Goal: Task Accomplishment & Management: Use online tool/utility

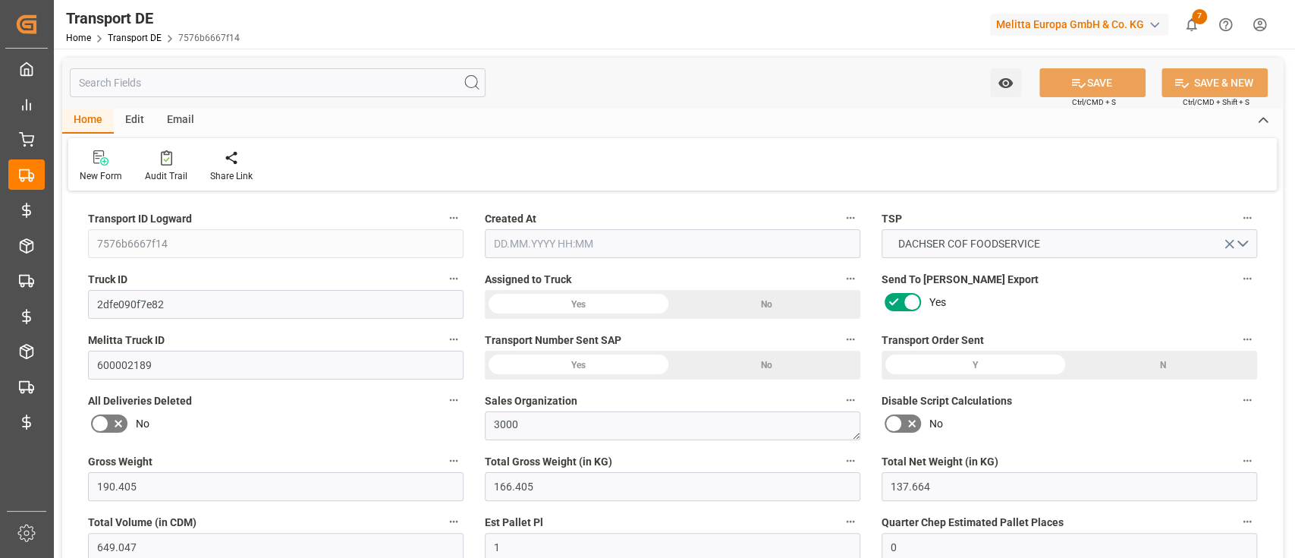
type input "190.405"
type input "166.405"
type input "137.664"
type input "649.047"
type input "1"
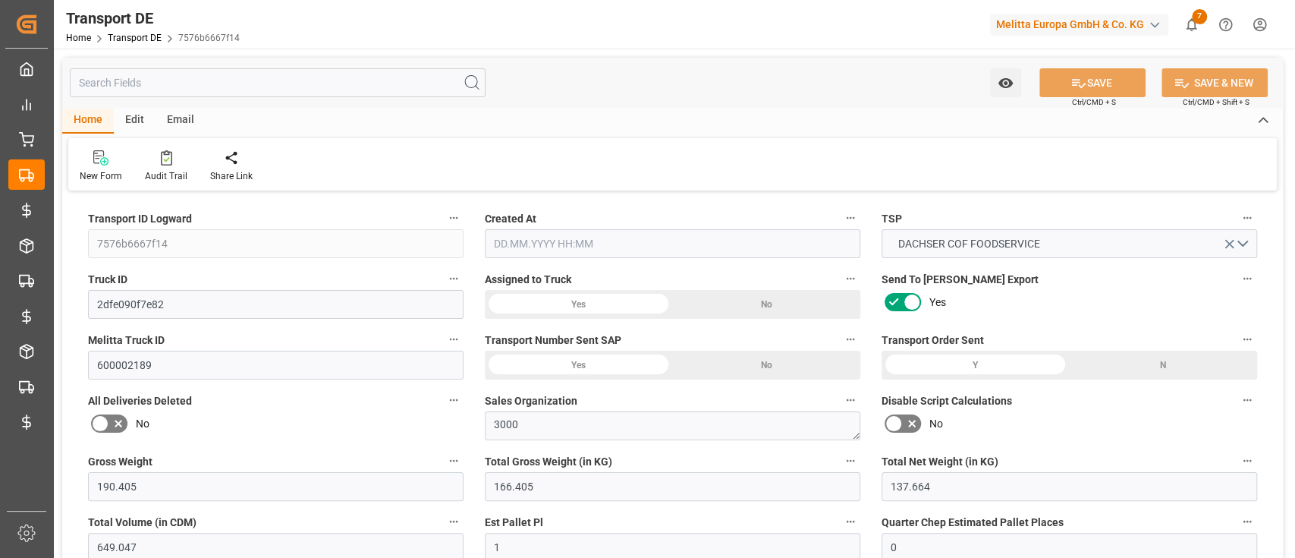
type input "0"
type input "1"
type input "0"
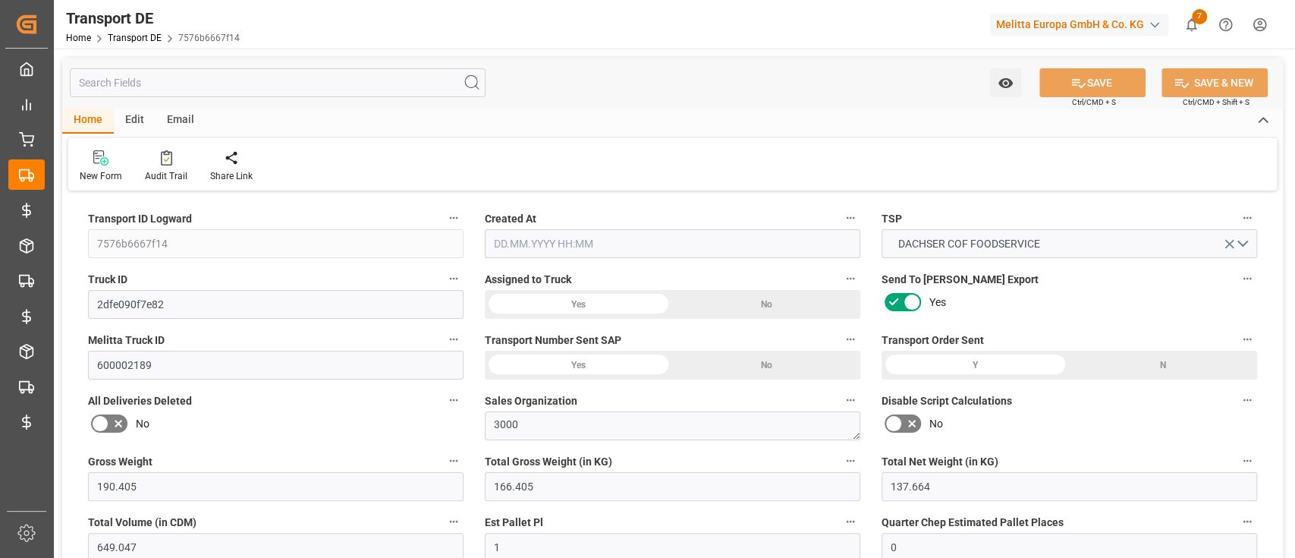
type input "1"
type input "0"
type input "54"
type input "0"
type input "49.21"
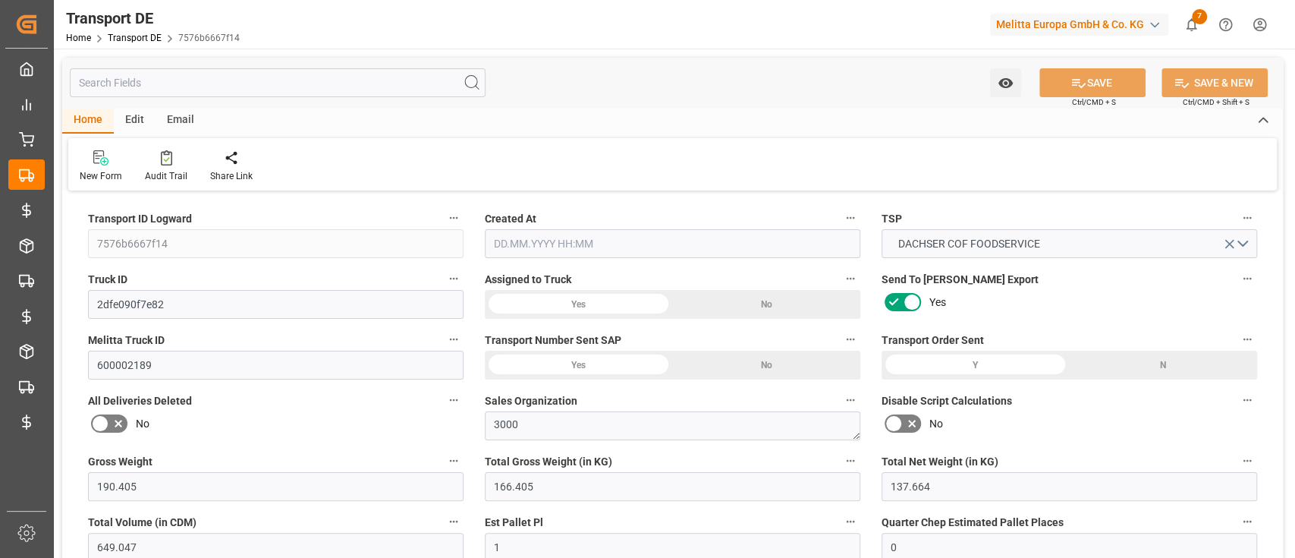
type input "41.214"
type input "49.21"
type input "48.6835"
type input "48"
type input "0"
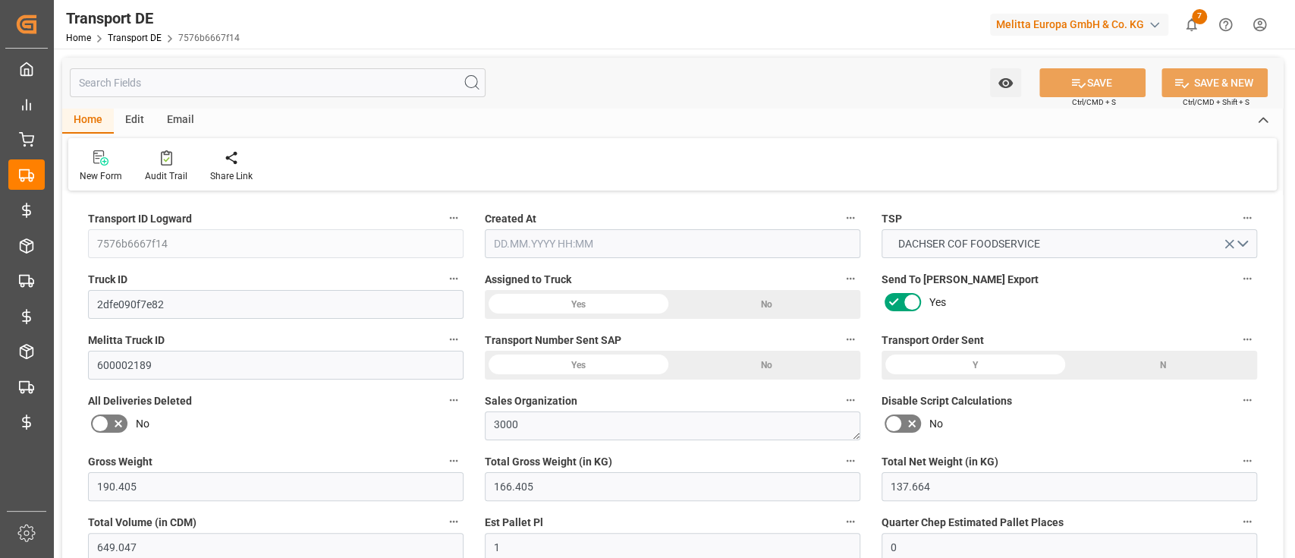
type input "0"
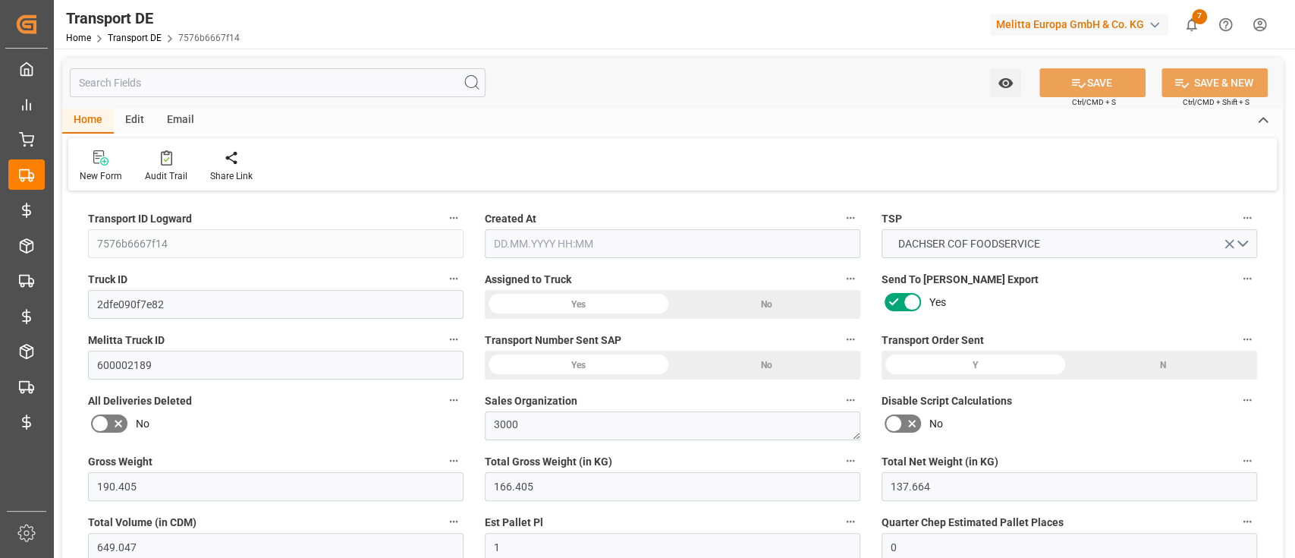
type input "0"
type input "-0.5265"
type input "0"
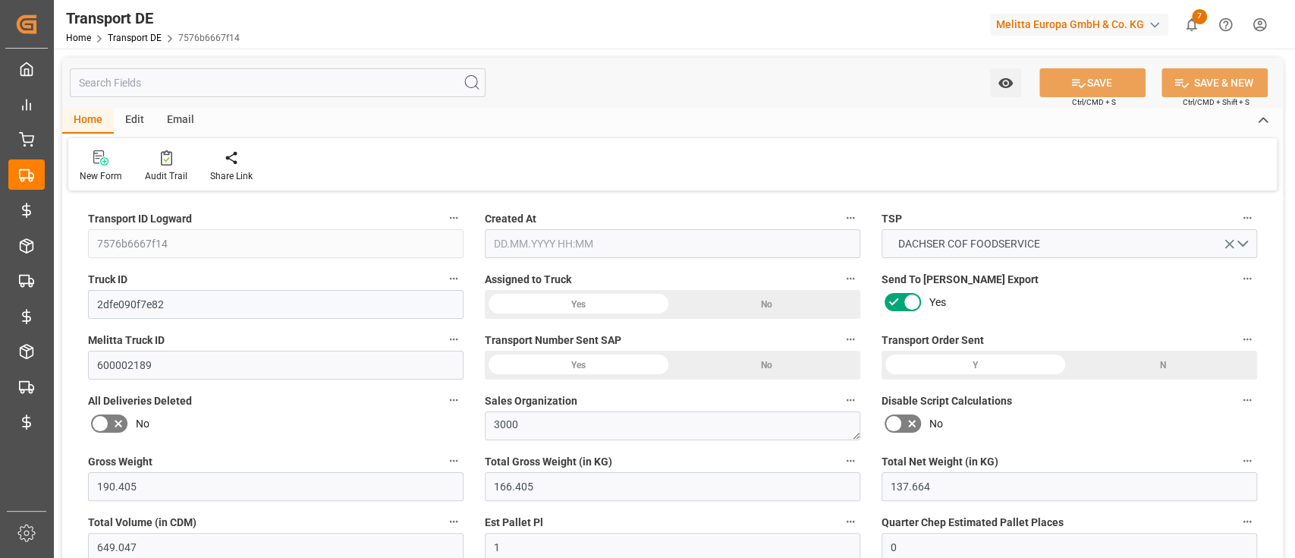
type input "0"
type input "166.405"
type input "4710.8598"
type input "21"
type input "35"
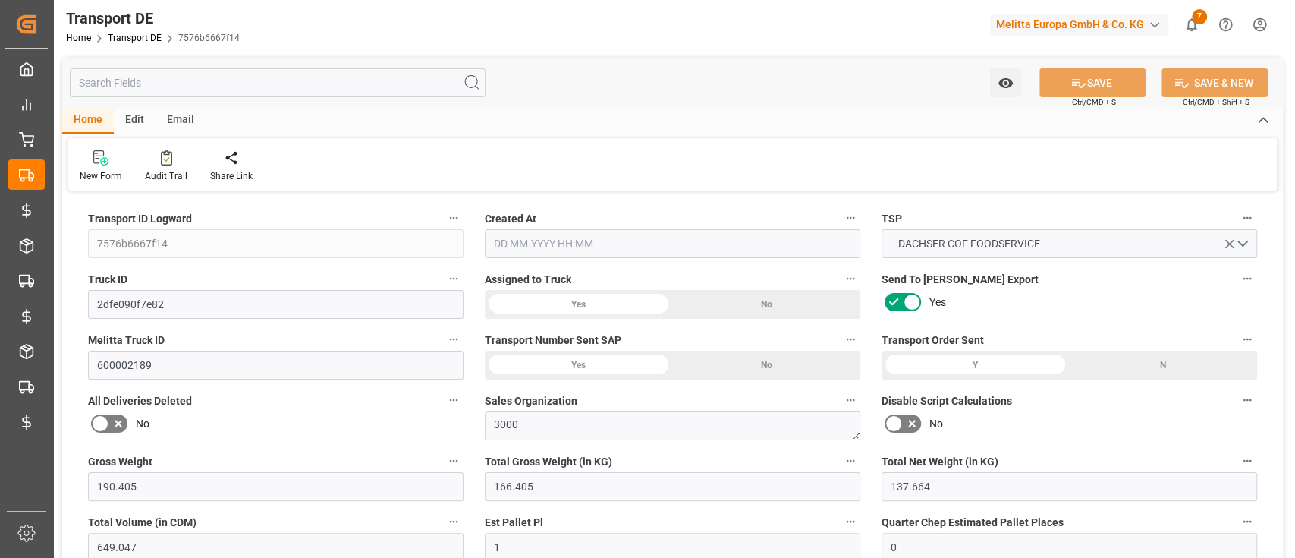
type input "0"
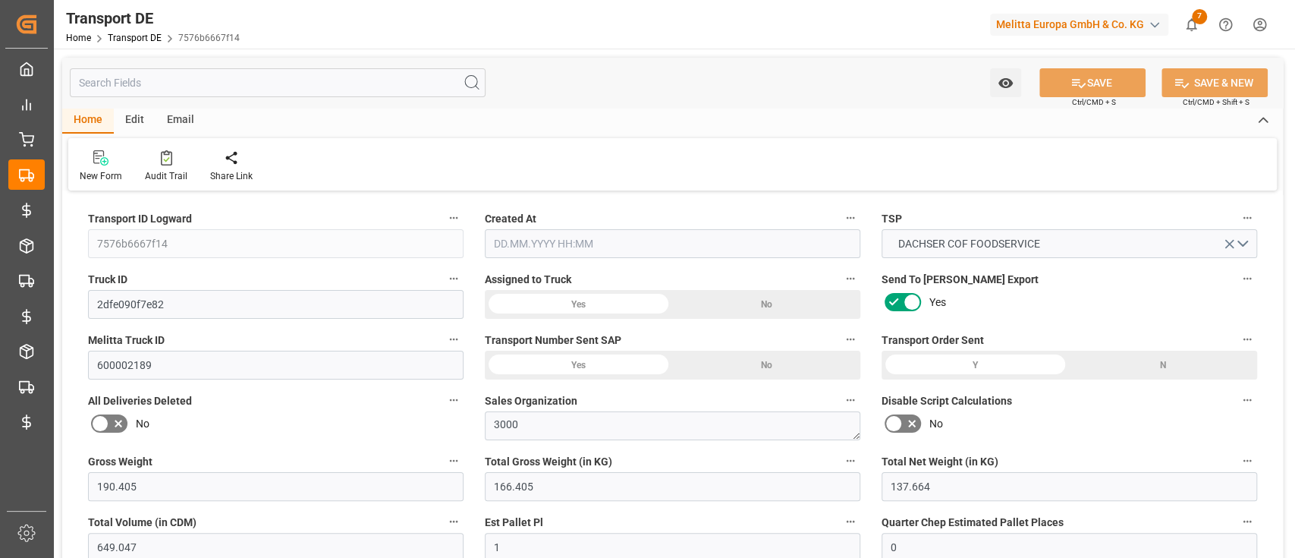
type input "0"
type input "1"
type input "0"
type input "54.1667"
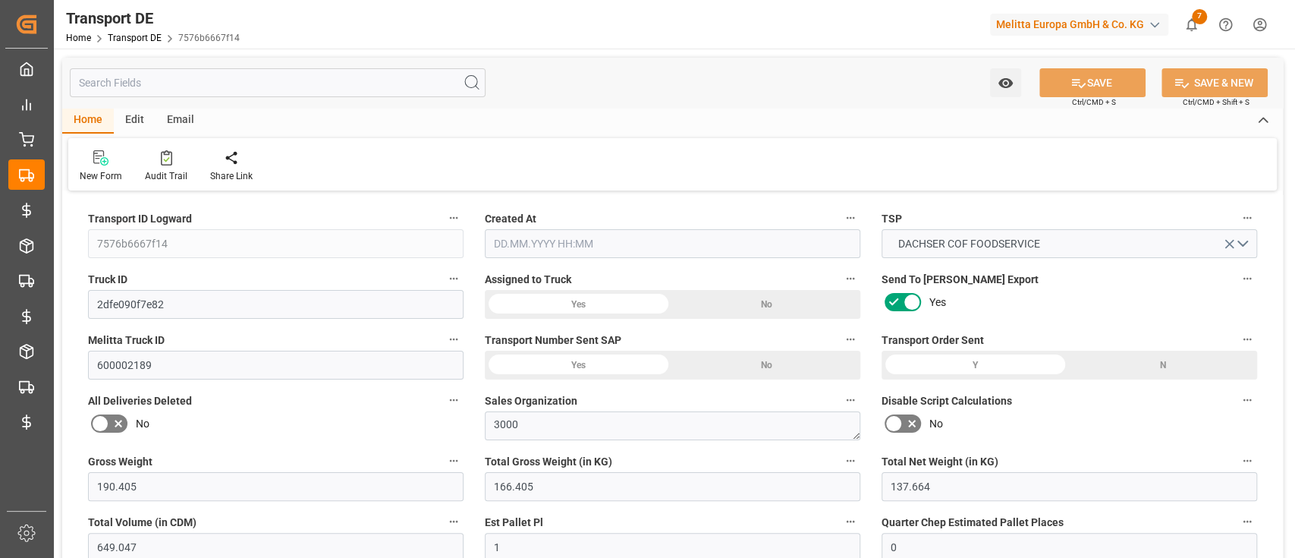
type input "89.8975"
type input "48.6835"
type input "01.09.2025 21:00"
type input "10.09.2025"
type input "12.09.2025"
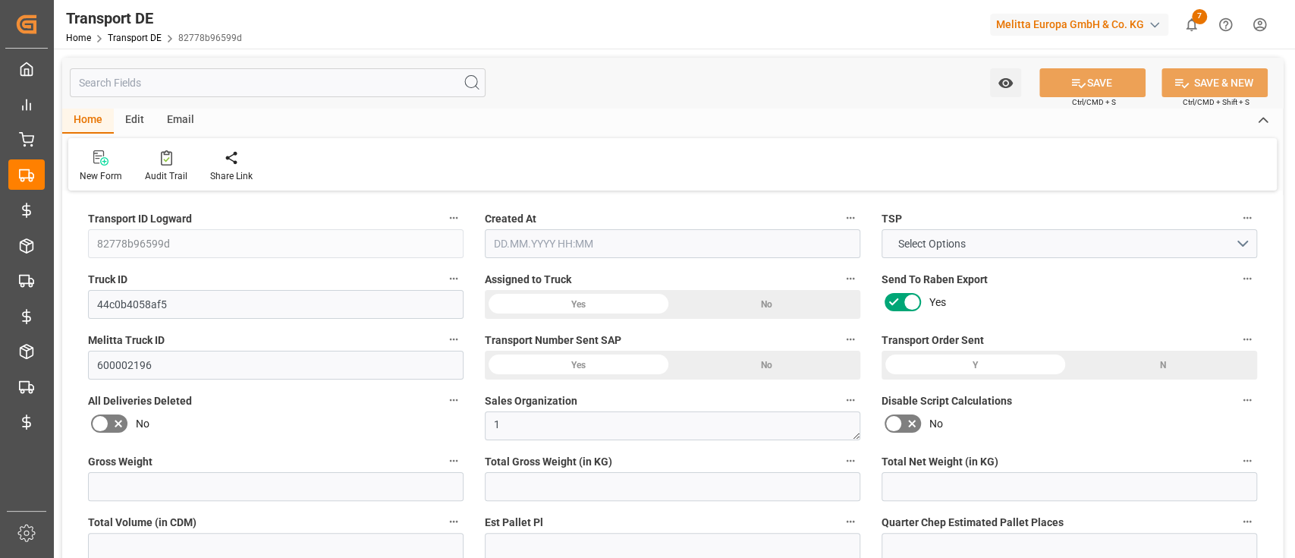
type input "27"
type input "2.97"
type input "2.85"
type input "151.44"
type input "1"
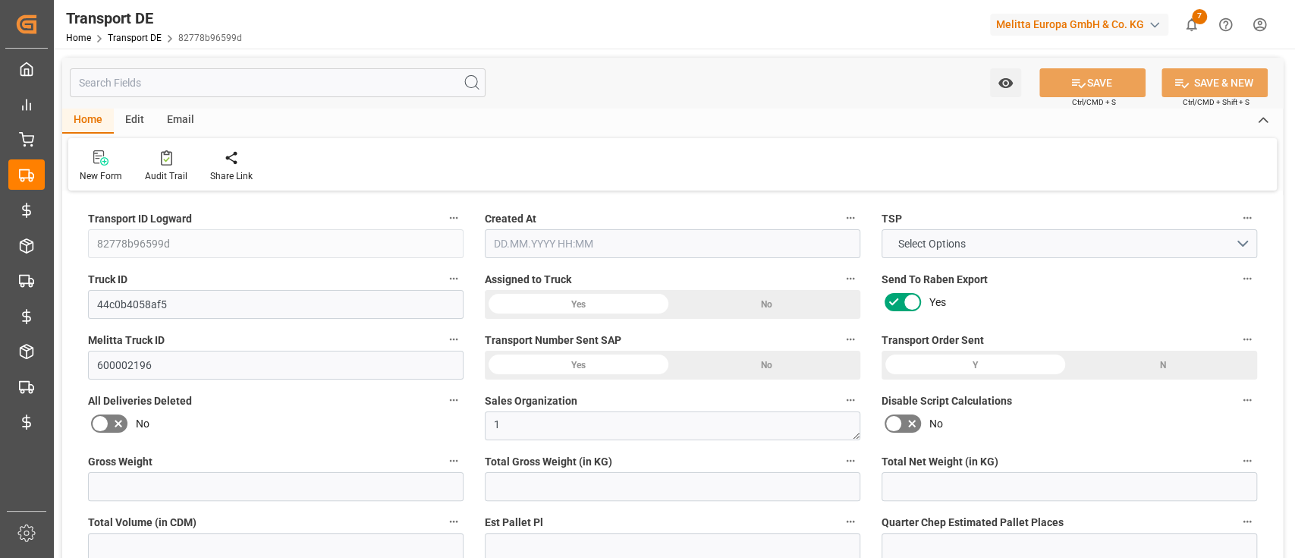
type input "0"
type input "1"
type input "0"
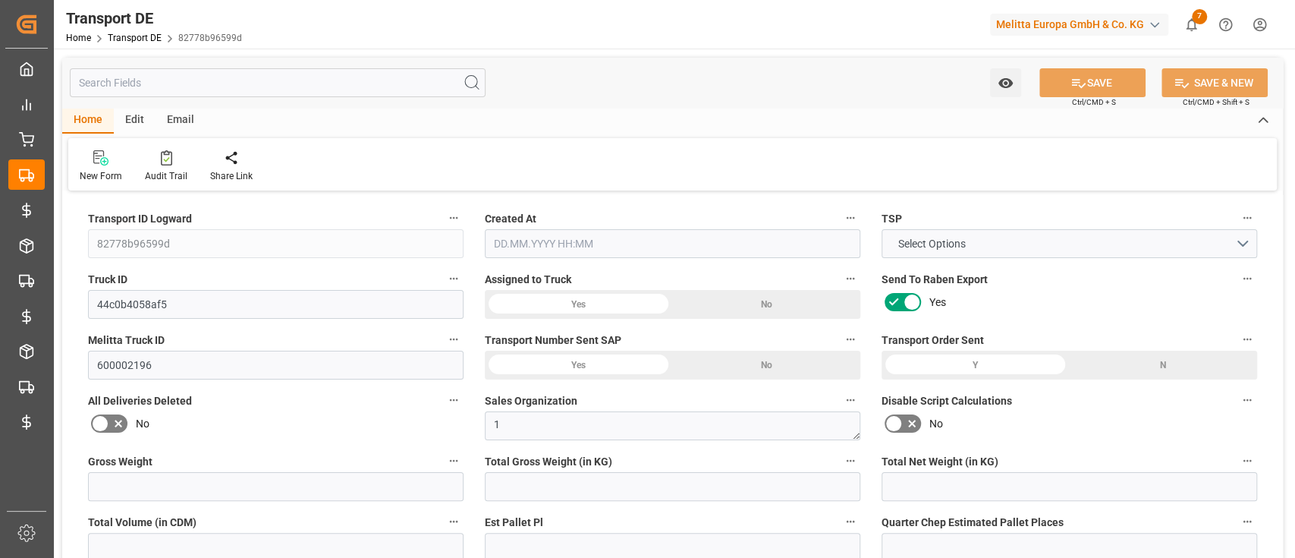
type input "1"
type input "0"
type input "3"
type input "0"
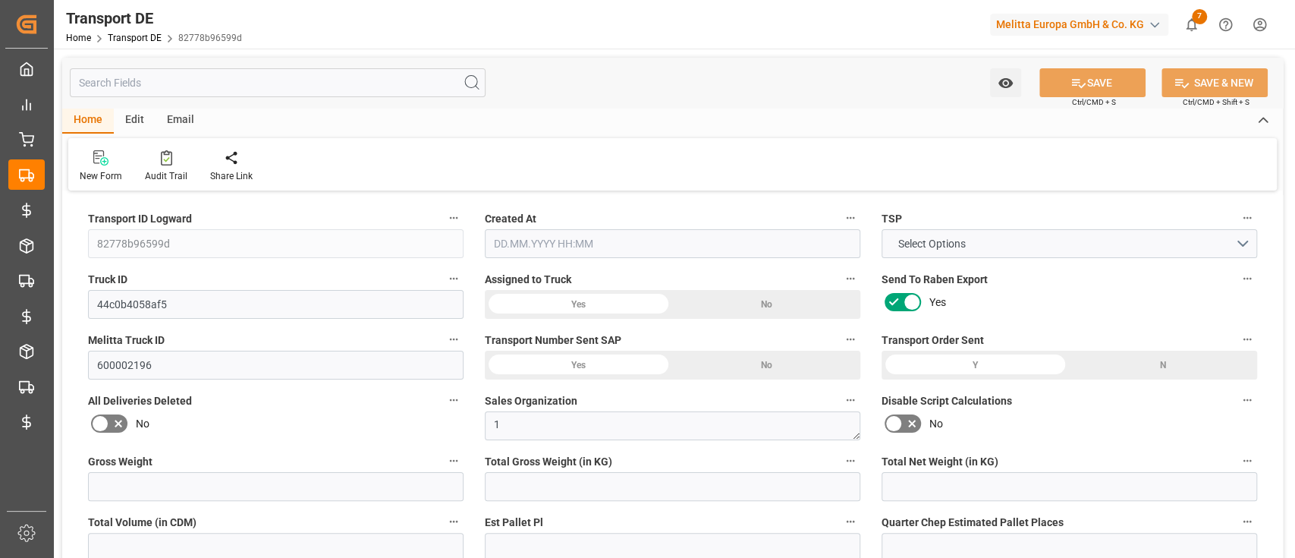
type input "5.976"
type input "0"
type input "32"
type input "0"
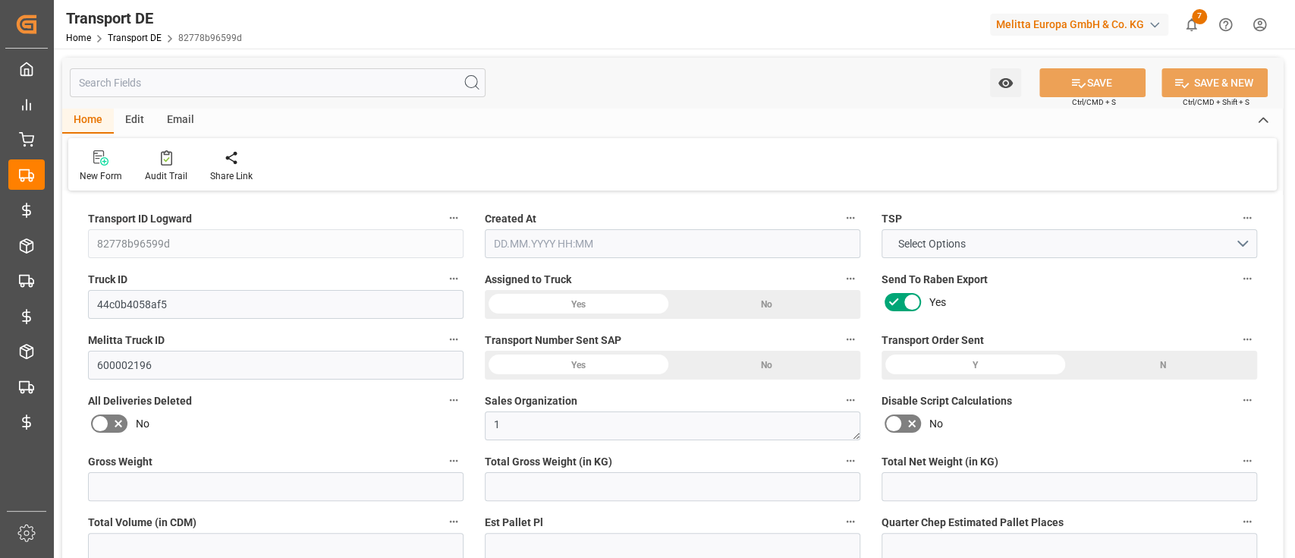
type input "0"
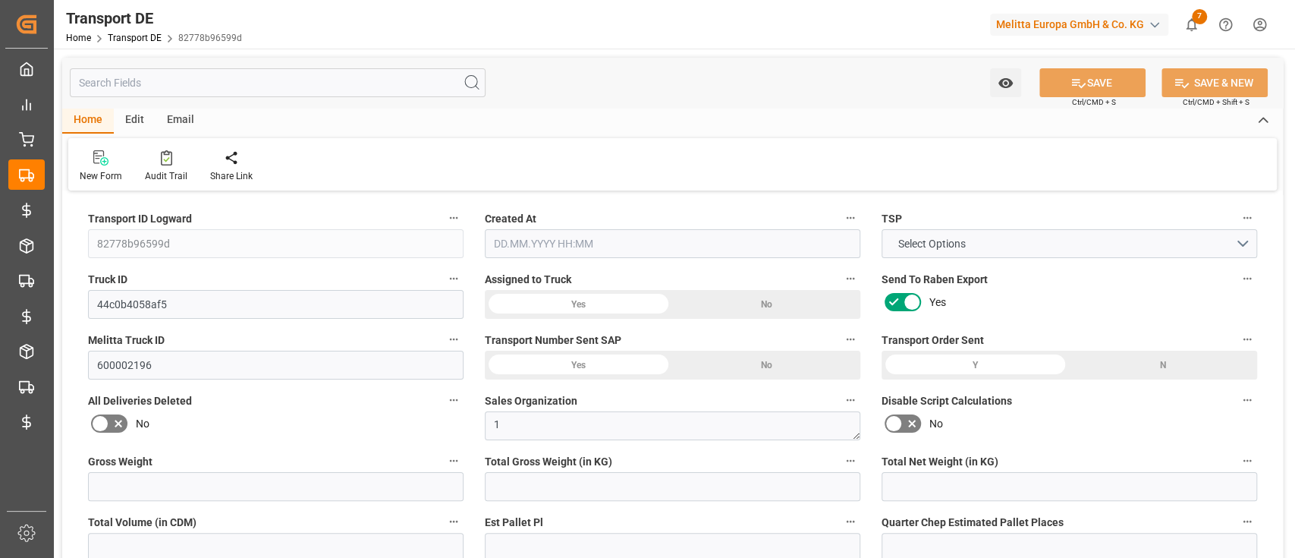
type input "0"
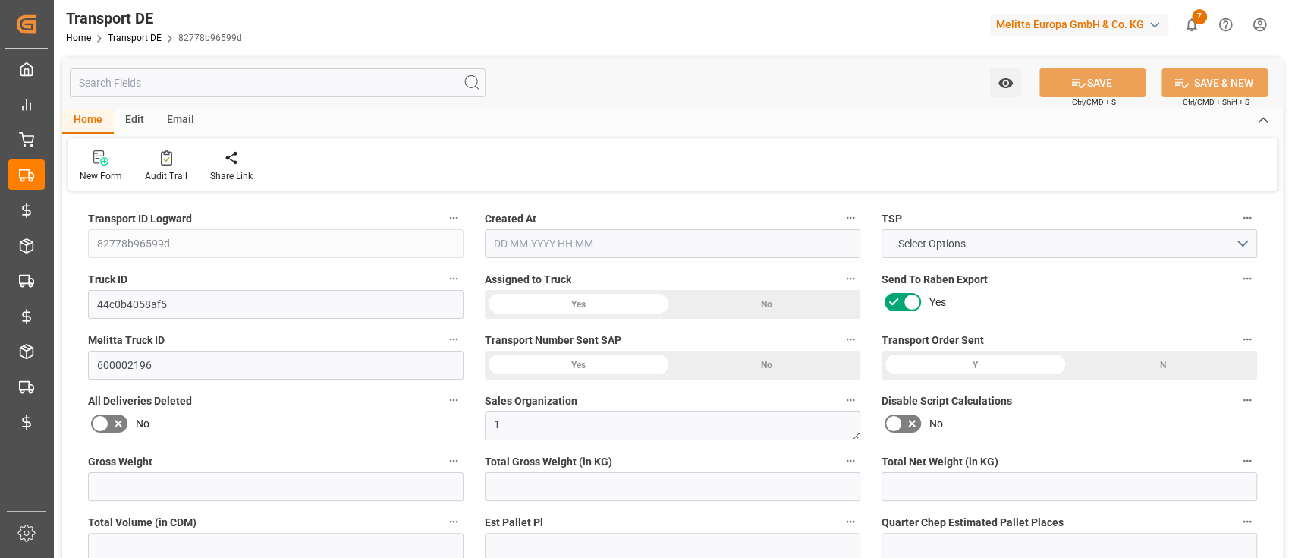
type input "2.97"
type input "4710.8598"
type input "21"
type input "35"
type input "0"
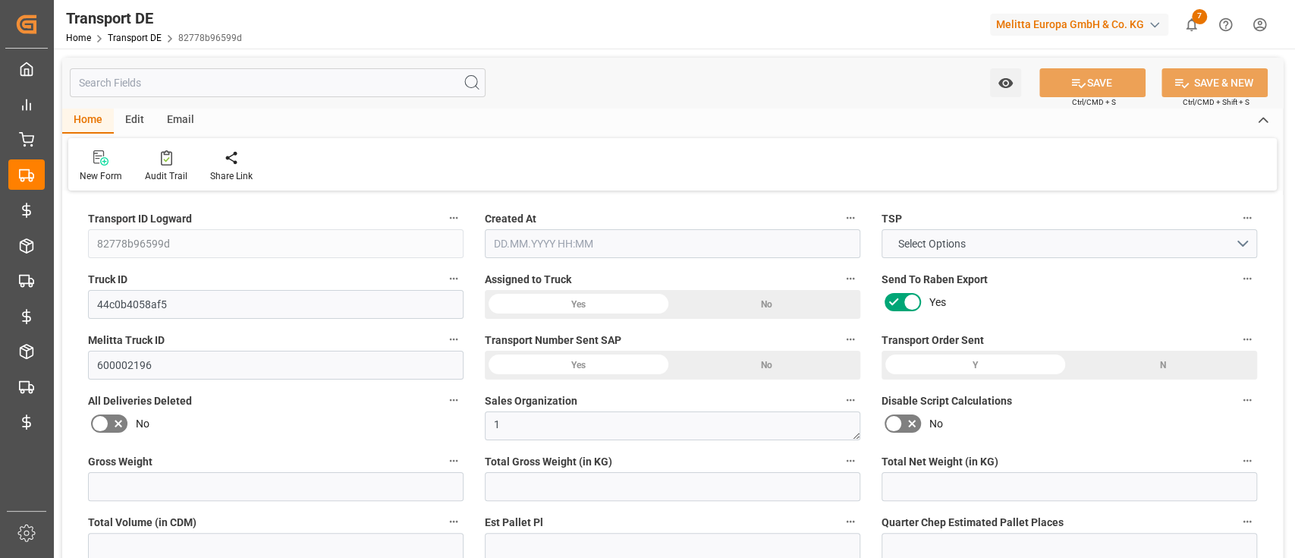
type input "0"
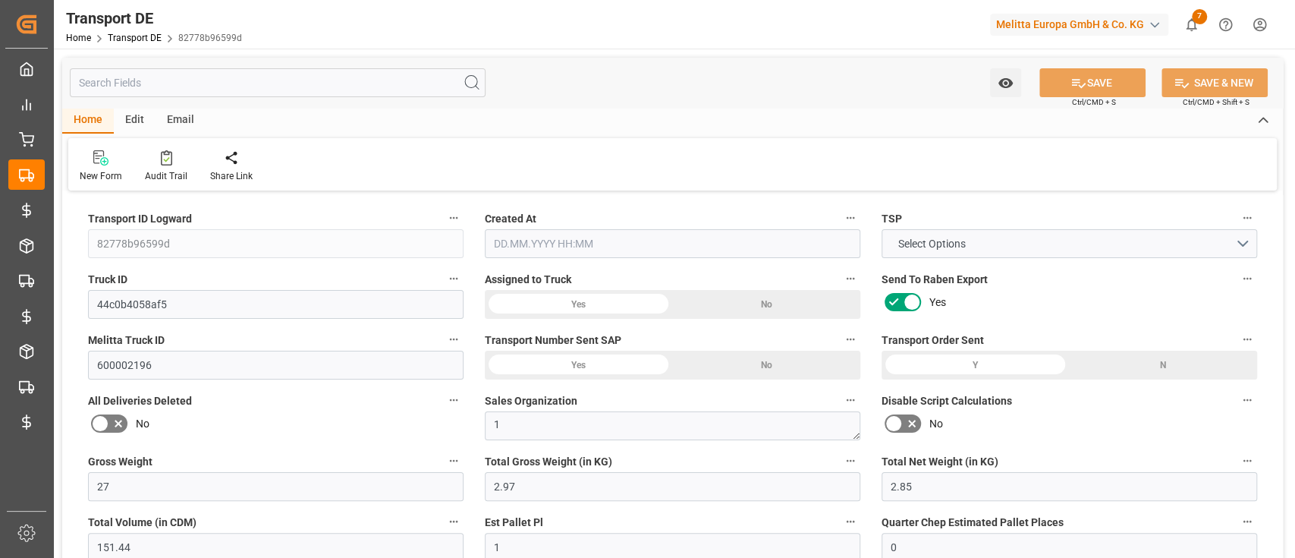
type input "1"
type input "0"
type input "3"
type input "5.976"
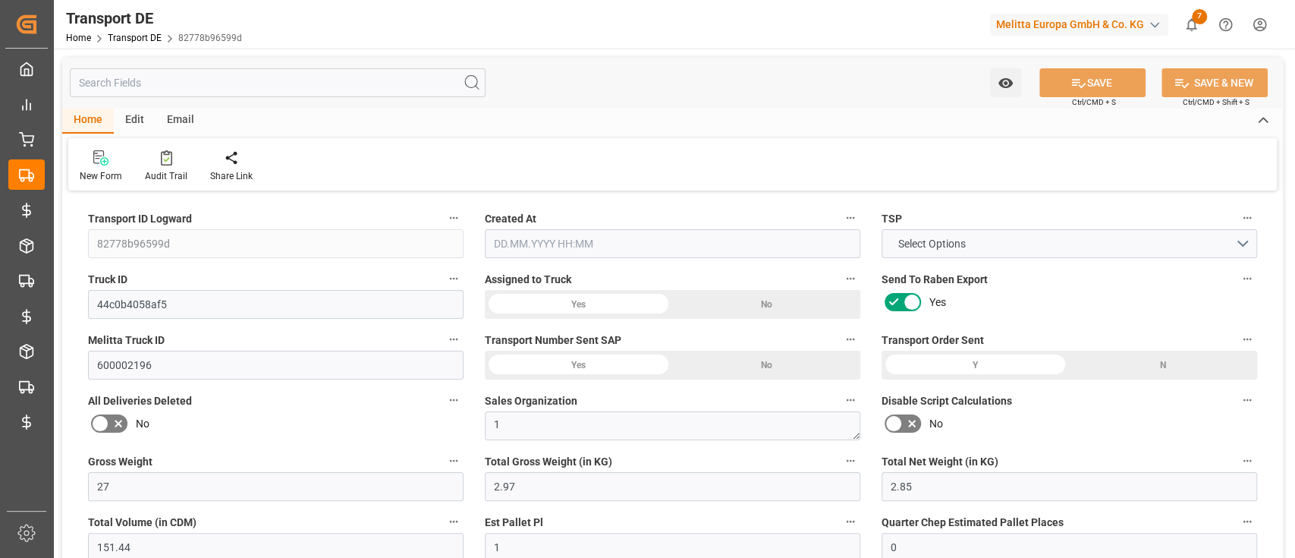
type input "0"
type input "28.08.2025 20:03"
type input "03.09.2025"
click at [145, 124] on div "Edit" at bounding box center [135, 121] width 42 height 26
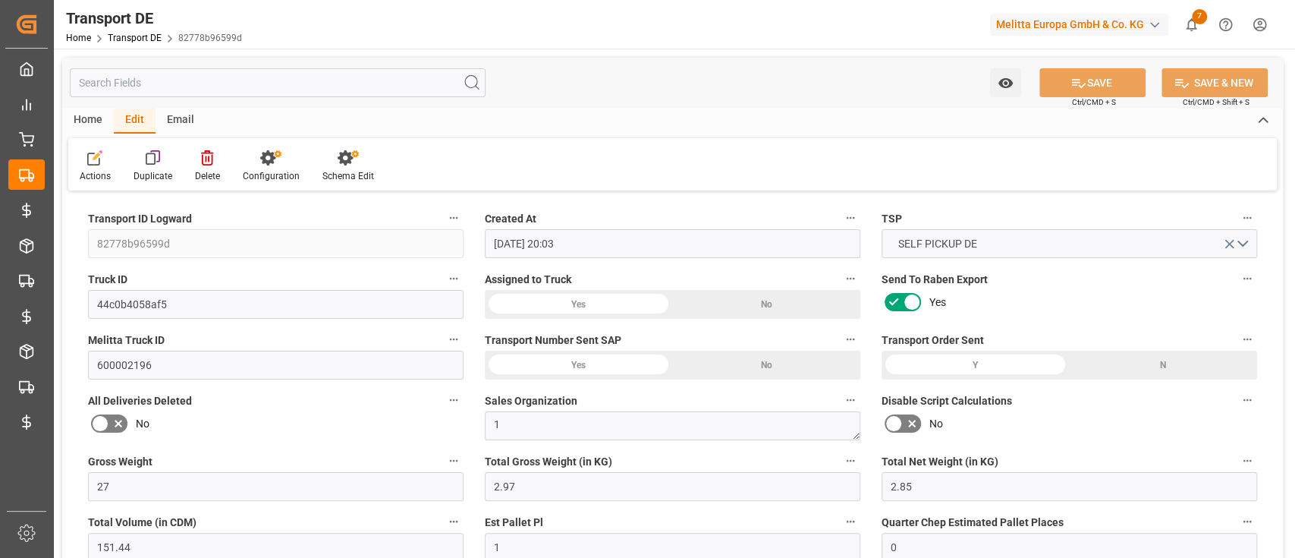
click at [96, 128] on div "Home" at bounding box center [88, 121] width 52 height 26
click at [162, 169] on div "Audit Trail" at bounding box center [166, 176] width 42 height 14
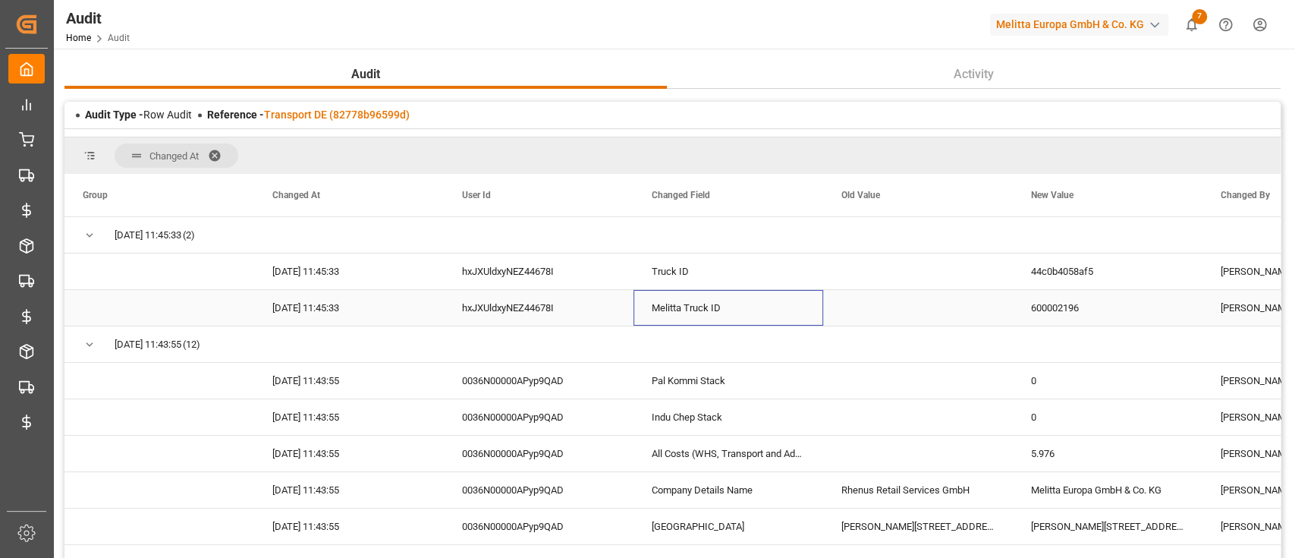
click at [710, 291] on div "Melitta Truck ID" at bounding box center [729, 308] width 190 height 36
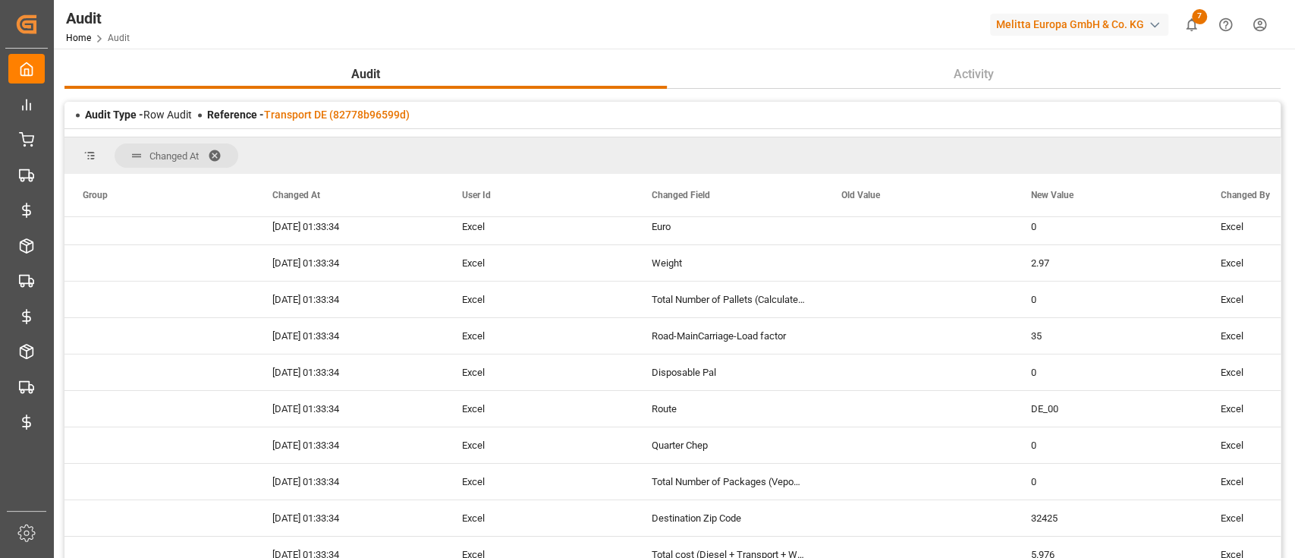
scroll to position [252, 0]
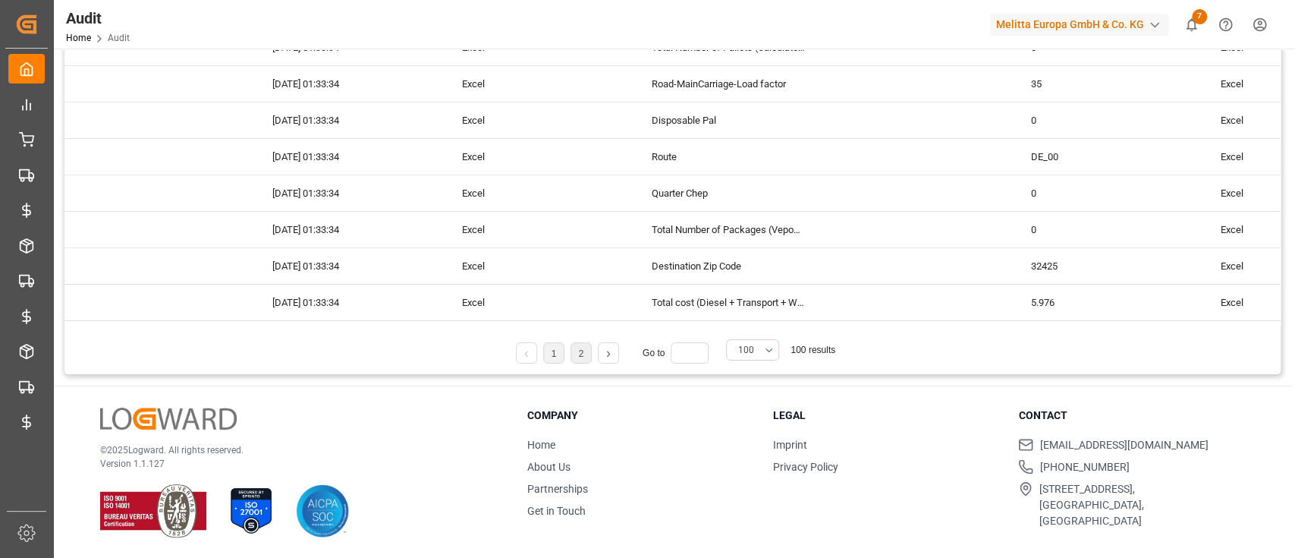
click at [583, 355] on link "2" at bounding box center [581, 353] width 5 height 11
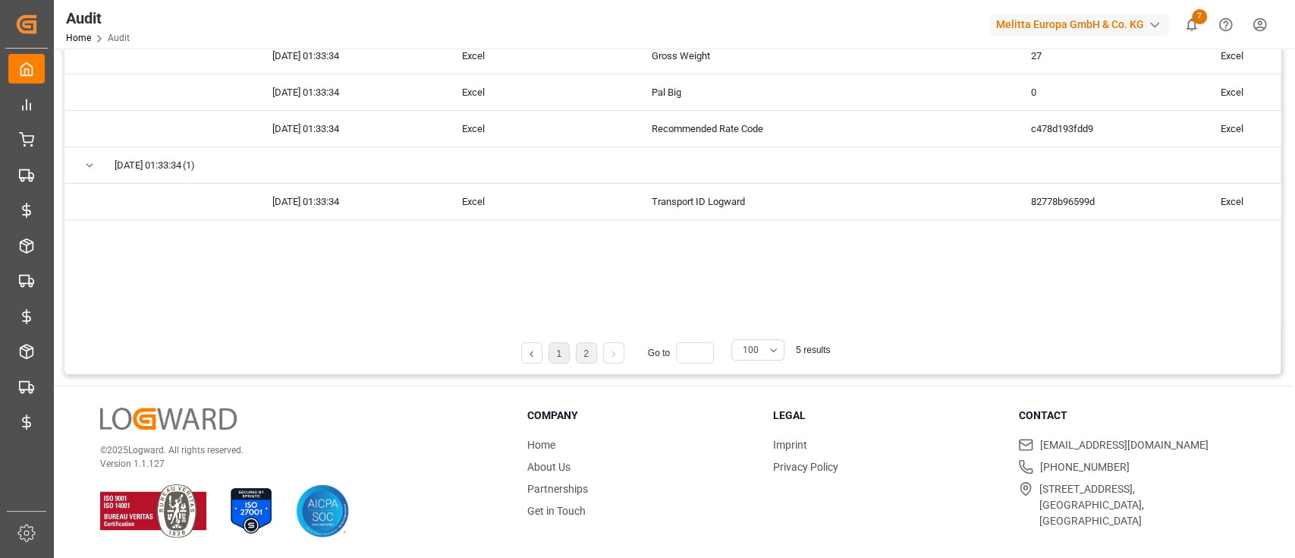
click at [556, 358] on li "1" at bounding box center [559, 352] width 21 height 21
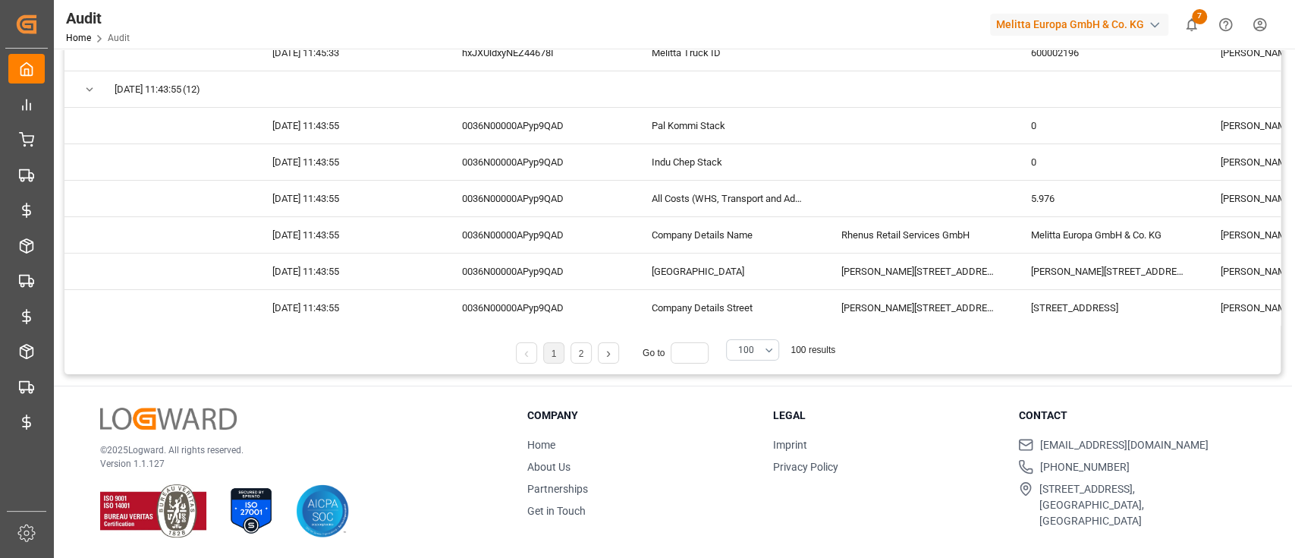
scroll to position [0, 0]
click at [580, 355] on link "2" at bounding box center [581, 353] width 5 height 11
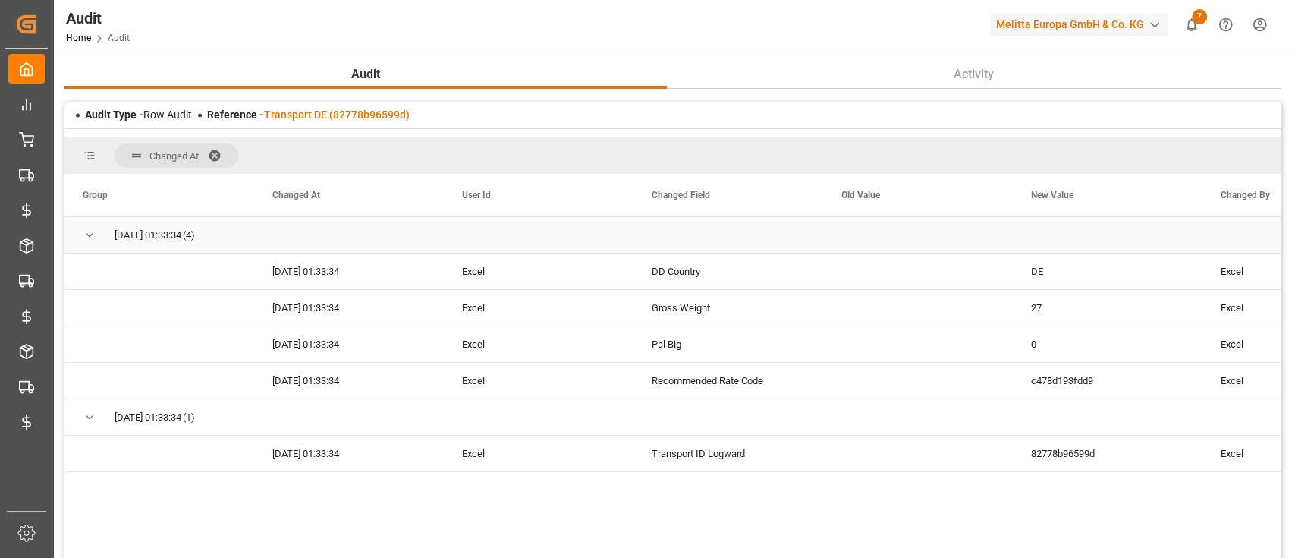
scroll to position [252, 0]
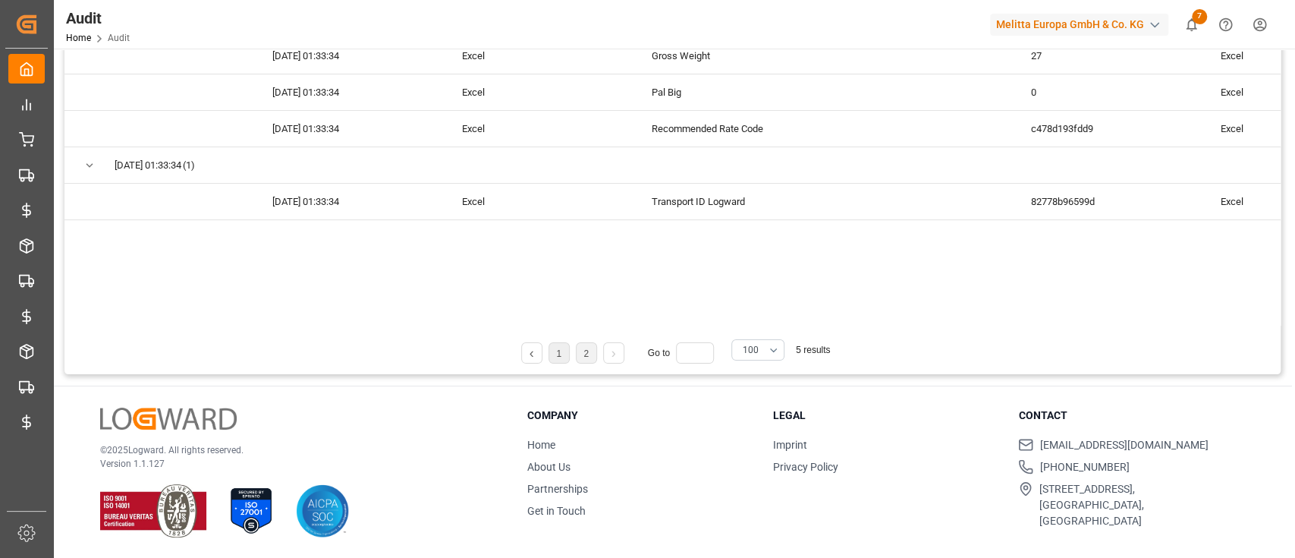
click at [561, 360] on li "1" at bounding box center [559, 352] width 21 height 21
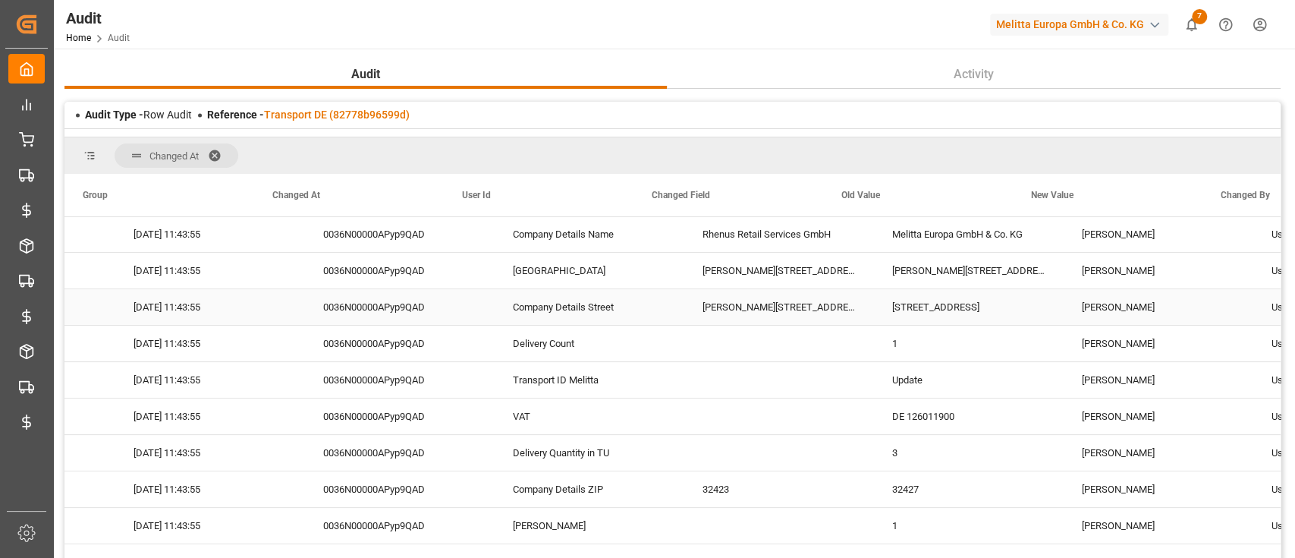
scroll to position [0, 0]
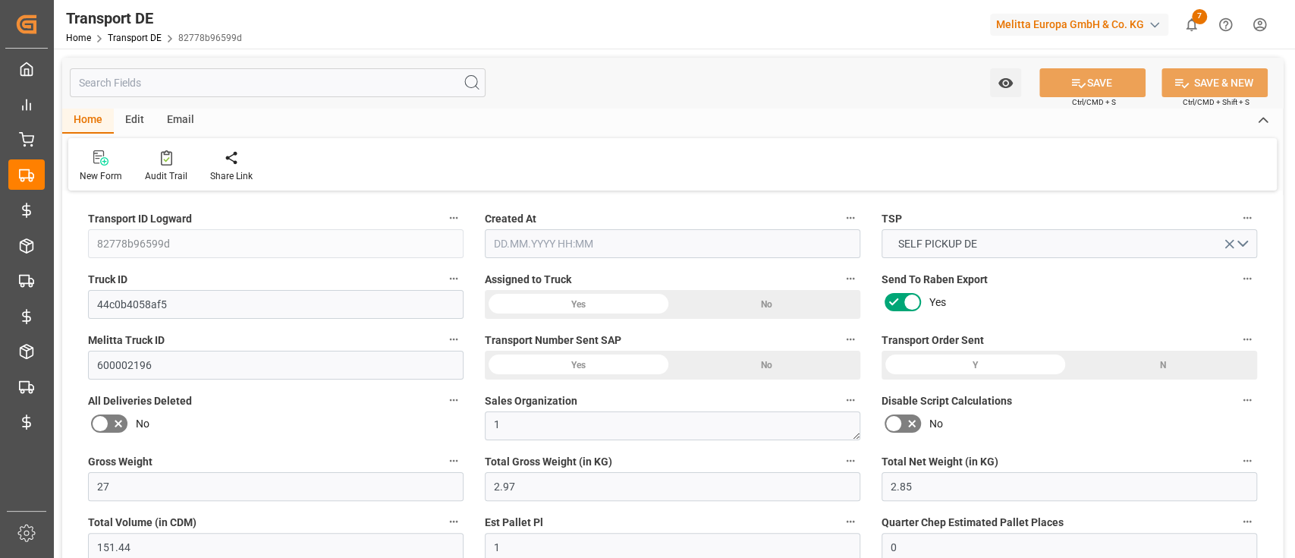
type input "27"
type input "2.97"
type input "2.85"
type input "151.44"
type input "1"
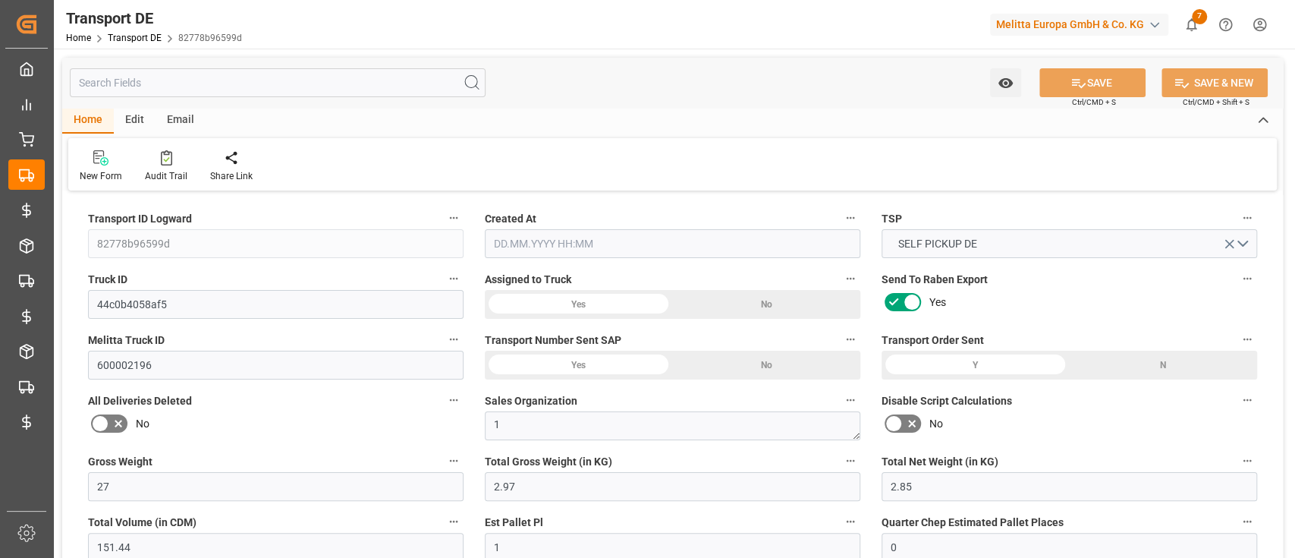
type input "0"
type input "1"
type input "0"
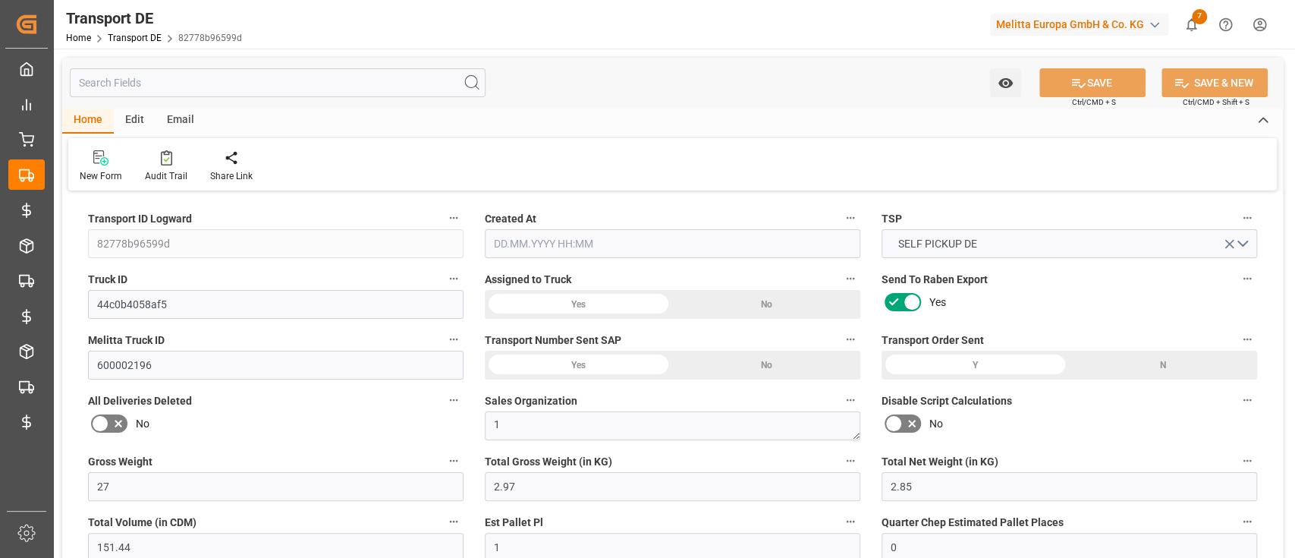
type input "1"
type input "0"
type input "3"
type input "0"
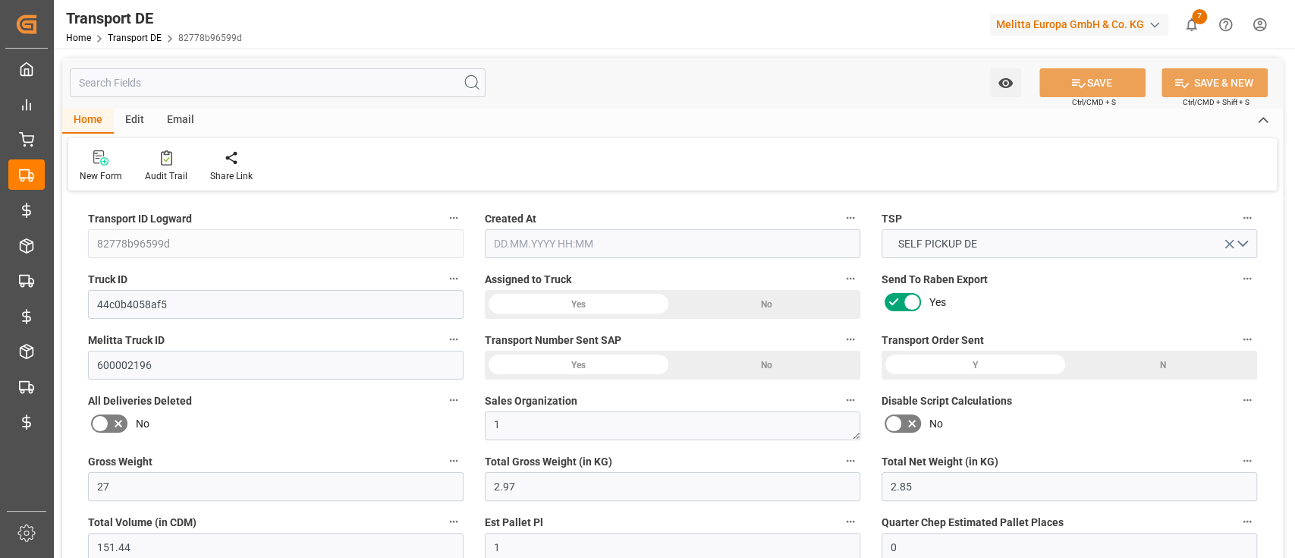
type input "5.976"
type input "0"
type input "32"
type input "0"
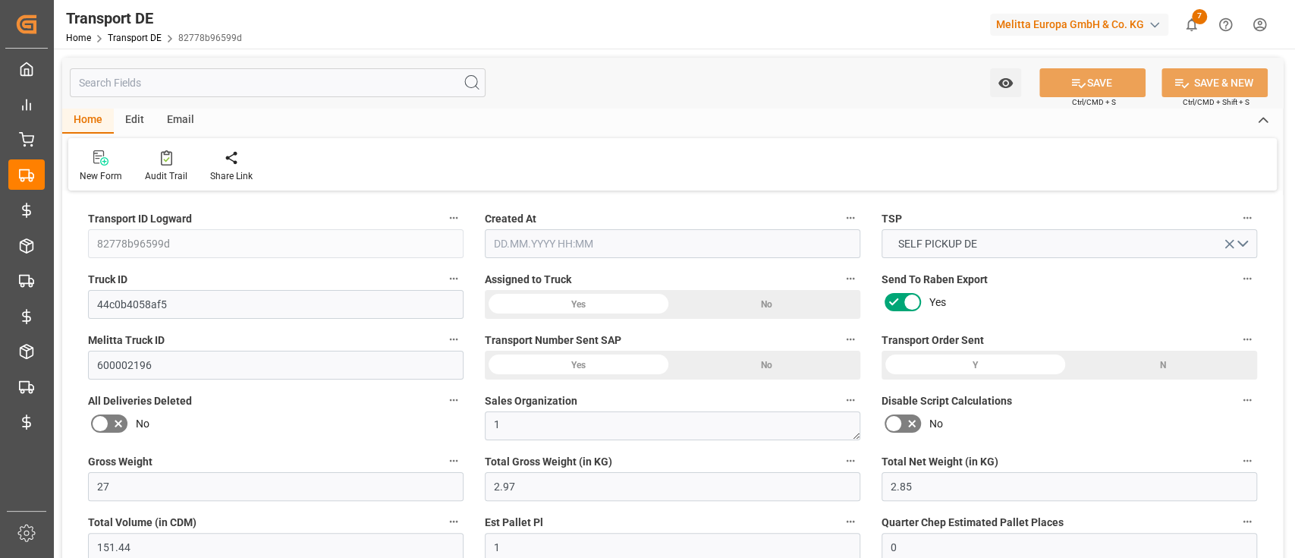
type input "0"
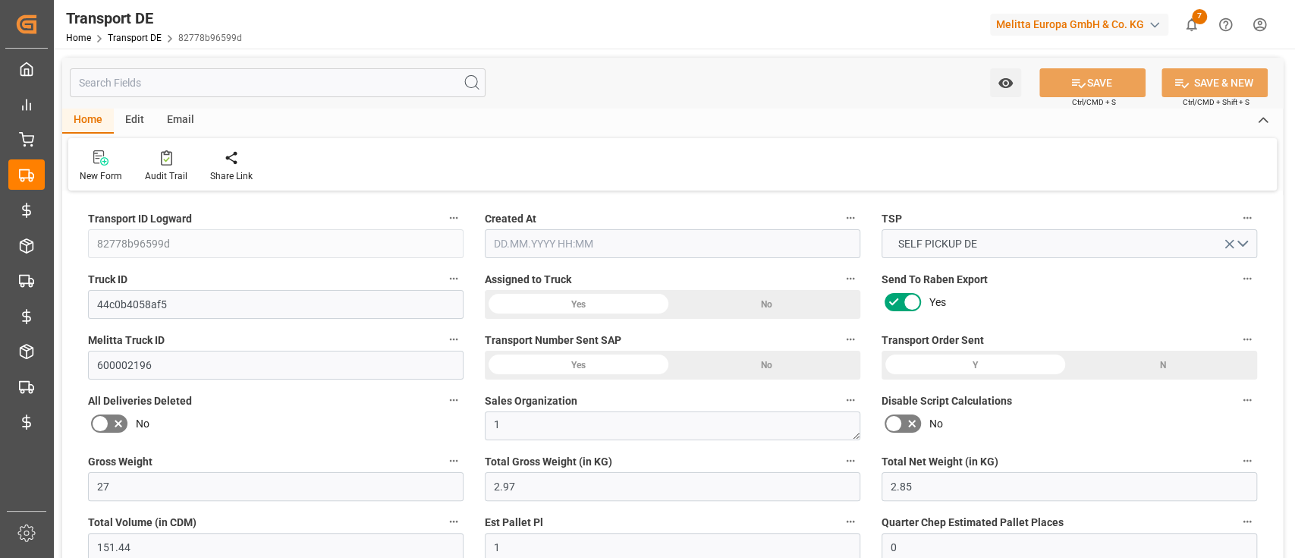
type input "0"
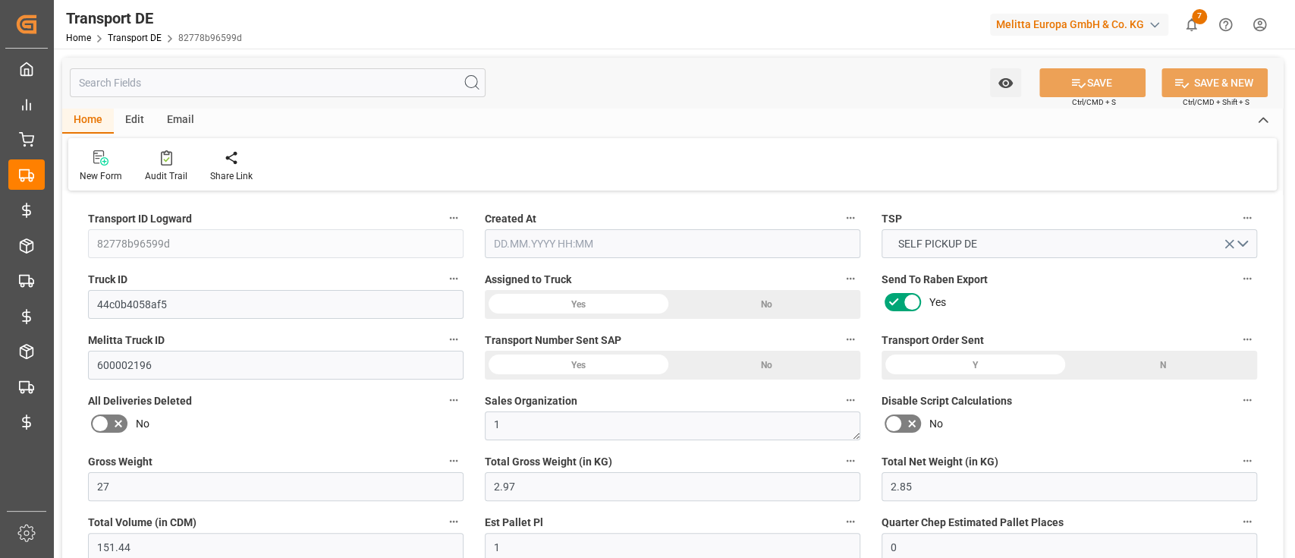
type input "2.97"
type input "4710.8598"
type input "21"
type input "35"
type input "0"
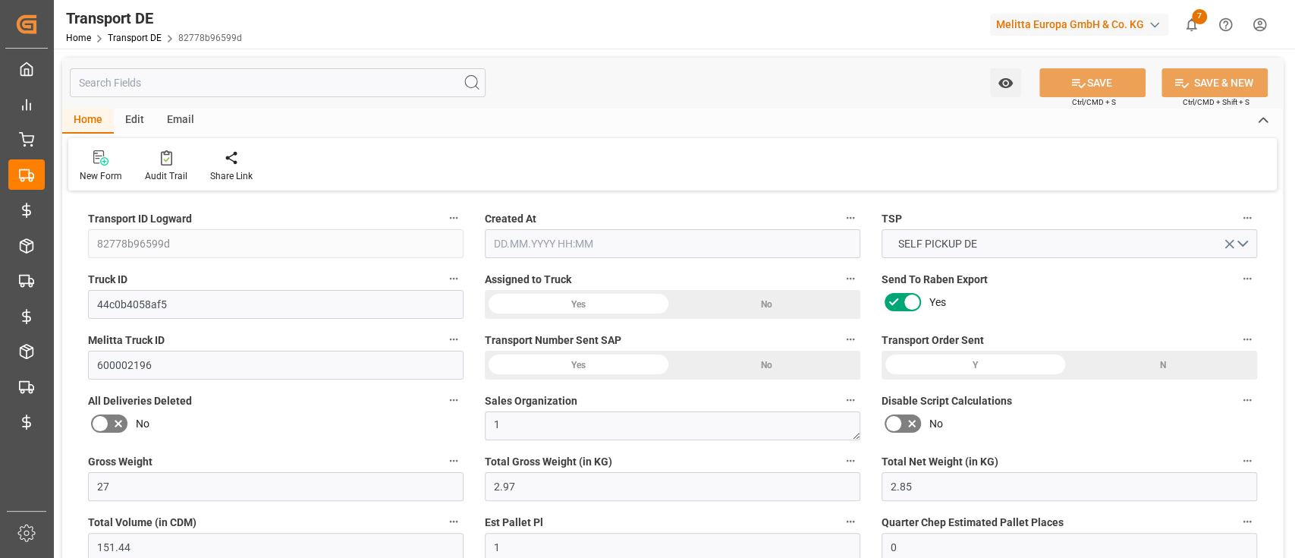
type input "0"
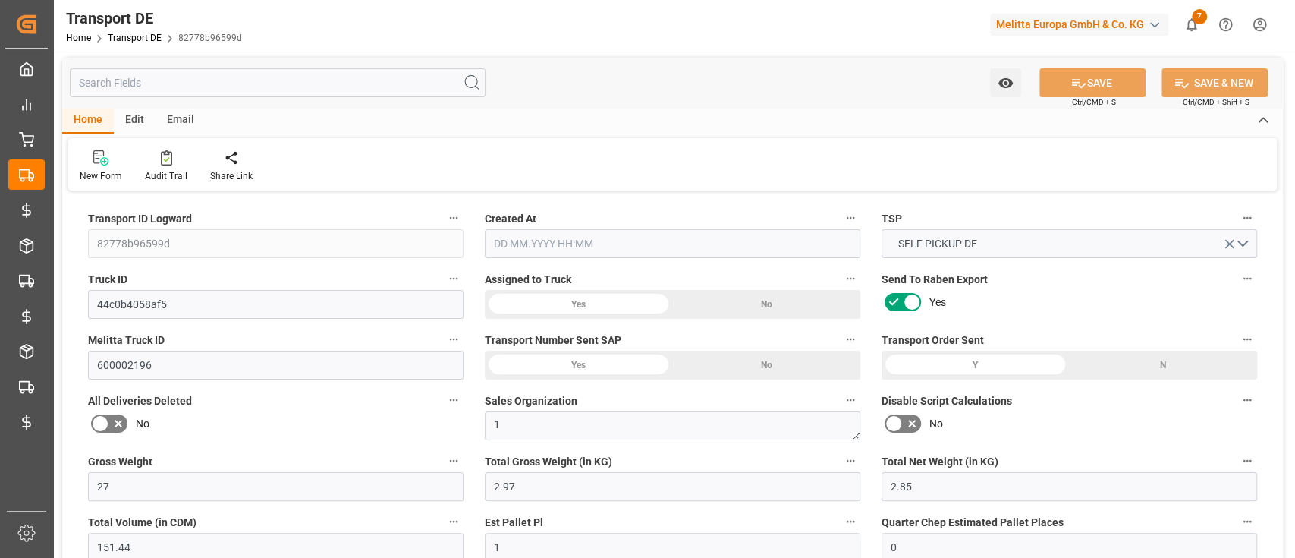
type input "1"
type input "0"
type input "3"
type input "5.976"
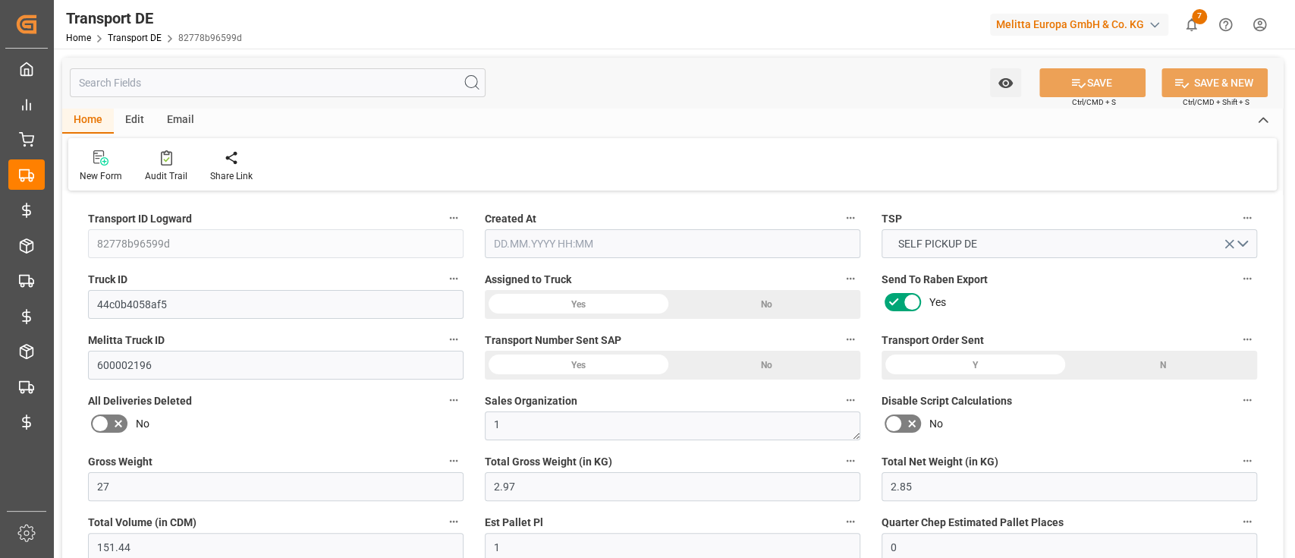
type input "0"
type input "28.08.2025 20:03"
type input "03.09.2025"
click at [121, 44] on div "Home Transport DE 82778b96599d" at bounding box center [154, 38] width 176 height 16
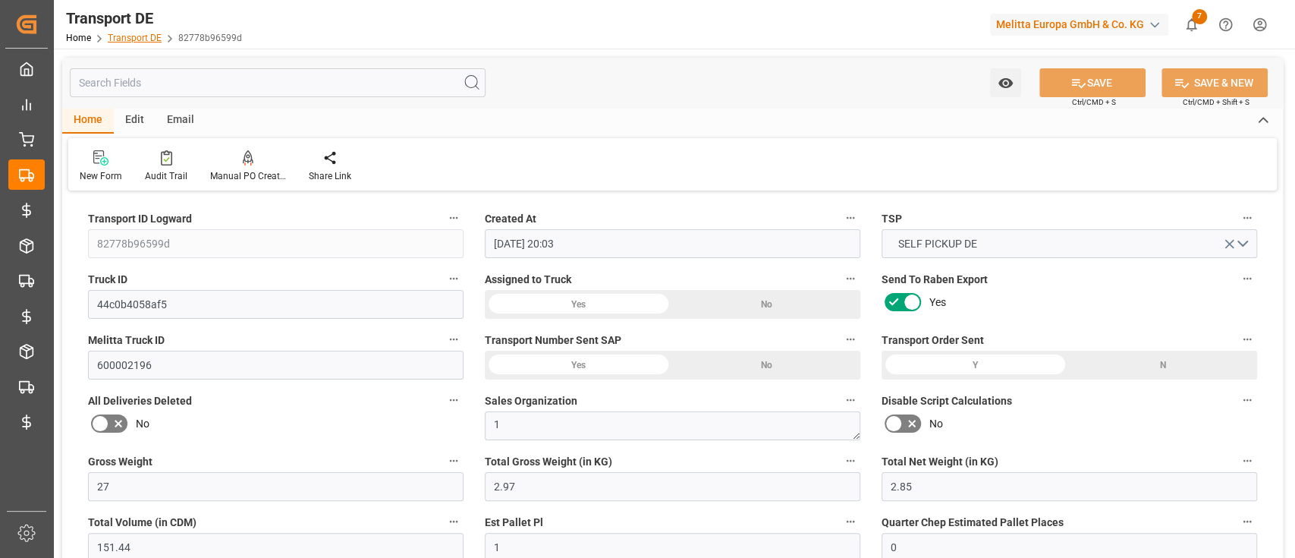
click at [131, 41] on link "Transport DE" at bounding box center [135, 38] width 54 height 11
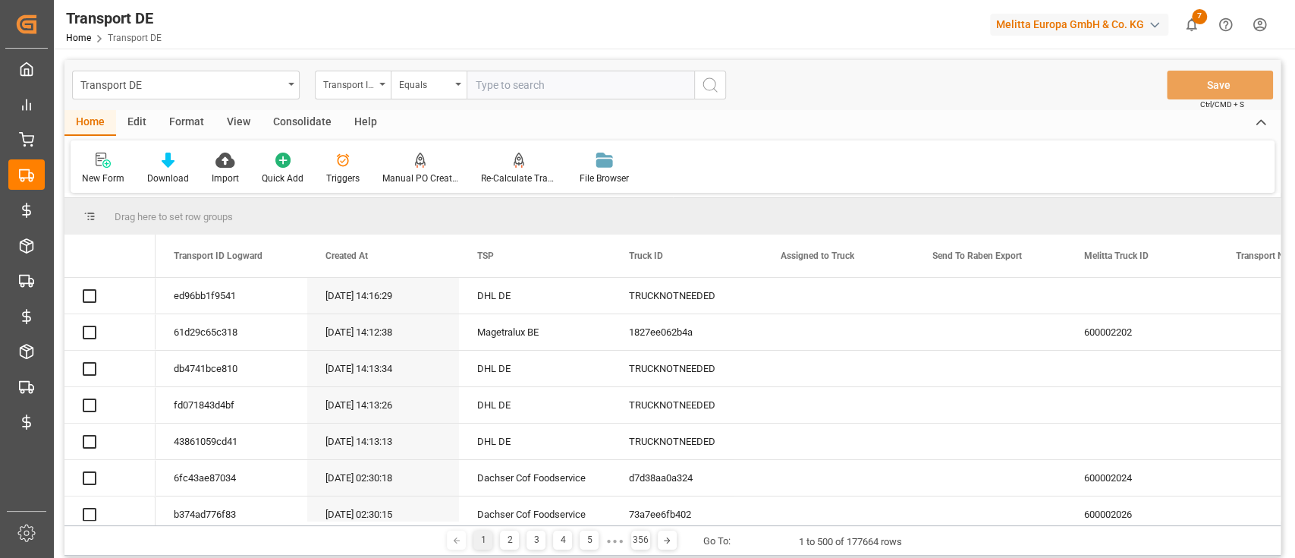
click at [140, 126] on div "Edit" at bounding box center [137, 123] width 42 height 26
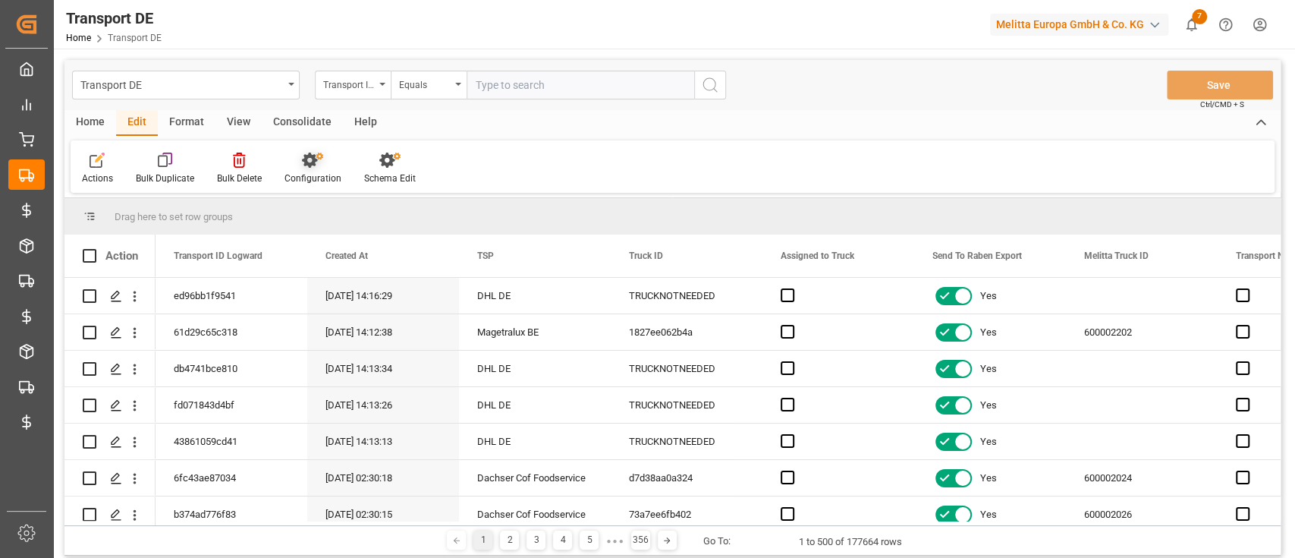
click at [287, 172] on div "Configuration" at bounding box center [313, 178] width 57 height 14
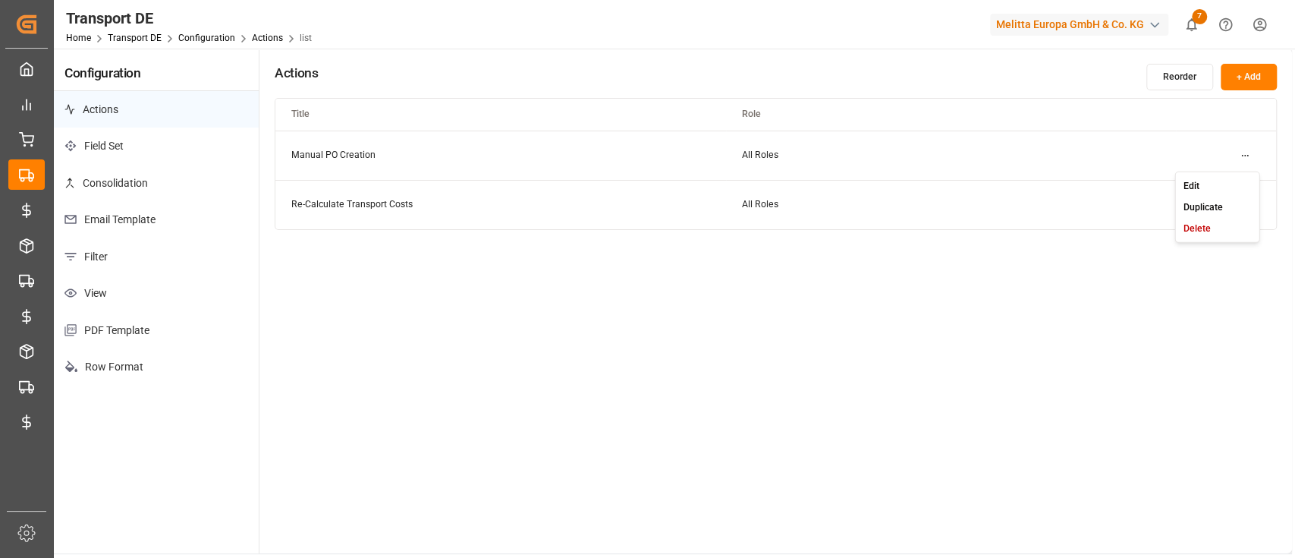
click at [1241, 156] on html "Created by potrace 1.15, written by Peter Selinger 2001-2017 Created by potrace…" at bounding box center [647, 336] width 1295 height 672
click at [1208, 175] on div "Edit" at bounding box center [1217, 185] width 78 height 21
click at [1247, 211] on html "Created by potrace 1.15, written by Peter Selinger 2001-2017 Created by potrace…" at bounding box center [647, 336] width 1295 height 672
click at [1199, 228] on div "Edit" at bounding box center [1217, 235] width 78 height 21
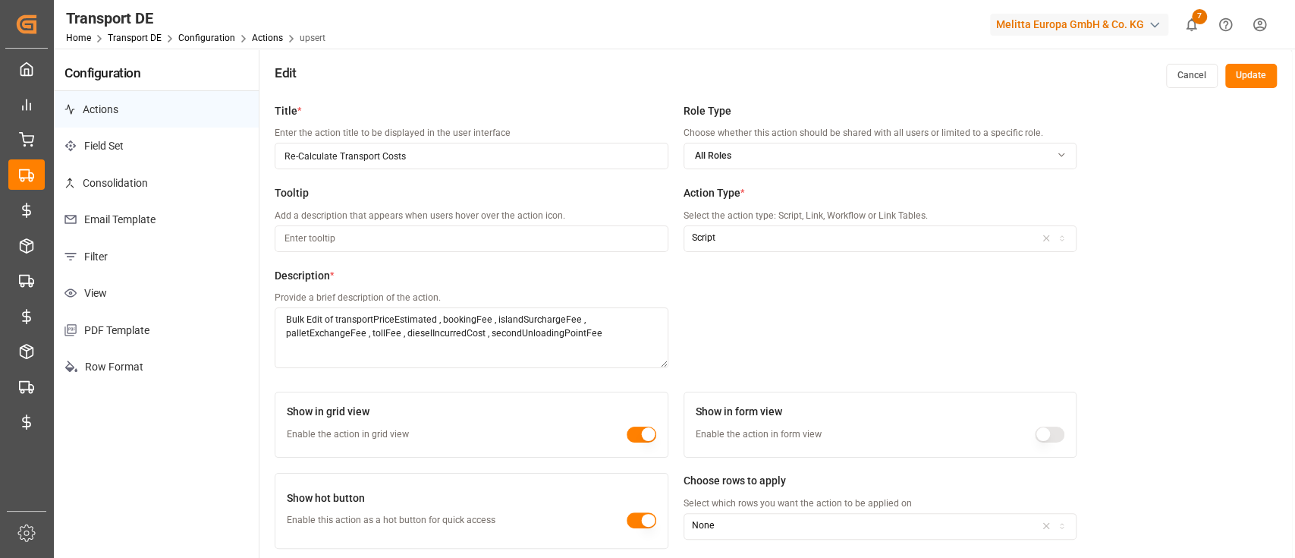
click at [1181, 77] on button "Cancel" at bounding box center [1192, 76] width 52 height 24
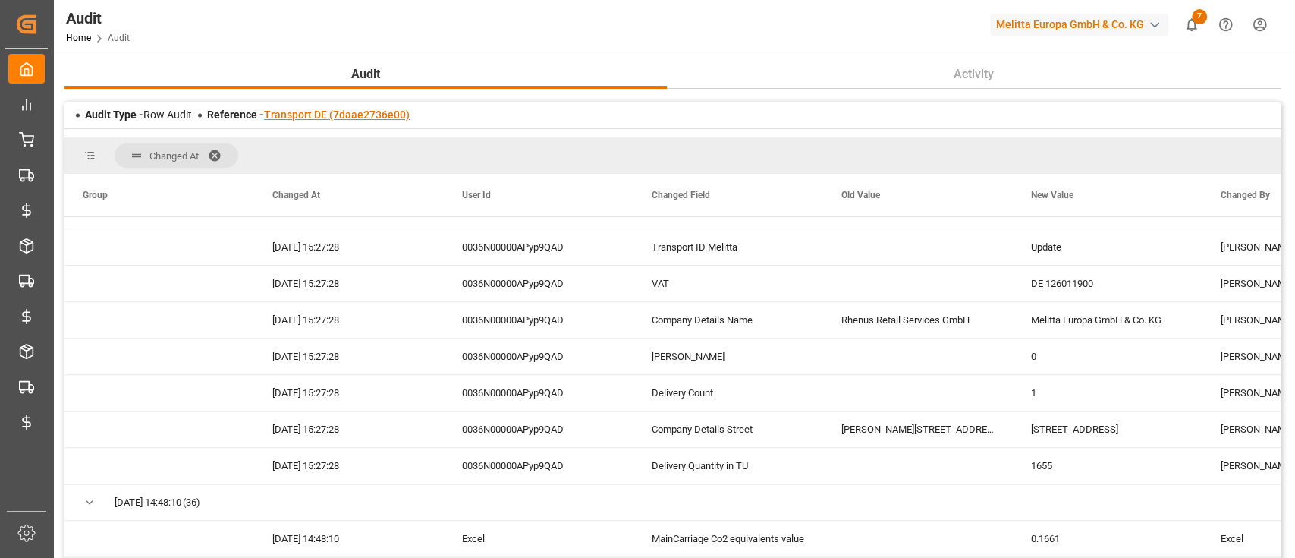
click at [357, 111] on link "Transport DE (7daae2736e00)" at bounding box center [337, 115] width 146 height 12
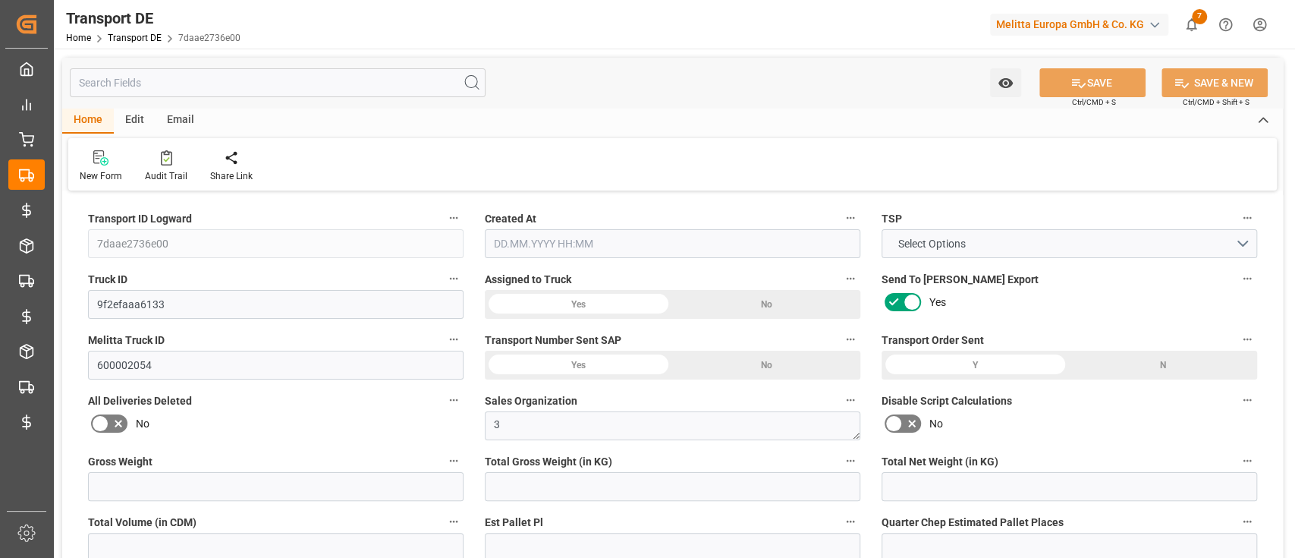
type input "4091"
type input "3306.61"
type input "2531.46"
type input "25897.7"
type input "14"
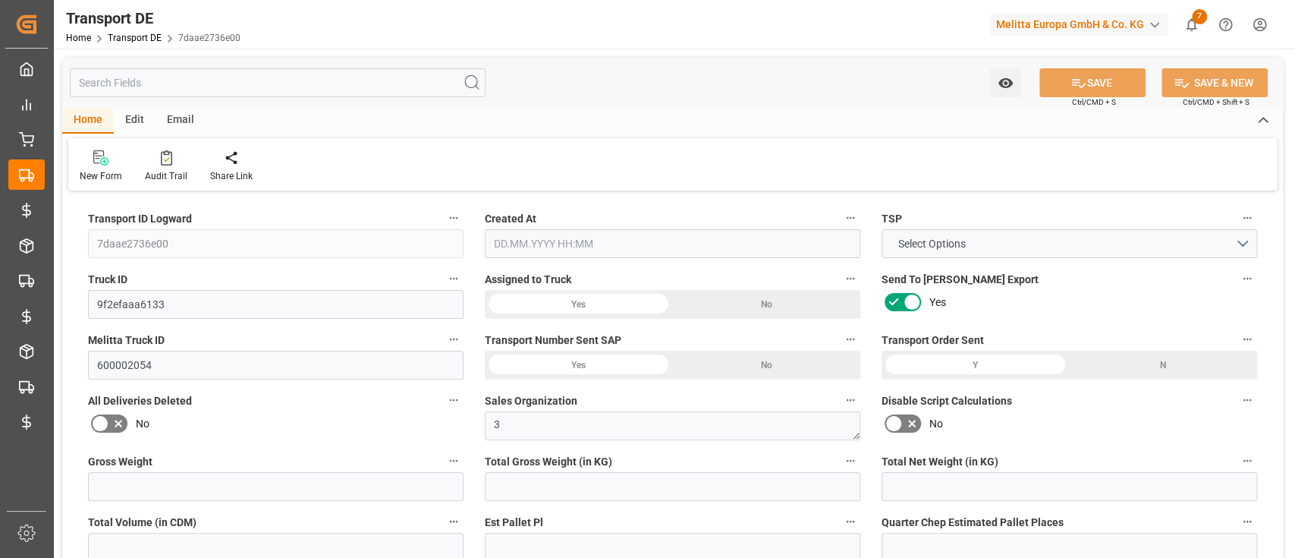
type input "0"
type input "10.5"
type input "0"
type input "1"
type input "28"
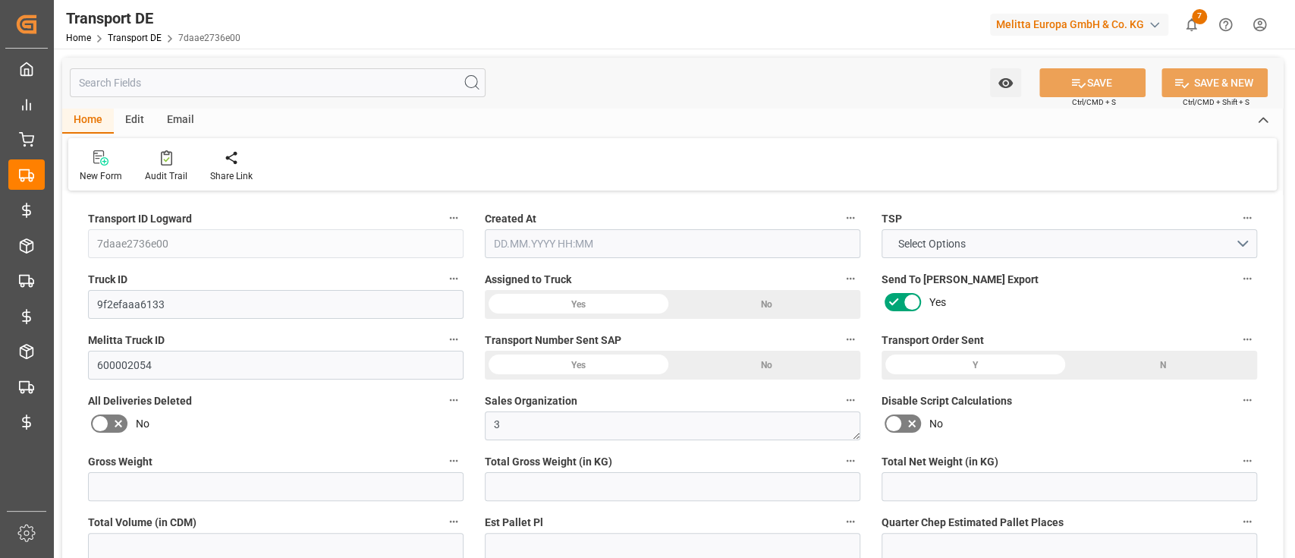
type input "28"
type input "0"
type input "592.2424"
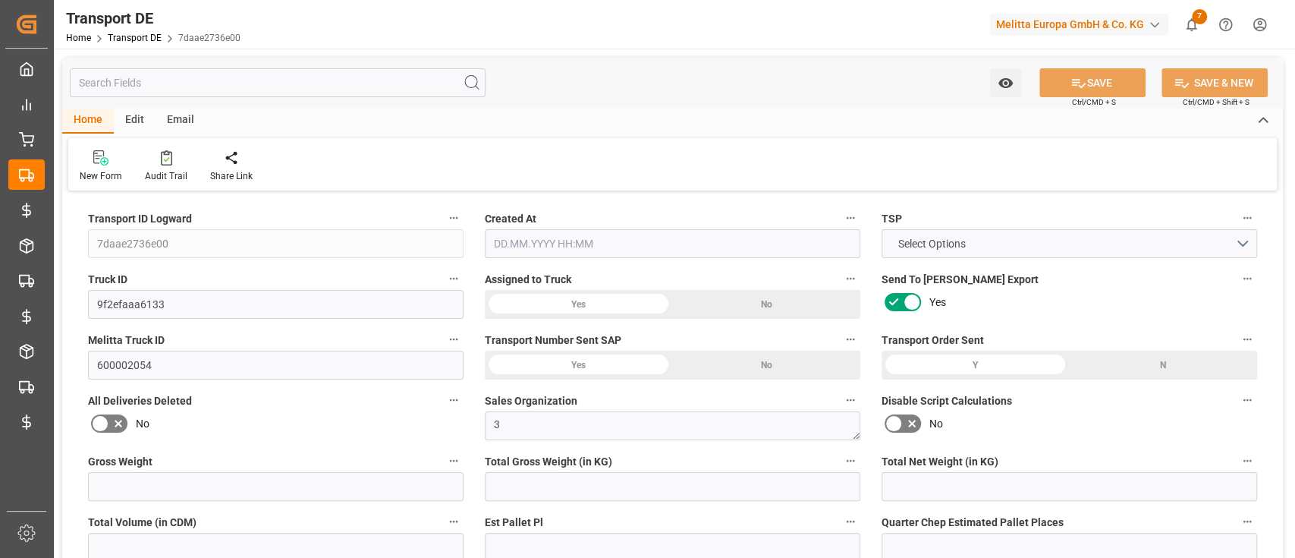
type input "146.511"
type input "1396"
type input "586.6753"
type input "26"
type input "28"
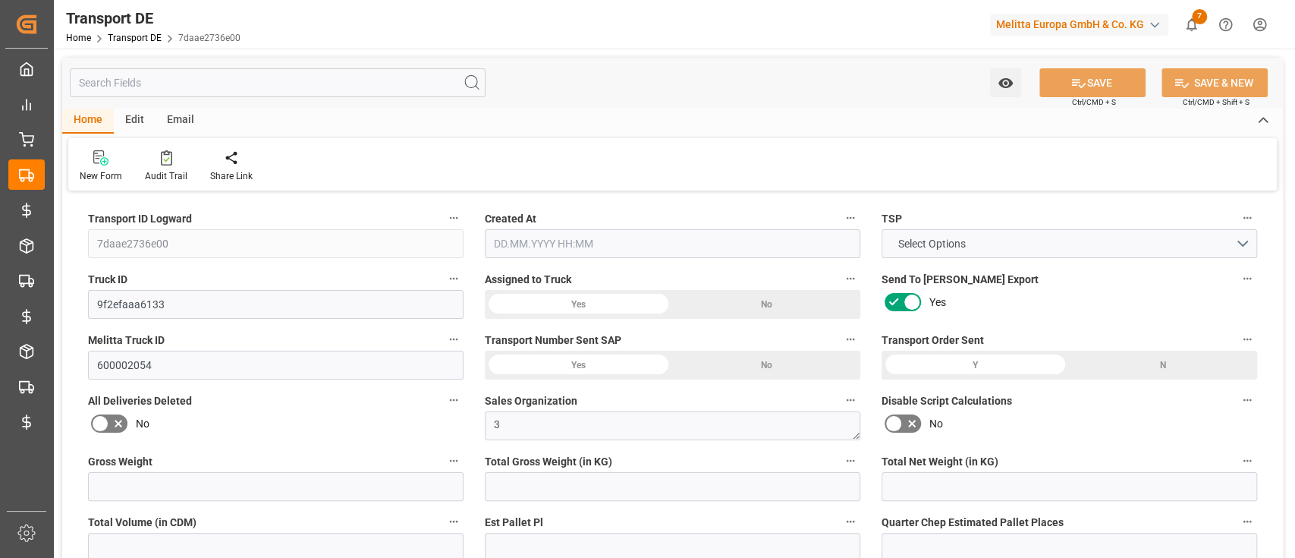
type input "0"
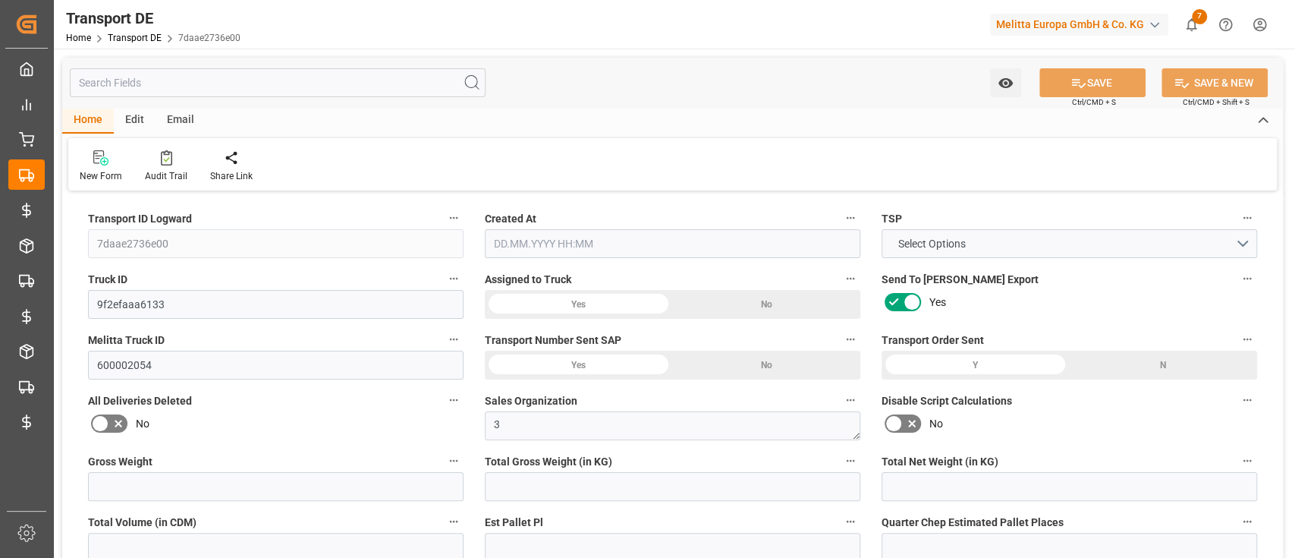
type input "0"
type input "-5.5671"
type input "0"
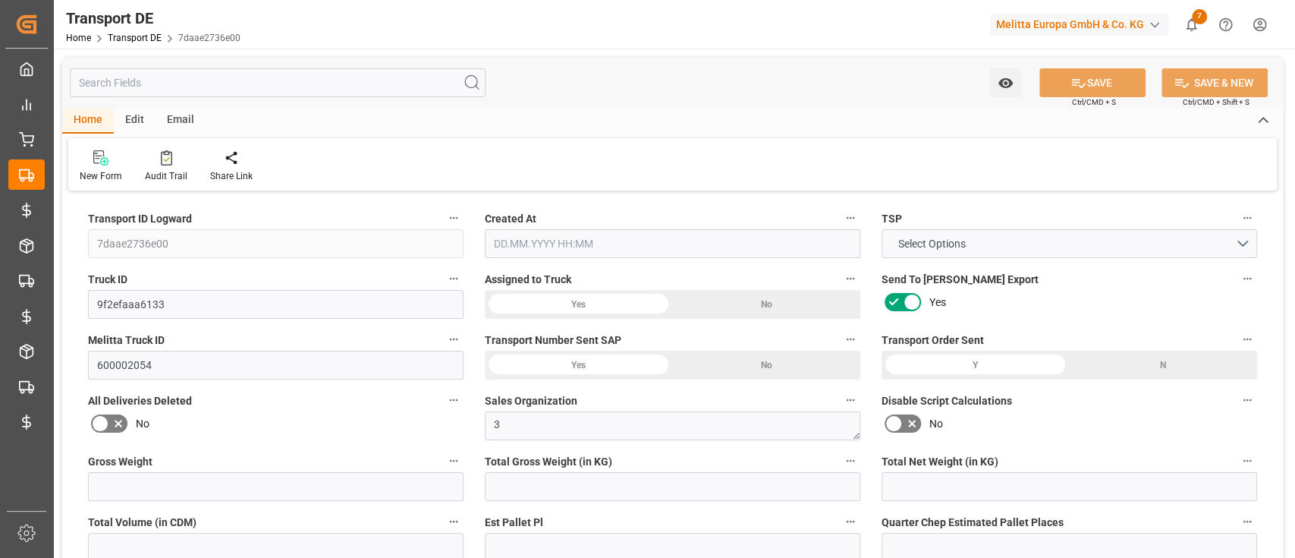
type input "0"
type input "3306.61"
type input "10767.6795"
type input "21"
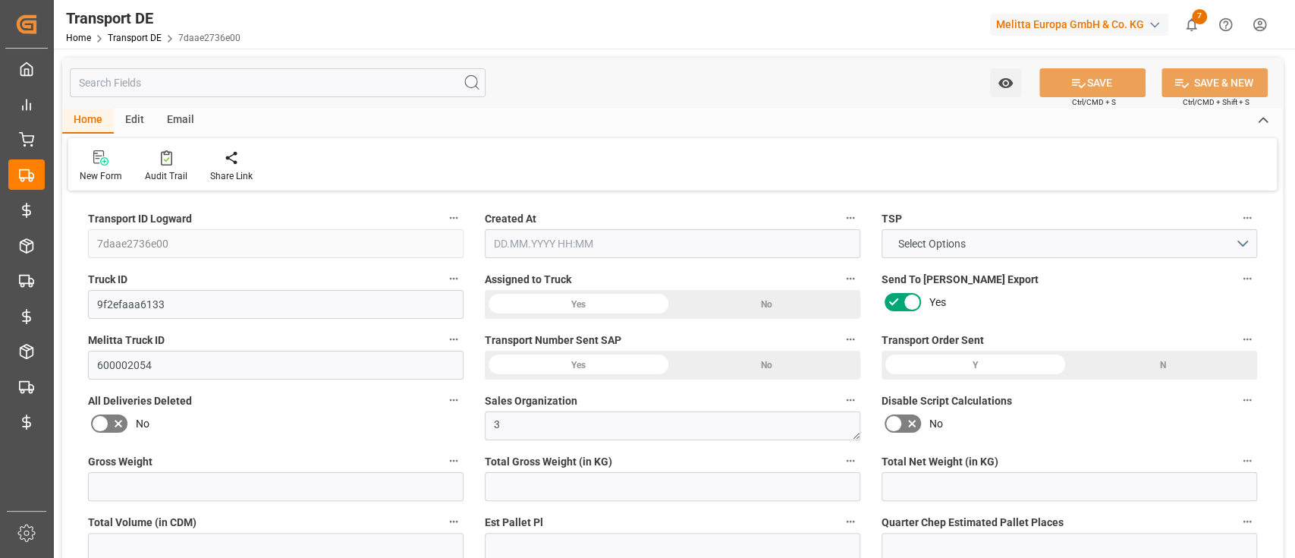
type input "80"
type input "0"
type input "28"
type input "0"
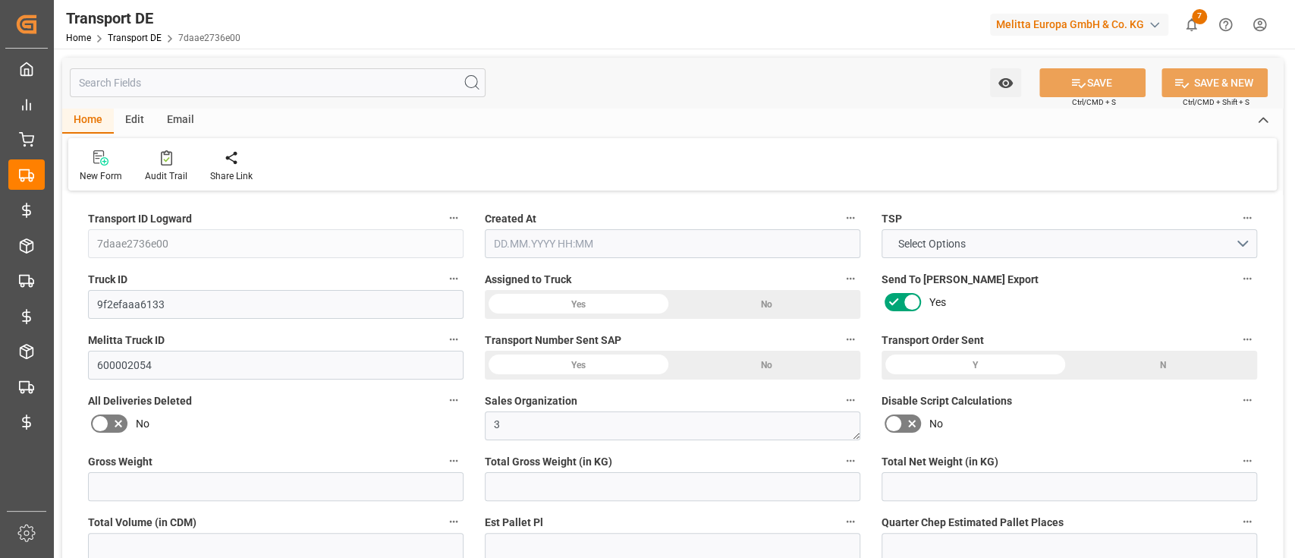
type input "0"
type input "1"
type input "0"
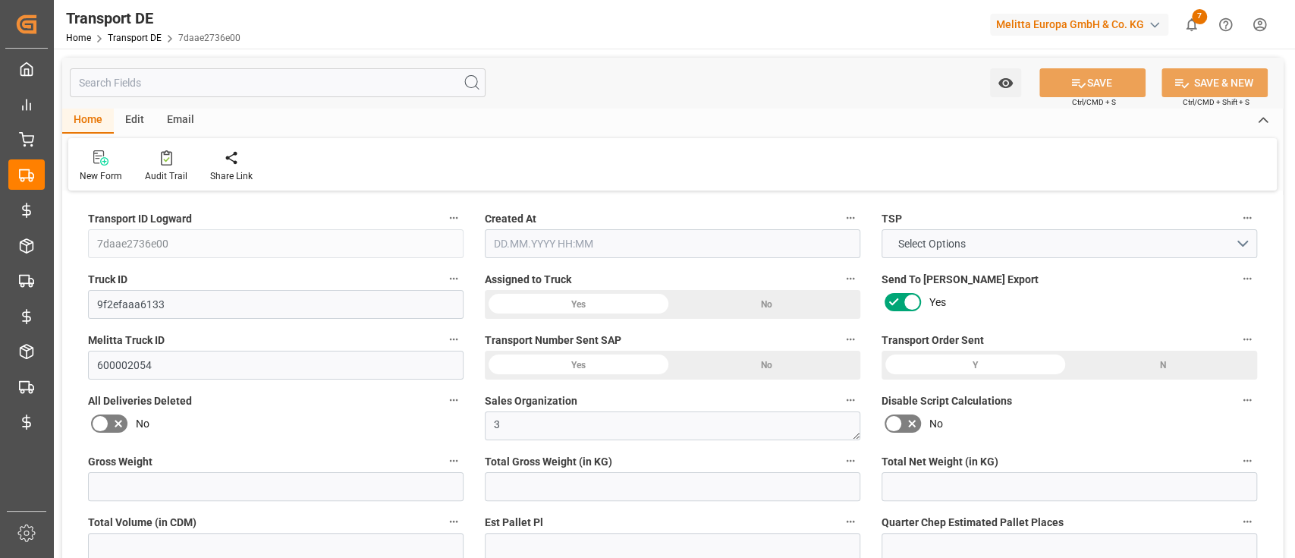
type input "1655"
type input "733.1863"
type input "586.6753"
type input "27.08.2025 09:17"
type input "28.08.2025"
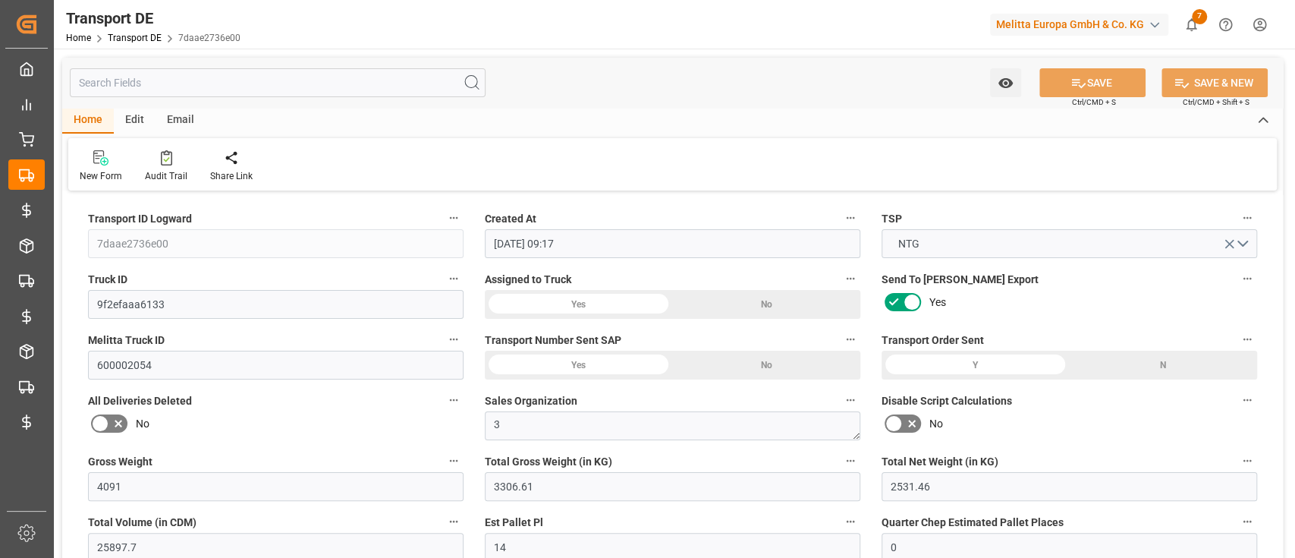
type input "29.08.2025"
type input "01.09.2025"
click at [201, 70] on input "text" at bounding box center [278, 82] width 416 height 29
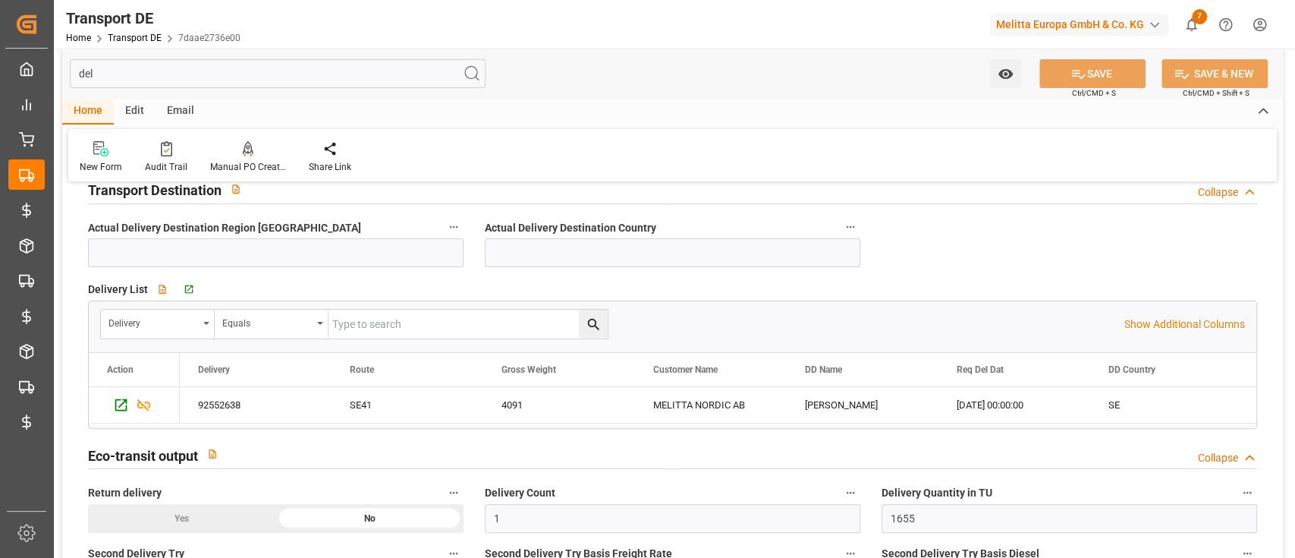
scroll to position [206, 0]
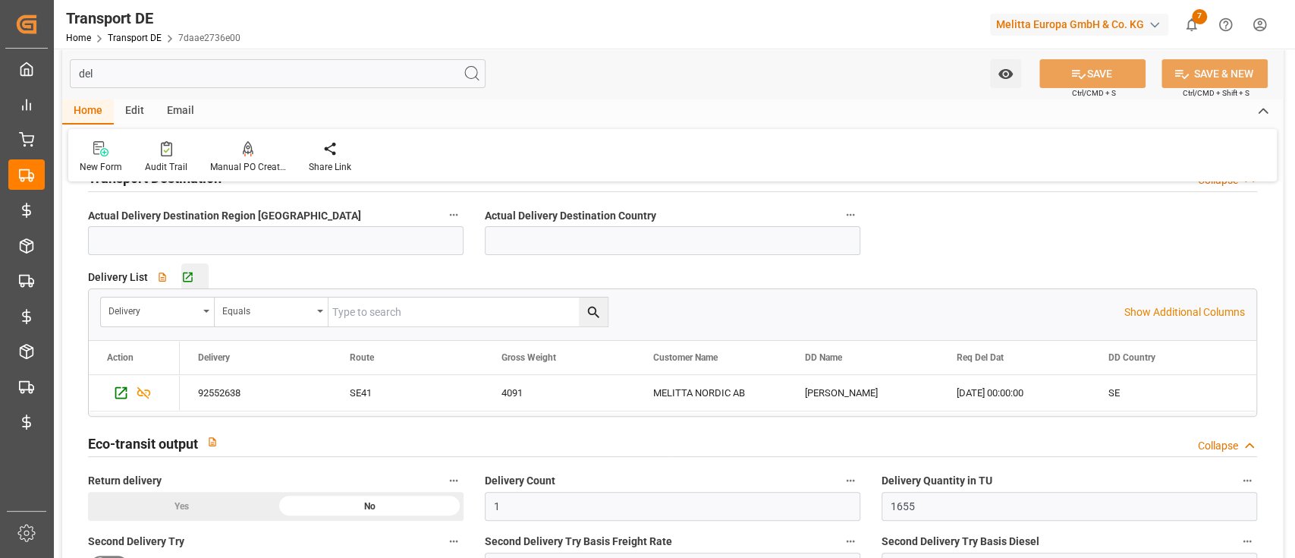
type input "del"
click at [194, 269] on button "Go to Delivery DE Grid" at bounding box center [194, 276] width 27 height 27
click at [135, 104] on div "Edit" at bounding box center [135, 112] width 42 height 26
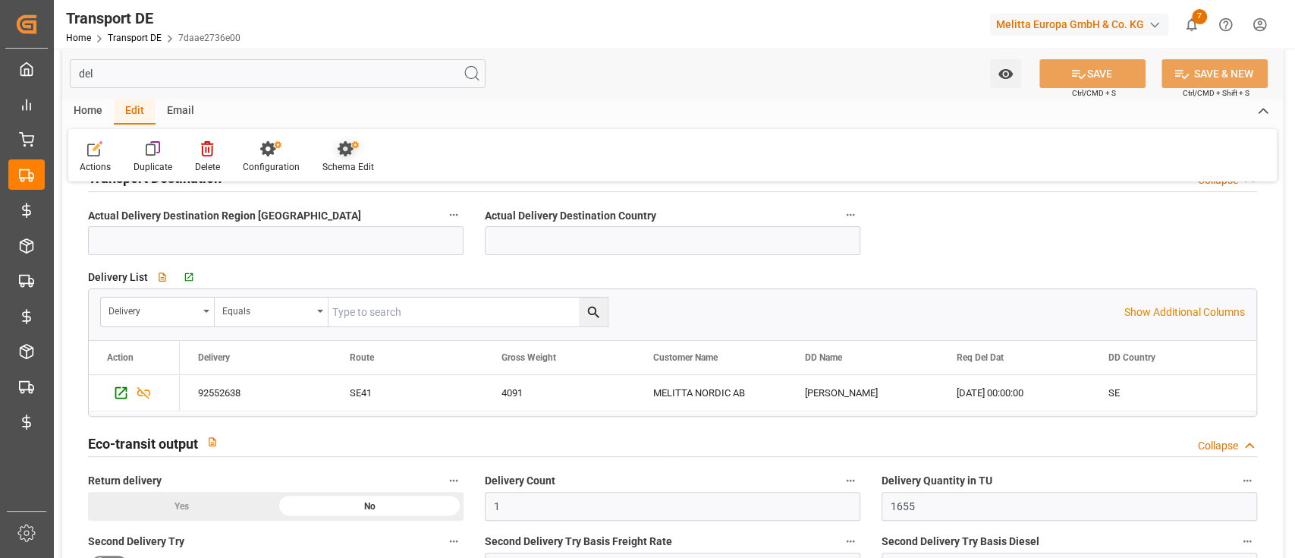
click at [322, 149] on div at bounding box center [348, 148] width 52 height 16
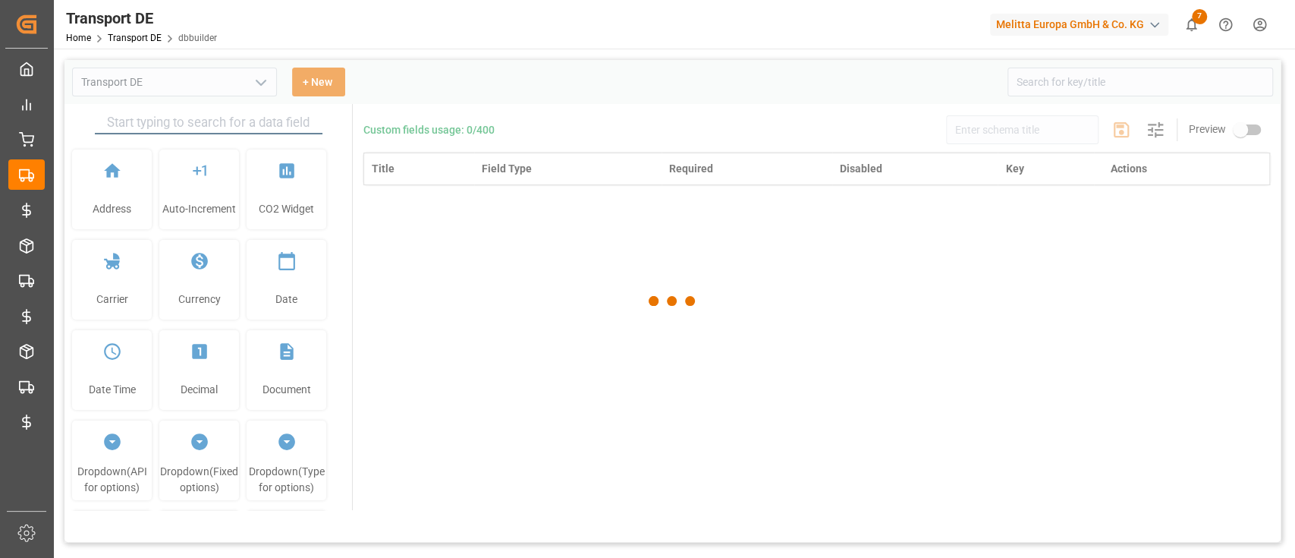
type input "Transport DE"
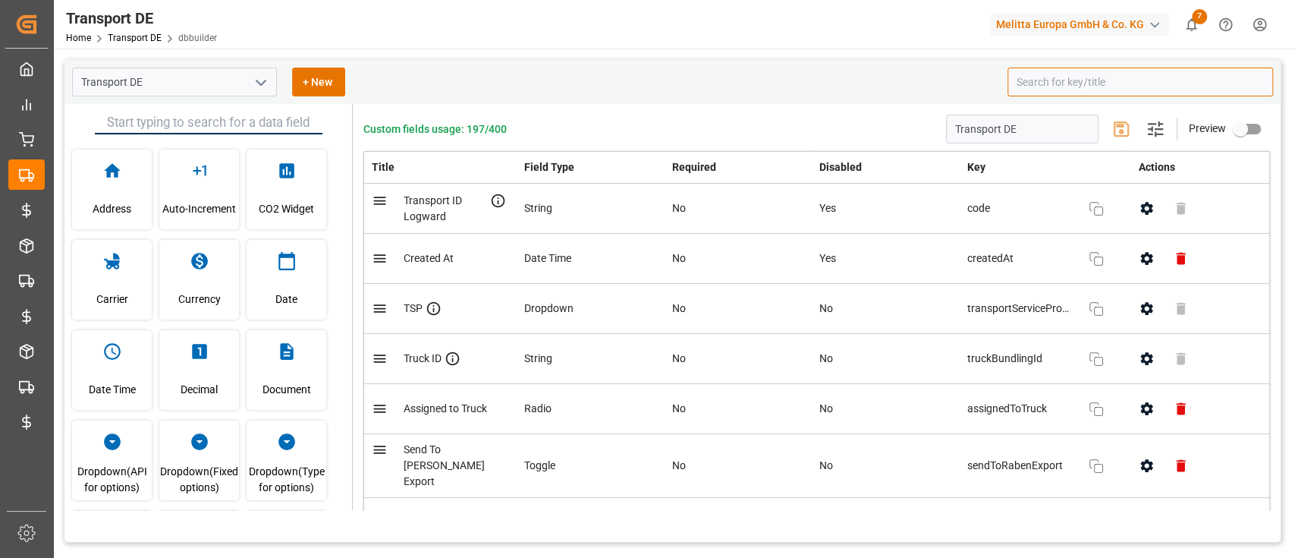
click at [1069, 76] on input at bounding box center [1141, 82] width 266 height 29
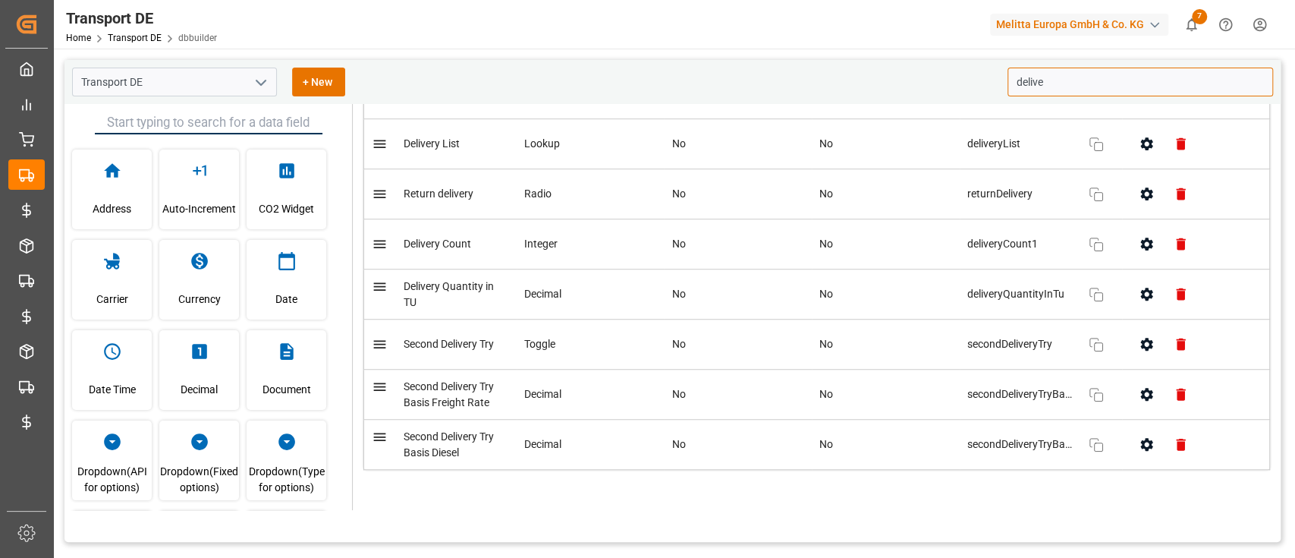
scroll to position [680, 0]
click at [1093, 247] on icon "button" at bounding box center [1096, 243] width 18 height 18
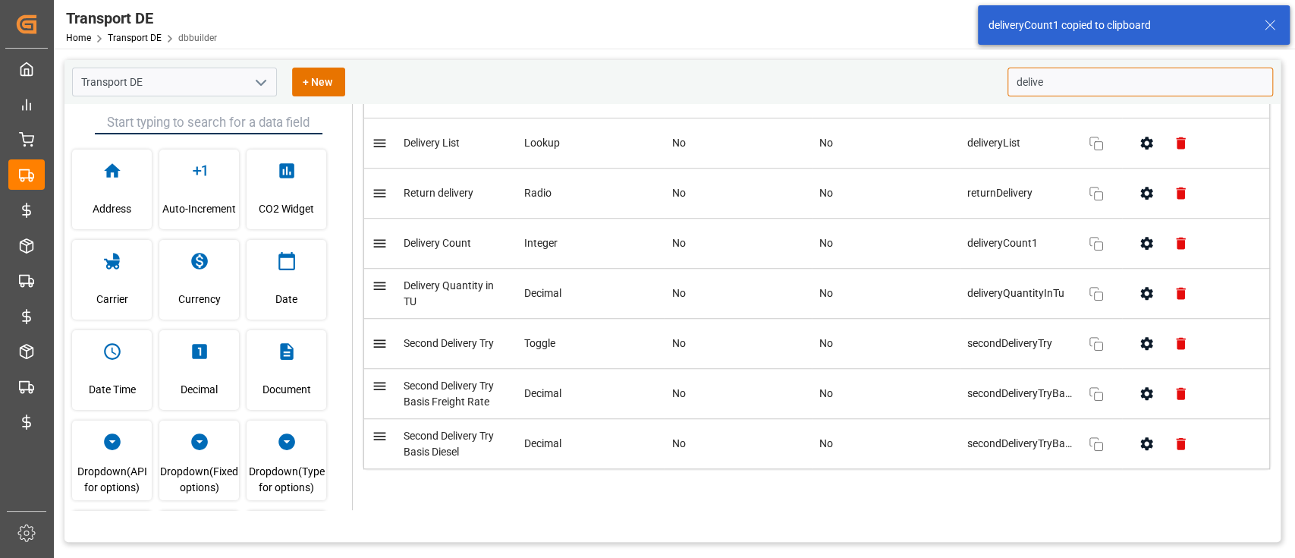
type input "delive"
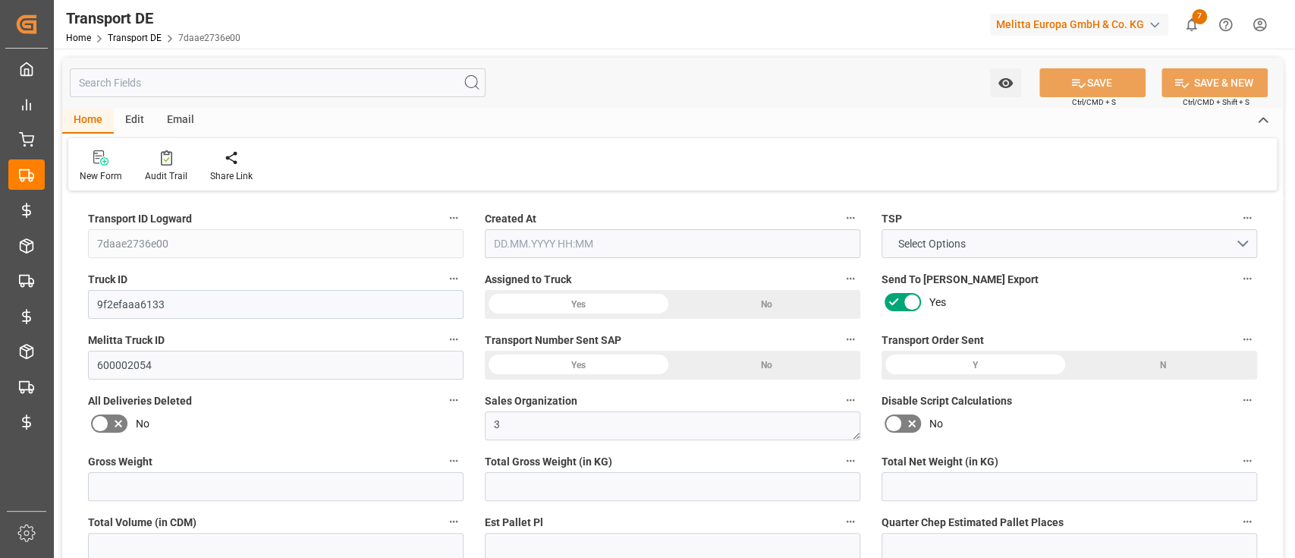
type input "7daae2736e00"
type input "9f2efaaa6133"
type input "600002054"
type textarea "3"
type textarea "Update"
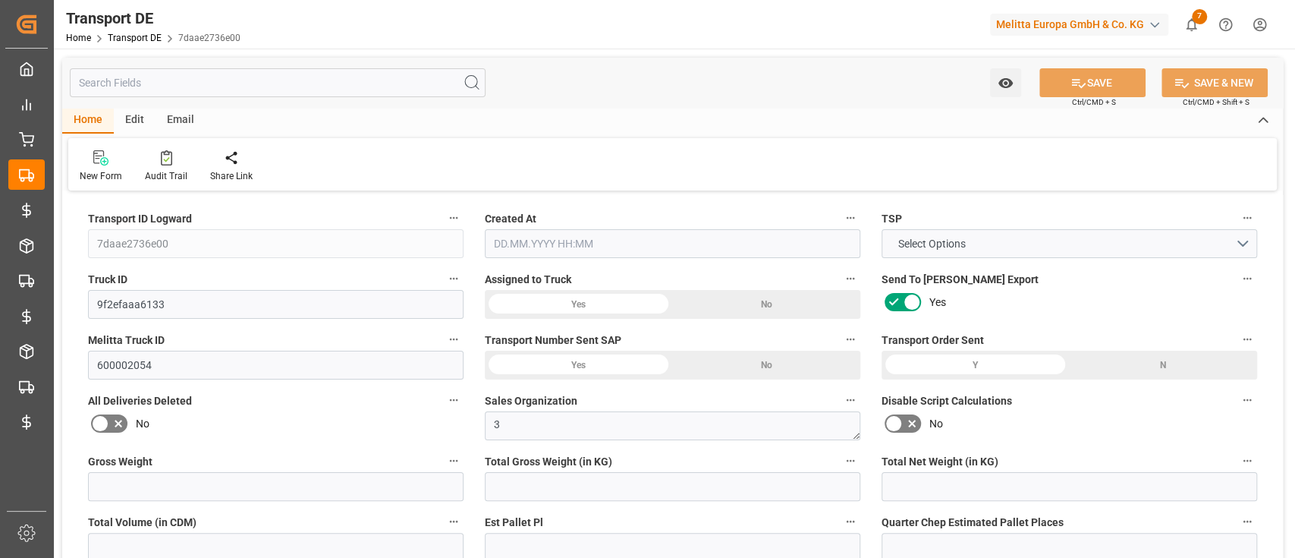
type input "Yes"
type input "733.1863454545454"
type textarea "0000913010"
type textarea "Frode Laursen"
type input "Ji-Te Gatan 18"
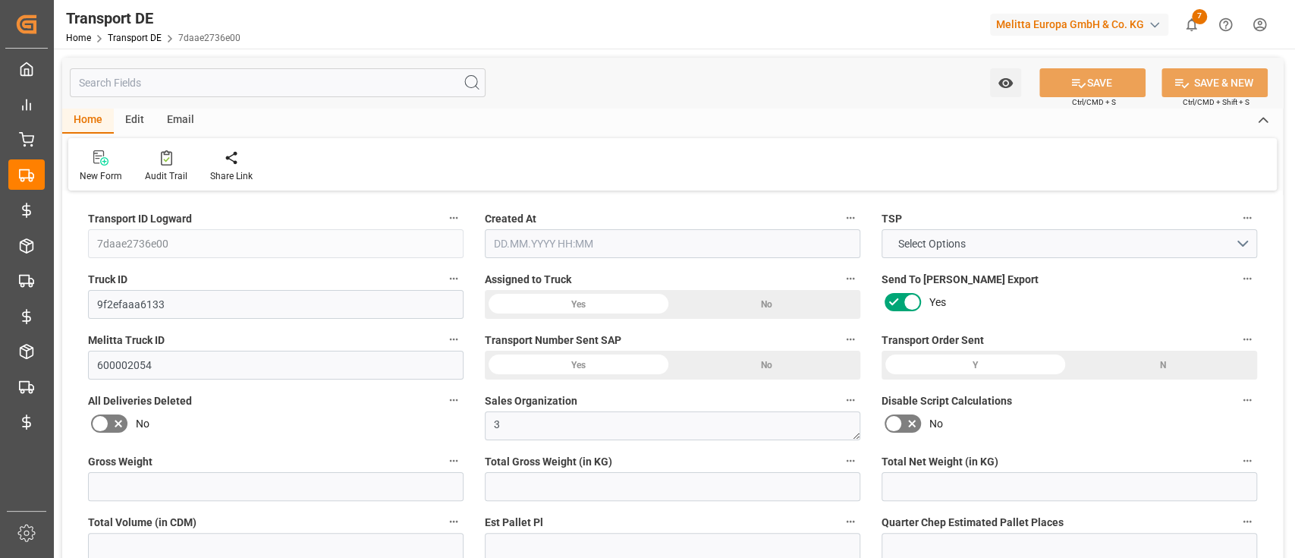
type input "26538"
type textarea "Åstorp"
type input "SE"
type input "DE-32423"
type input "Rhenus Retail Services GmbH"
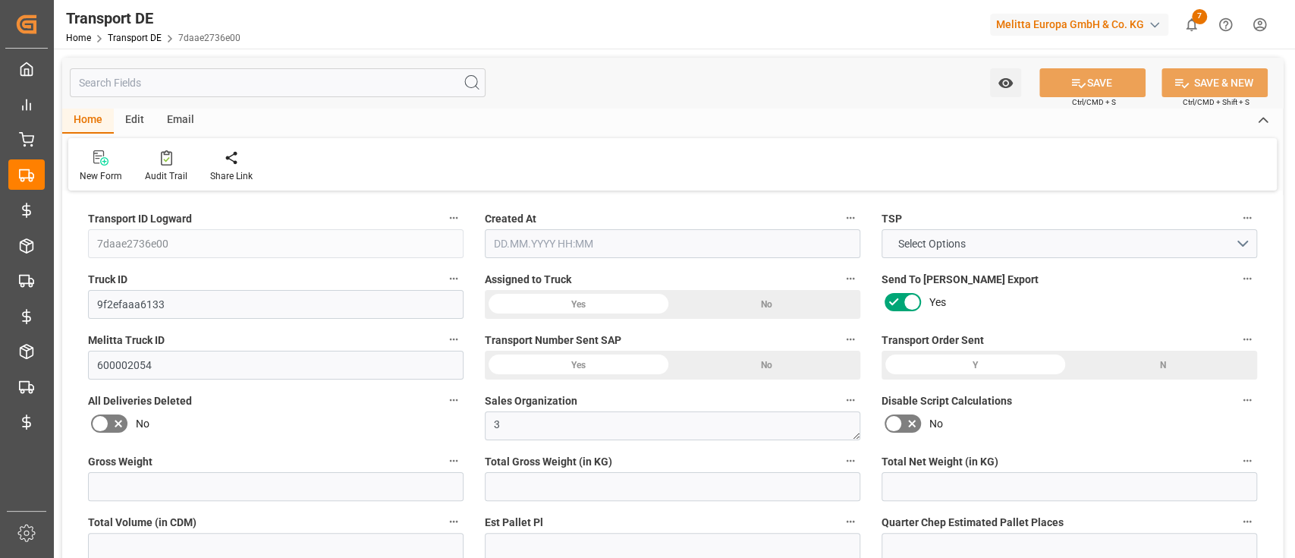
type input "Hans-Böckler-Strasse 37"
type input "32423"
type input "Minden"
type input "DE"
type input "Melitta Europa GmbH & Co. KG"
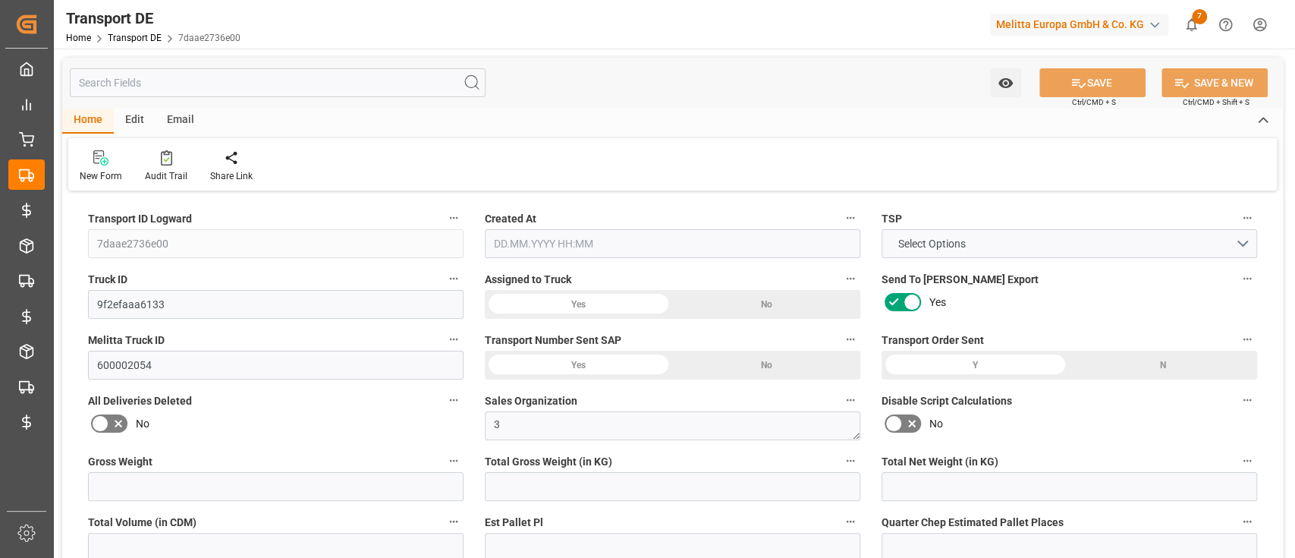
type input "[STREET_ADDRESS]"
type input "32427"
type input "Minden"
type input "DE"
type textarea "ae583a9e4ca4"
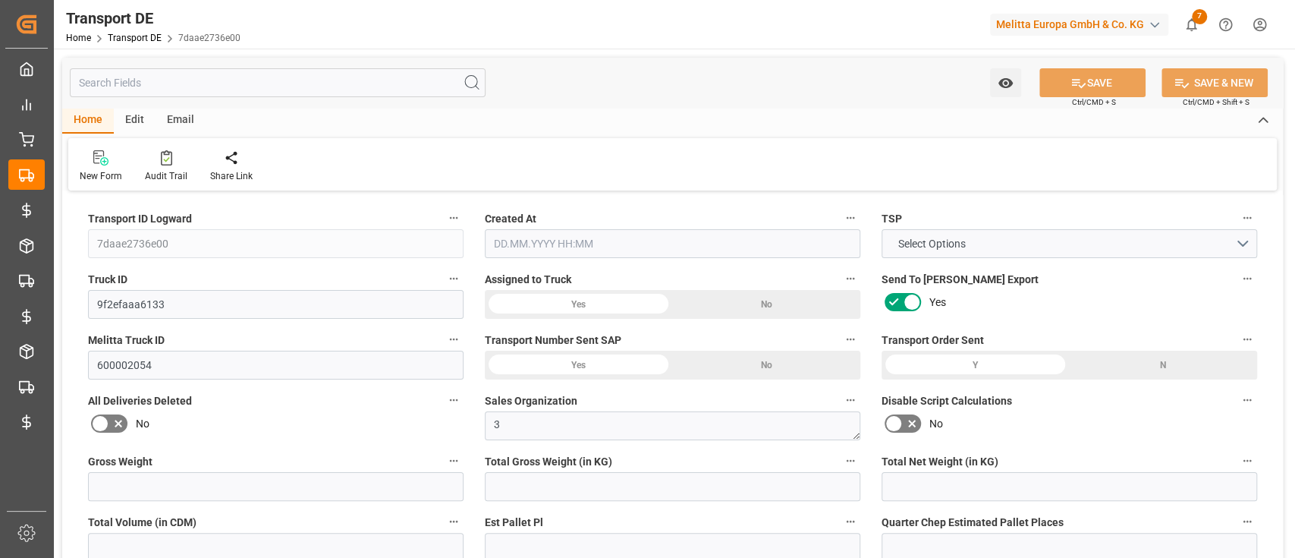
type input "Road"
type input "DE"
type input "32423"
type input "SE"
type input "26538"
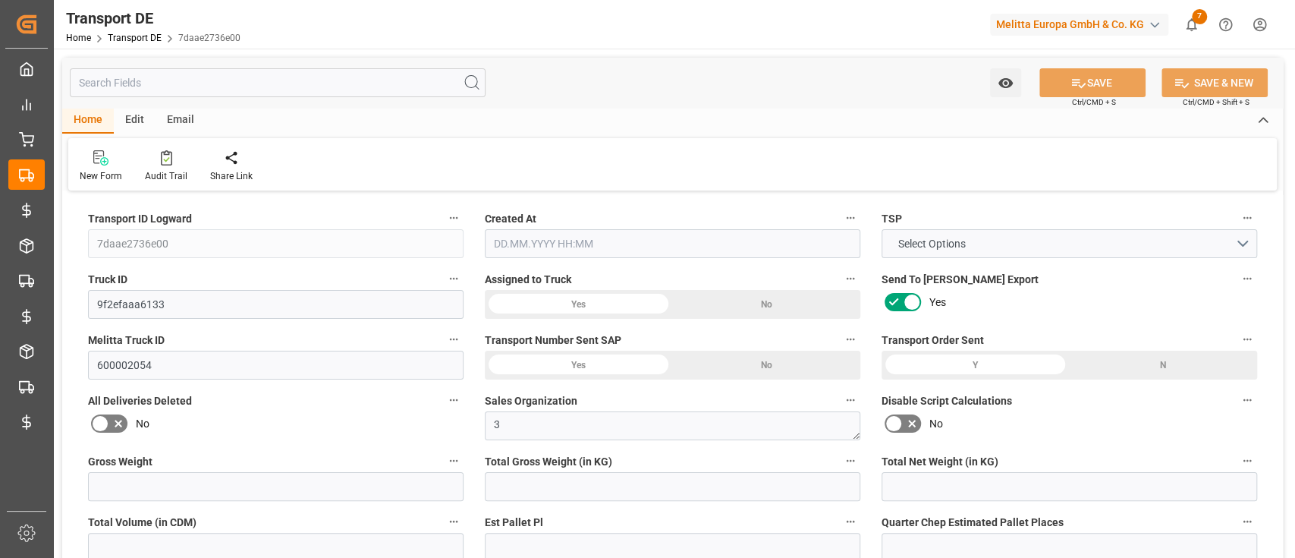
type input "Partial Load"
type input "26-40 t"
type input "EURO 6"
type input "Diesel"
type input "SE41"
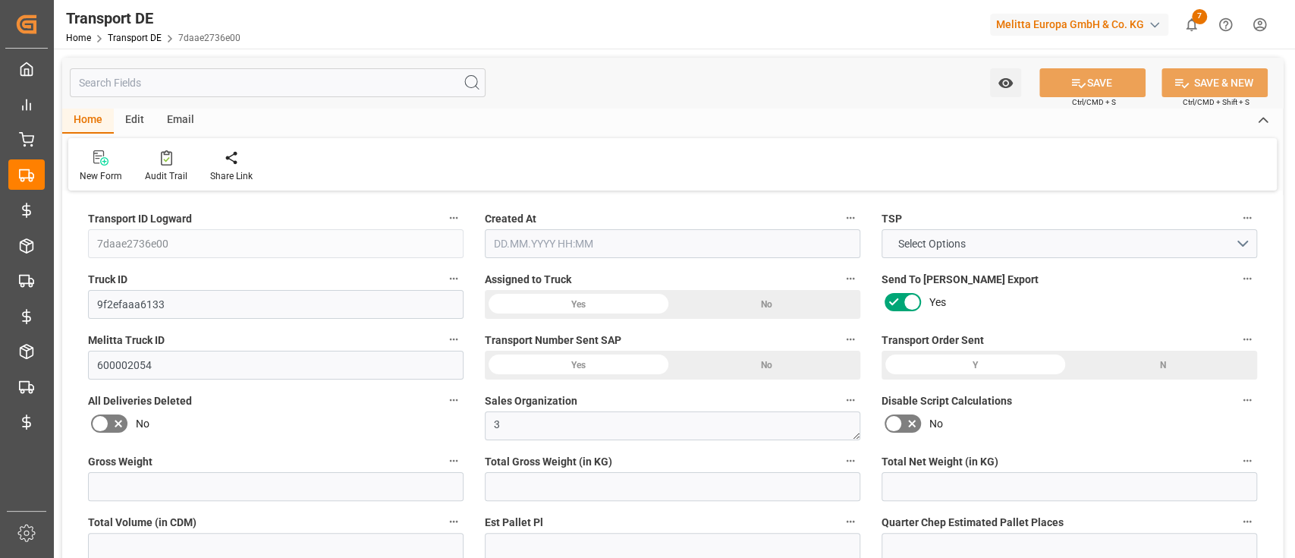
type input "DAP"
type input "DE 126011900"
type input "4091"
type input "3306.61"
type input "2531.46"
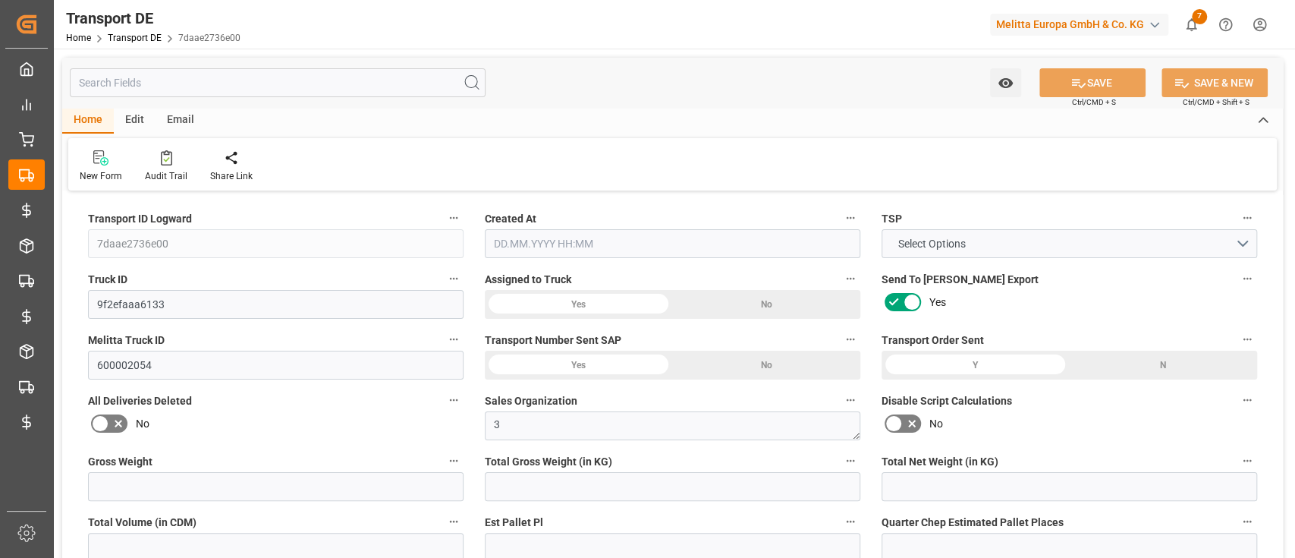
type input "25897.7"
type input "14"
type input "0"
type input "10.5"
type input "0"
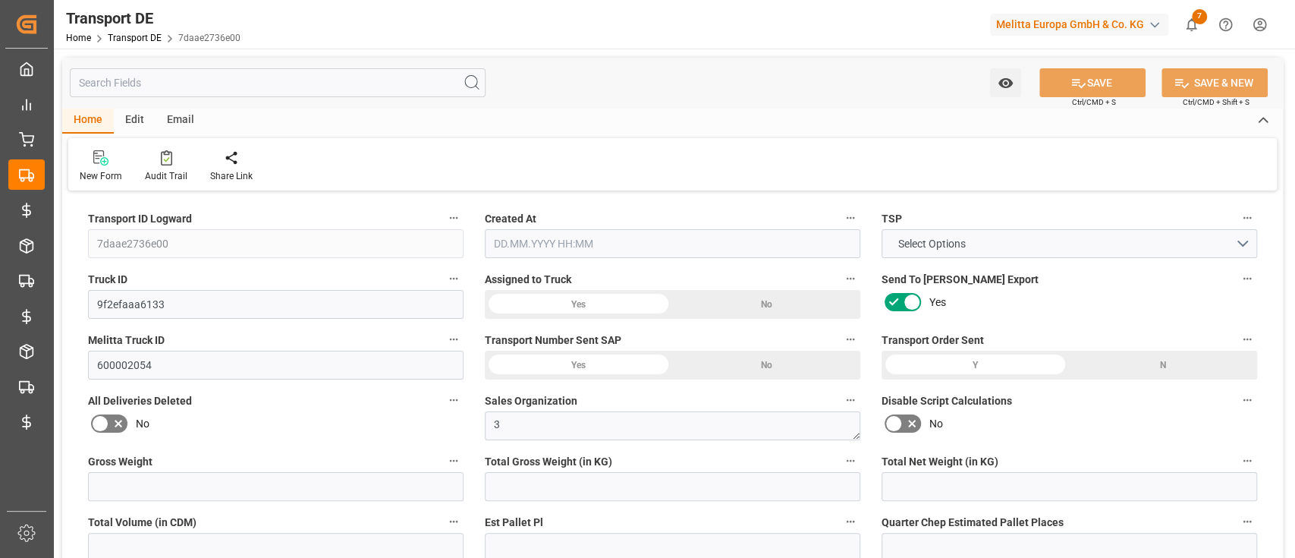
type input "1"
type input "28"
type input "0"
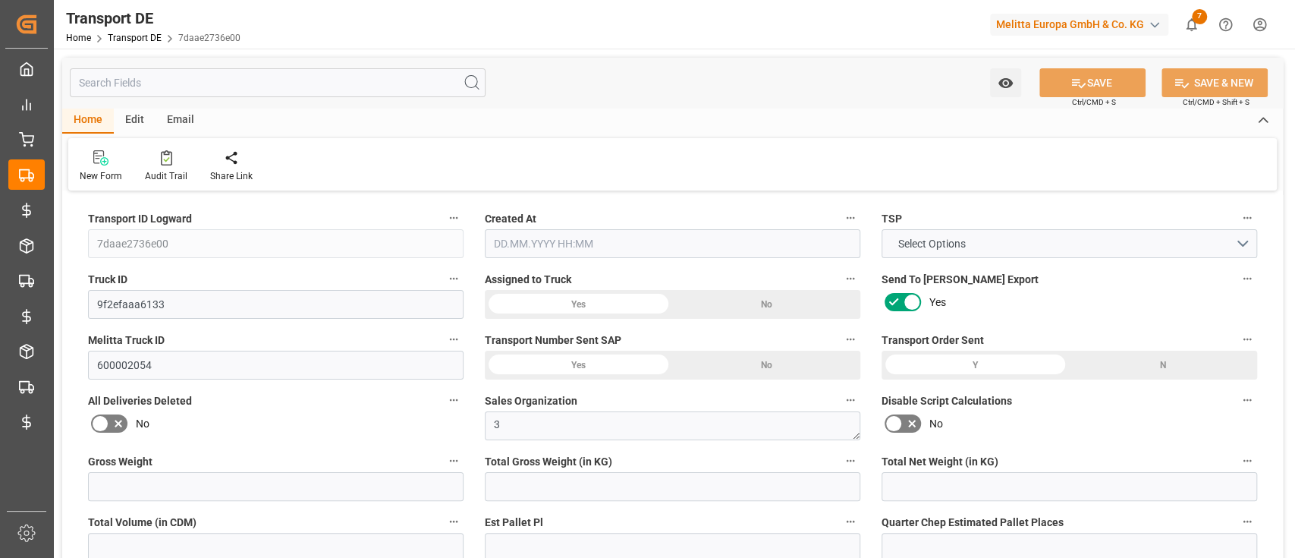
type input "0"
type input "592.2424"
type input "146.511"
type input "1396"
type input "586.6753"
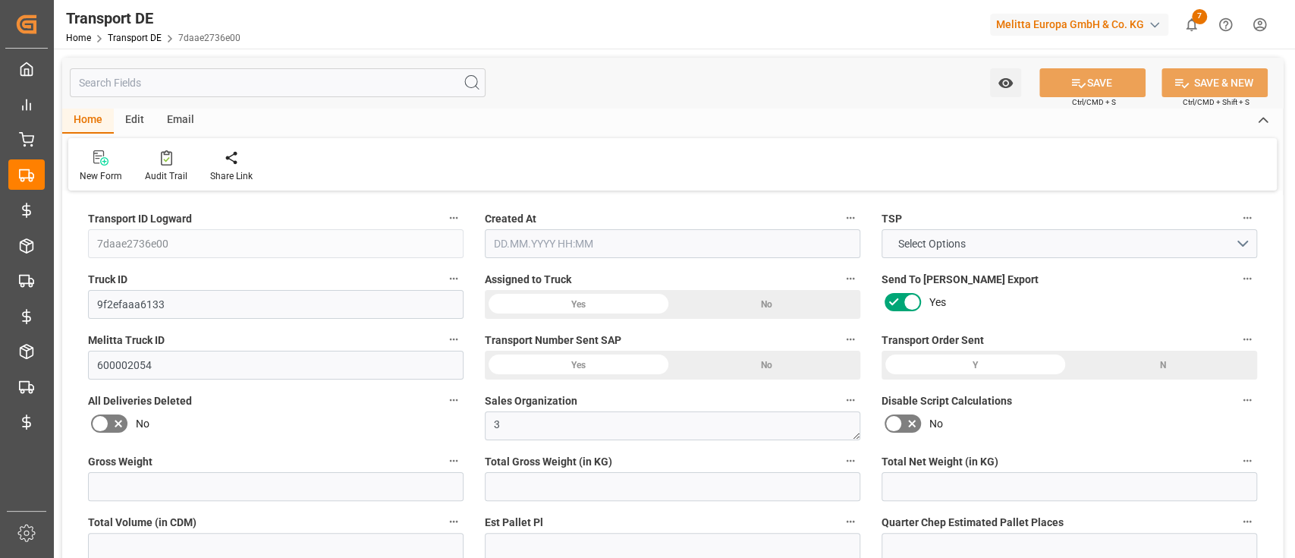
type input "26"
type input "28"
type input "0"
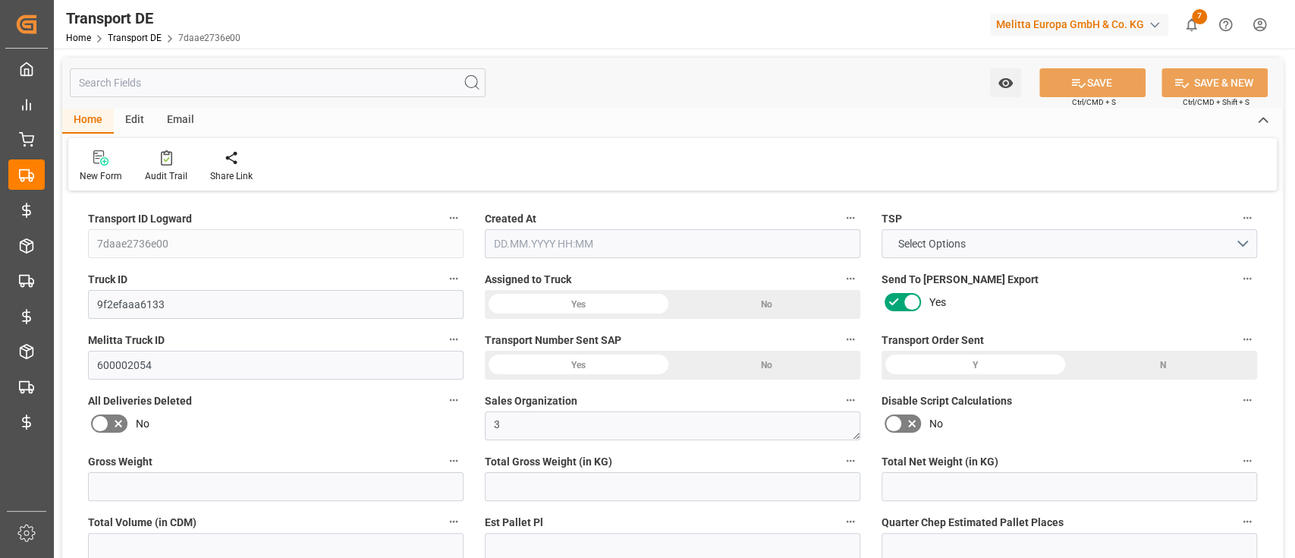
type input "0"
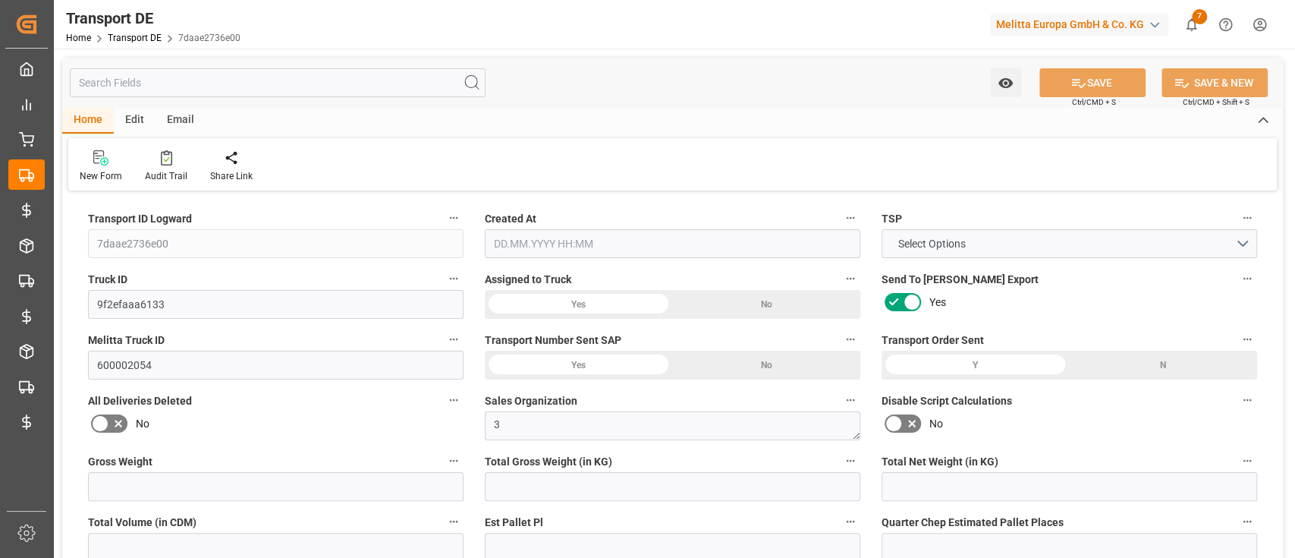
type input "-5.5671"
type input "0"
type input "3306.61"
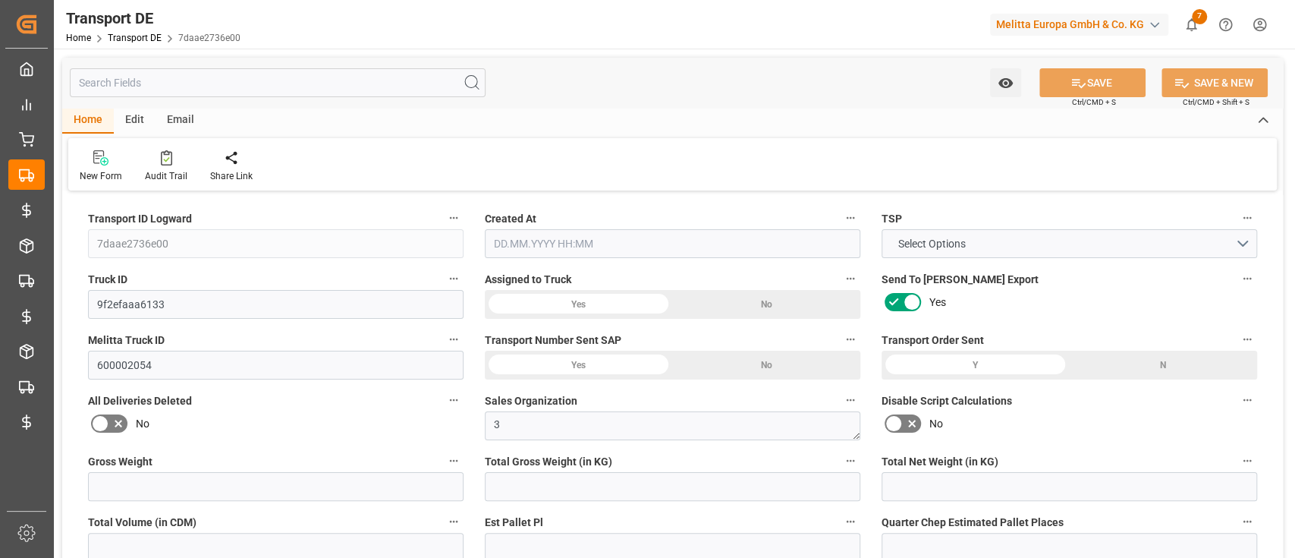
type input "10767.6795"
type input "21"
type input "80"
type input "0"
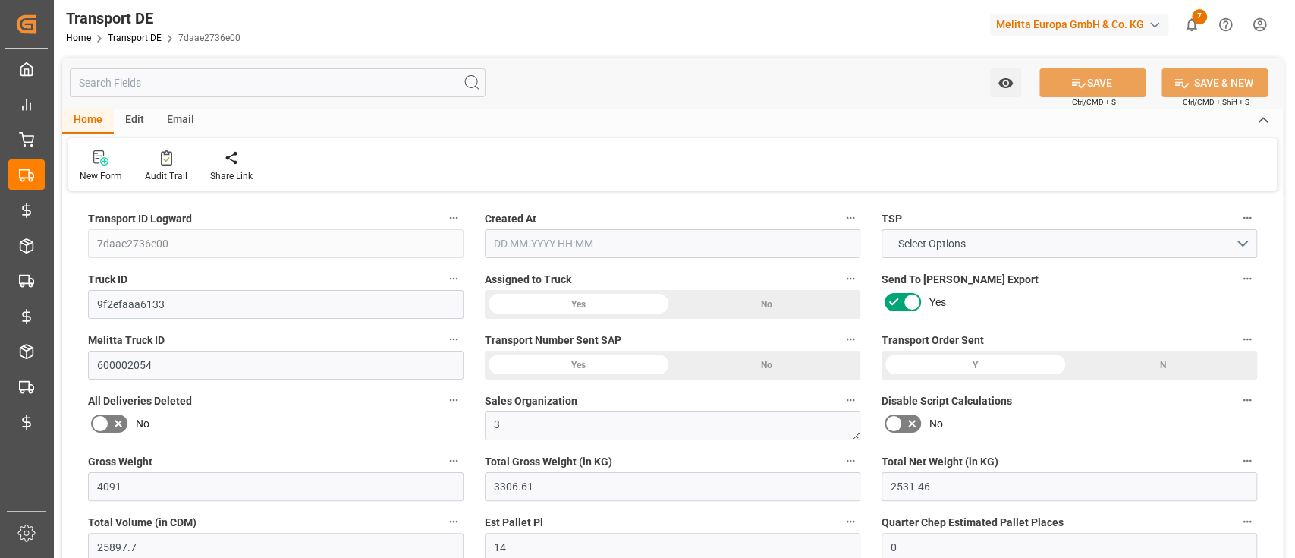
type input "28"
type input "0"
type input "1"
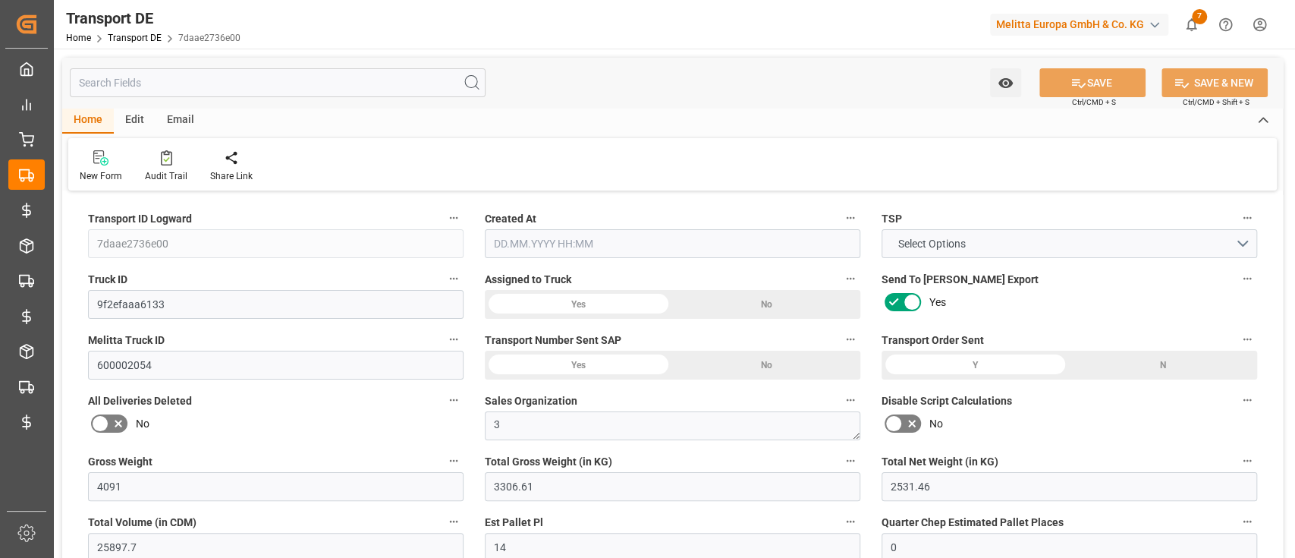
type input "0"
type input "1655"
type input "733.1863"
type input "586.6753"
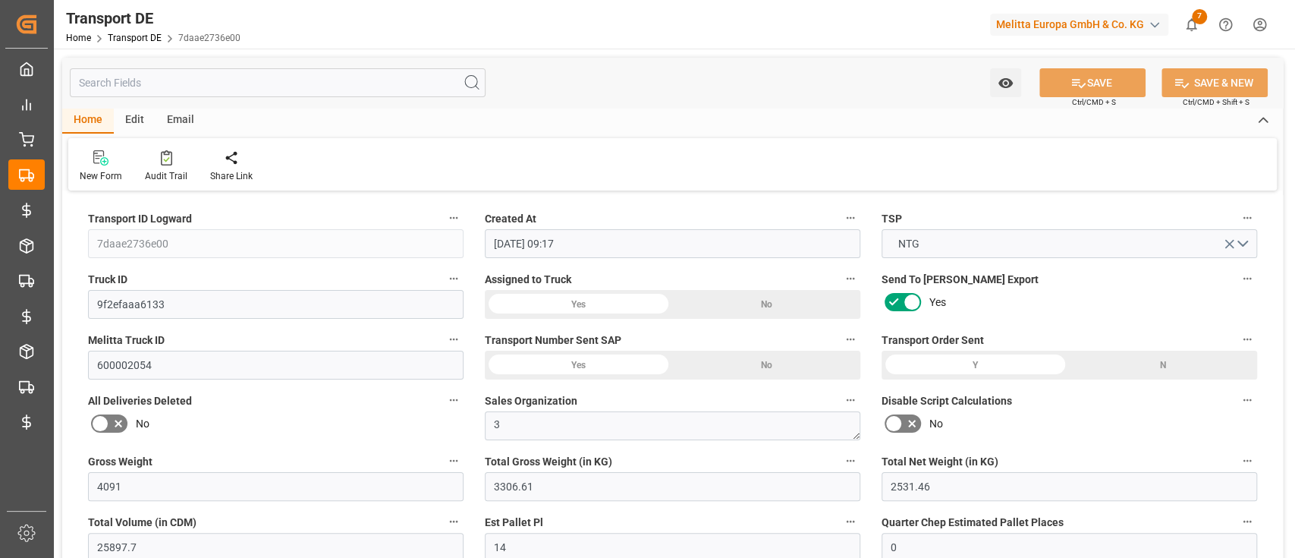
type input "27.08.2025 09:17"
type input "28.08.2025"
type input "29.08.2025"
type input "01.09.2025"
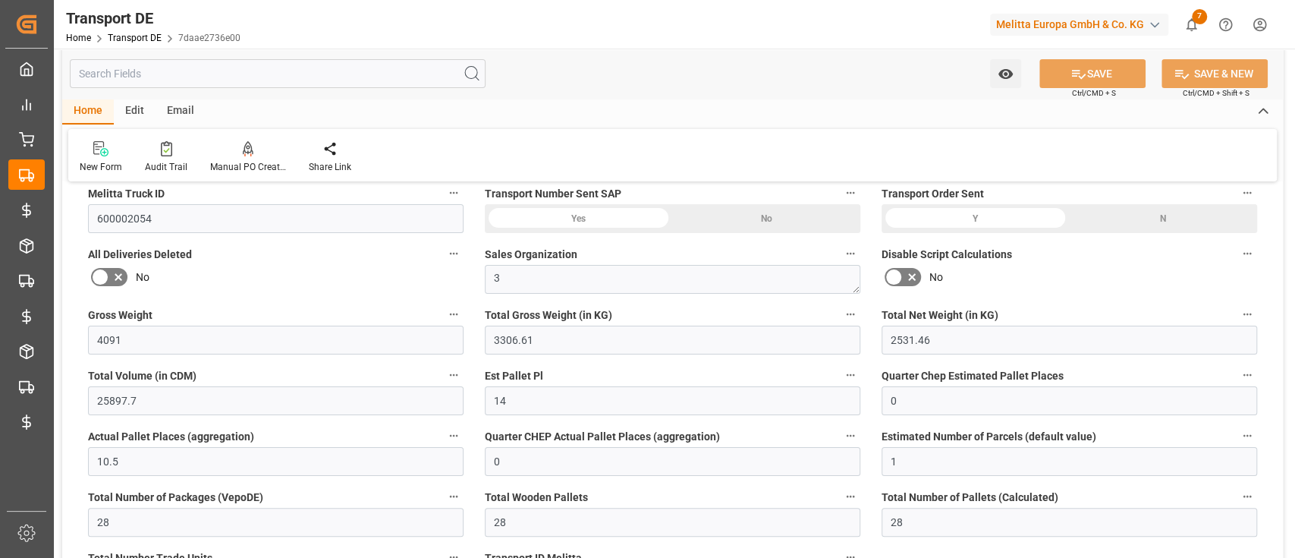
scroll to position [147, 0]
click at [255, 82] on input "text" at bounding box center [278, 73] width 416 height 29
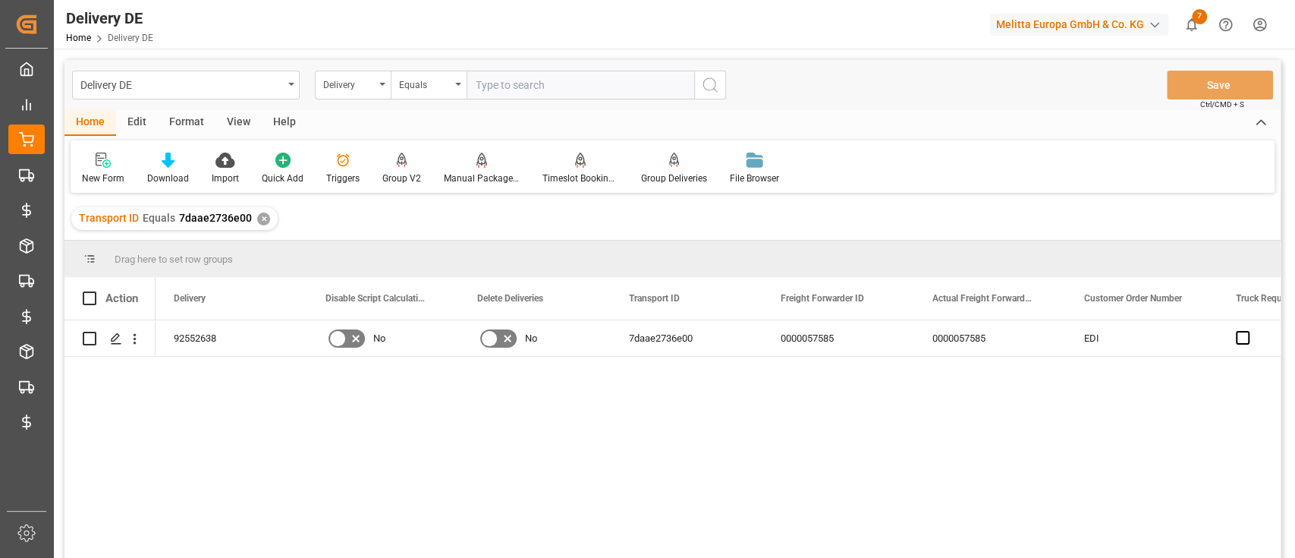
click at [141, 125] on div "Edit" at bounding box center [137, 123] width 42 height 26
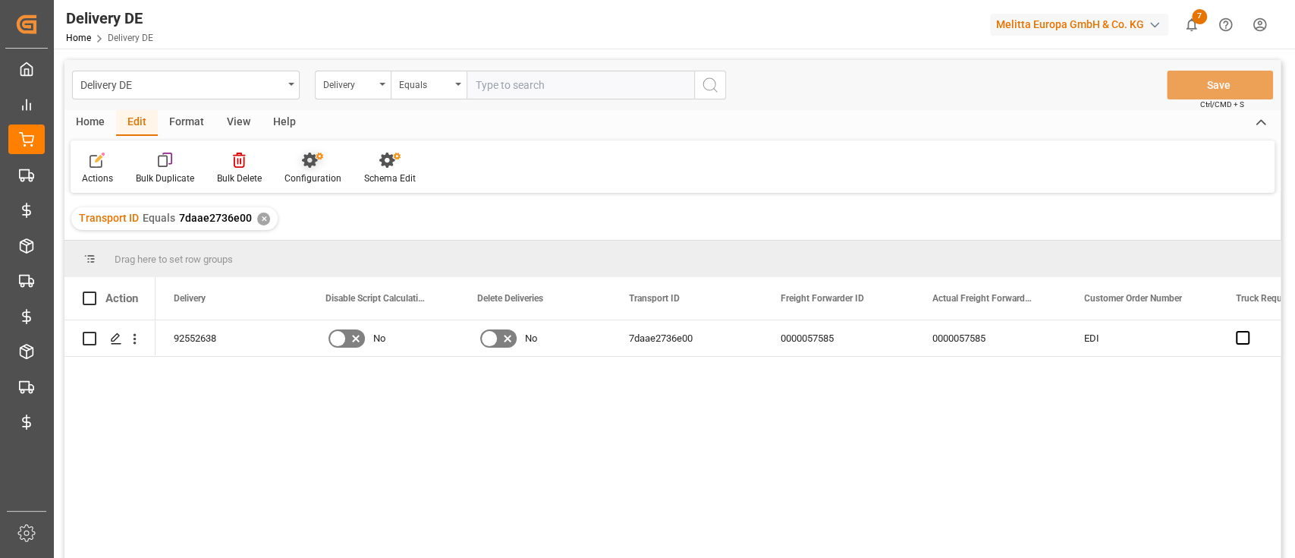
click at [297, 172] on div "Configuration" at bounding box center [313, 178] width 57 height 14
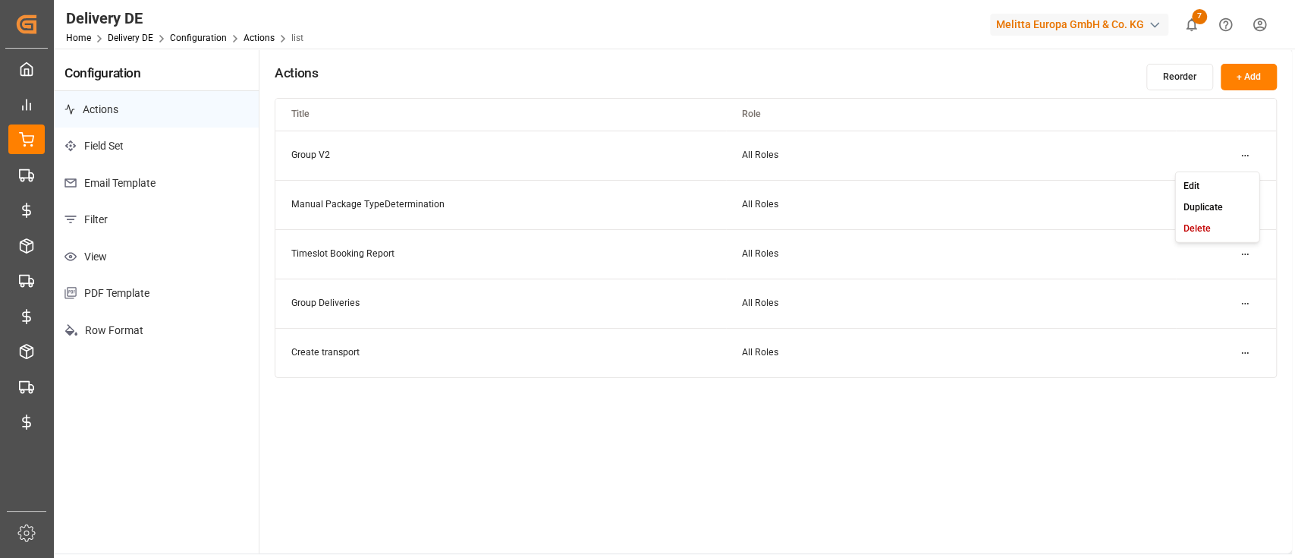
click at [1250, 163] on html "Created by potrace 1.15, written by Peter Selinger 2001-2017 Created by potrace…" at bounding box center [647, 336] width 1295 height 672
click at [1224, 172] on div "Edit Duplicate Delete" at bounding box center [1217, 206] width 85 height 71
click at [1213, 177] on div "Edit" at bounding box center [1217, 185] width 78 height 21
click at [1233, 206] on html "Created by potrace 1.15, written by Peter Selinger 2001-2017 Created by potrace…" at bounding box center [647, 336] width 1295 height 672
click at [1206, 229] on div "Edit" at bounding box center [1217, 234] width 78 height 21
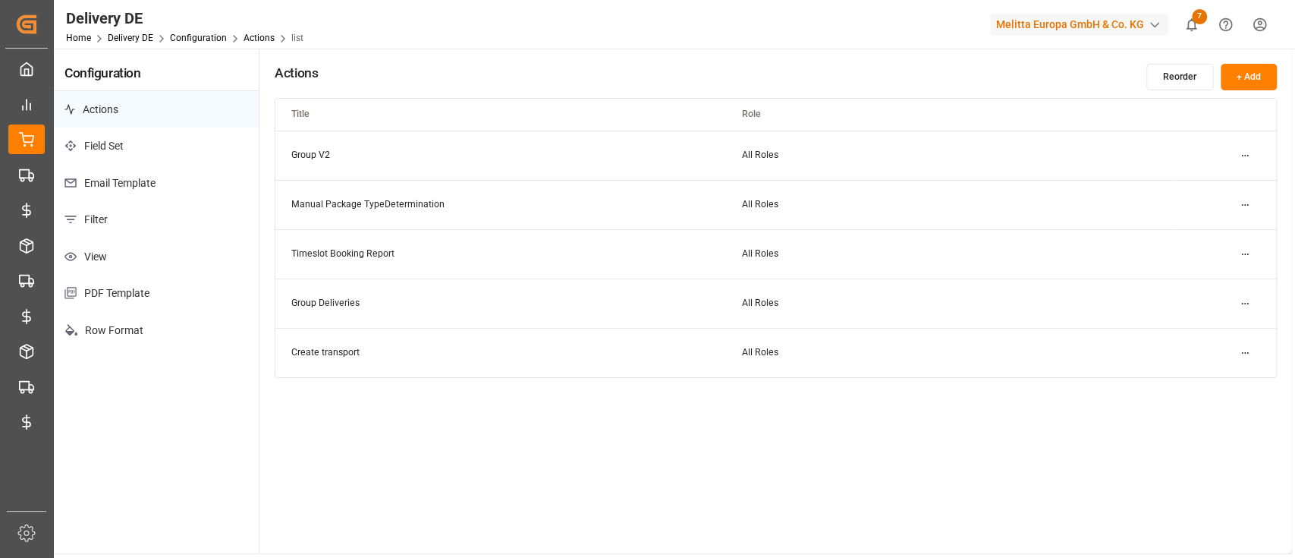
click at [1250, 251] on html "Created by potrace 1.15, written by Peter Selinger 2001-2017 Created by potrace…" at bounding box center [647, 336] width 1295 height 672
click at [1208, 282] on div "Edit" at bounding box center [1217, 283] width 78 height 21
click at [1238, 304] on html "Created by potrace 1.15, written by Peter Selinger 2001-2017 Created by potrace…" at bounding box center [647, 336] width 1295 height 672
click at [1216, 320] on div "Edit Duplicate Delete" at bounding box center [1217, 354] width 85 height 71
click at [1208, 328] on div "Edit" at bounding box center [1217, 332] width 78 height 21
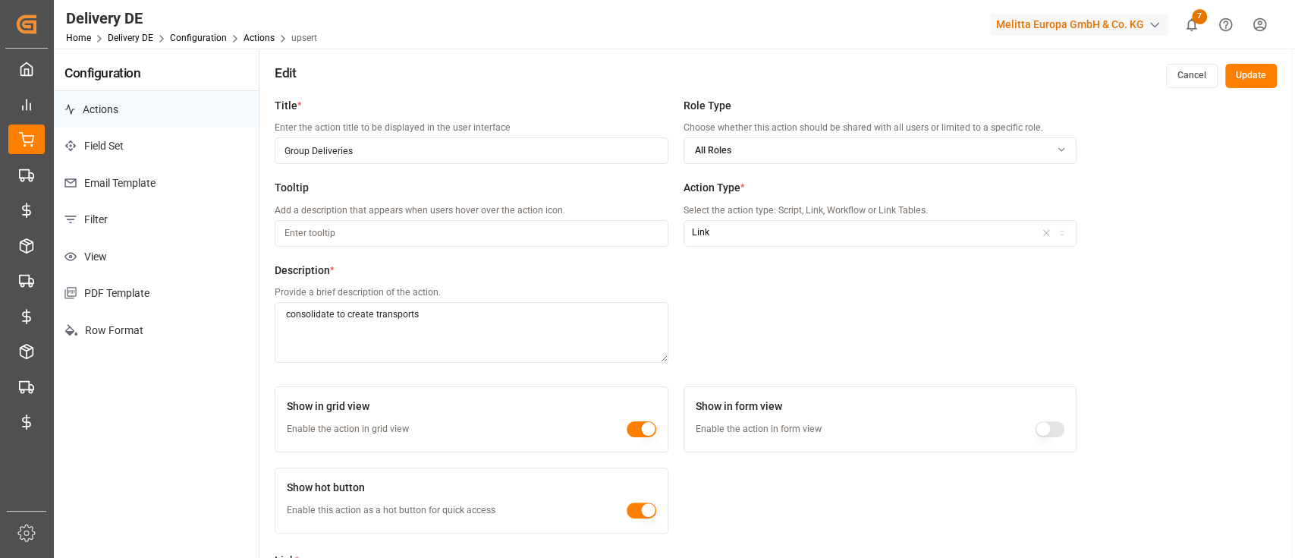
scroll to position [267, 0]
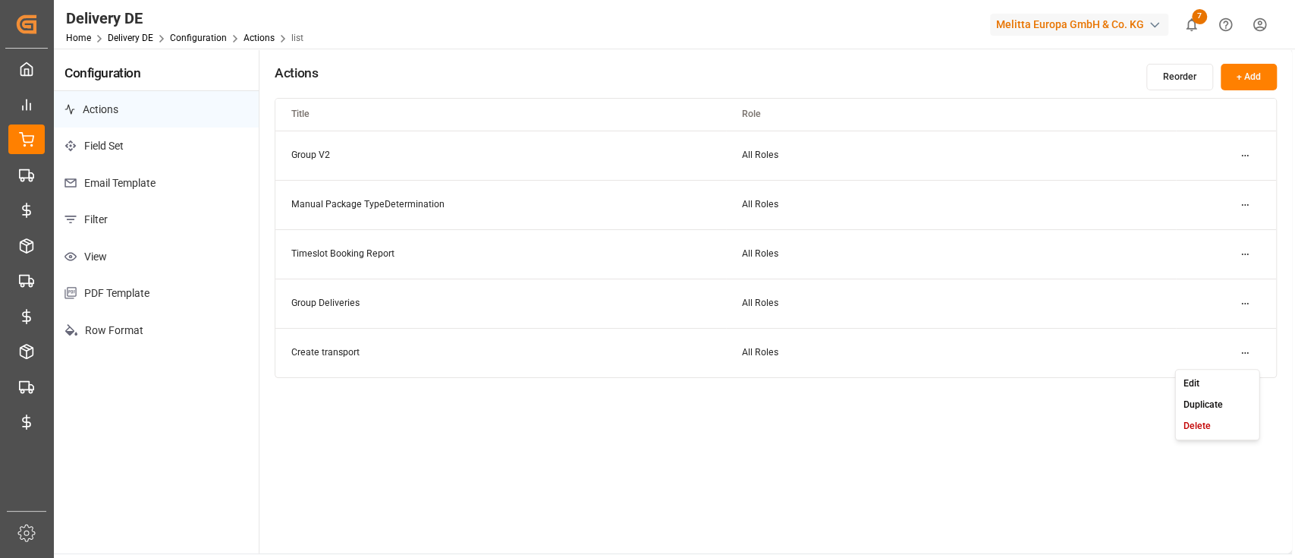
click at [1250, 348] on html "Created by potrace 1.15, written by Peter Selinger 2001-2017 Created by potrace…" at bounding box center [647, 336] width 1295 height 672
click at [1203, 378] on div "Edit" at bounding box center [1217, 383] width 78 height 21
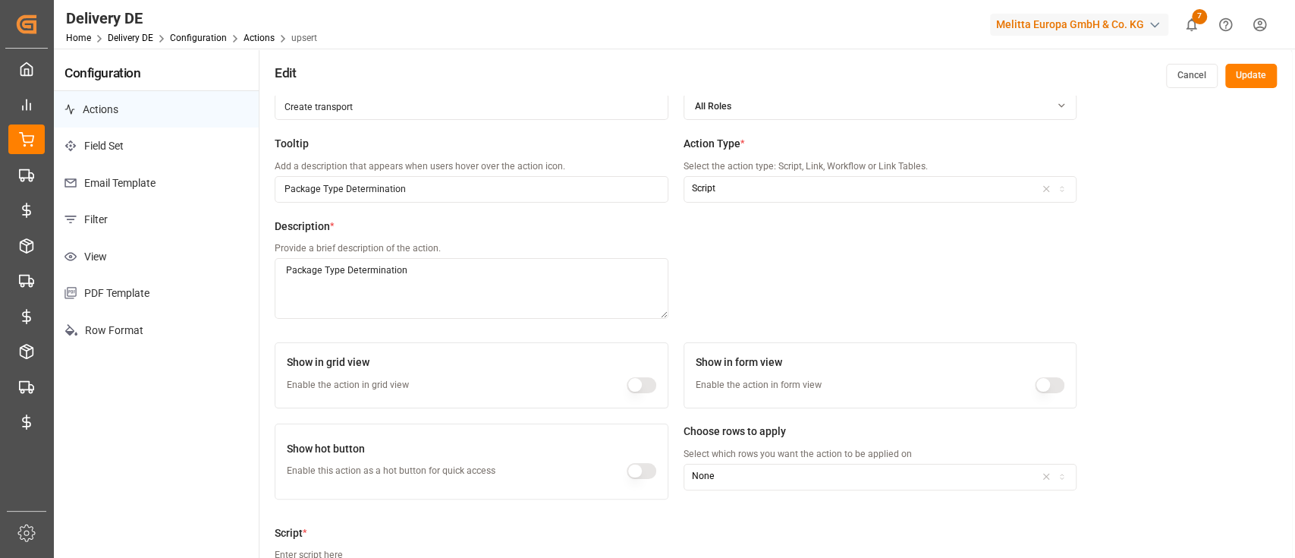
scroll to position [110, 0]
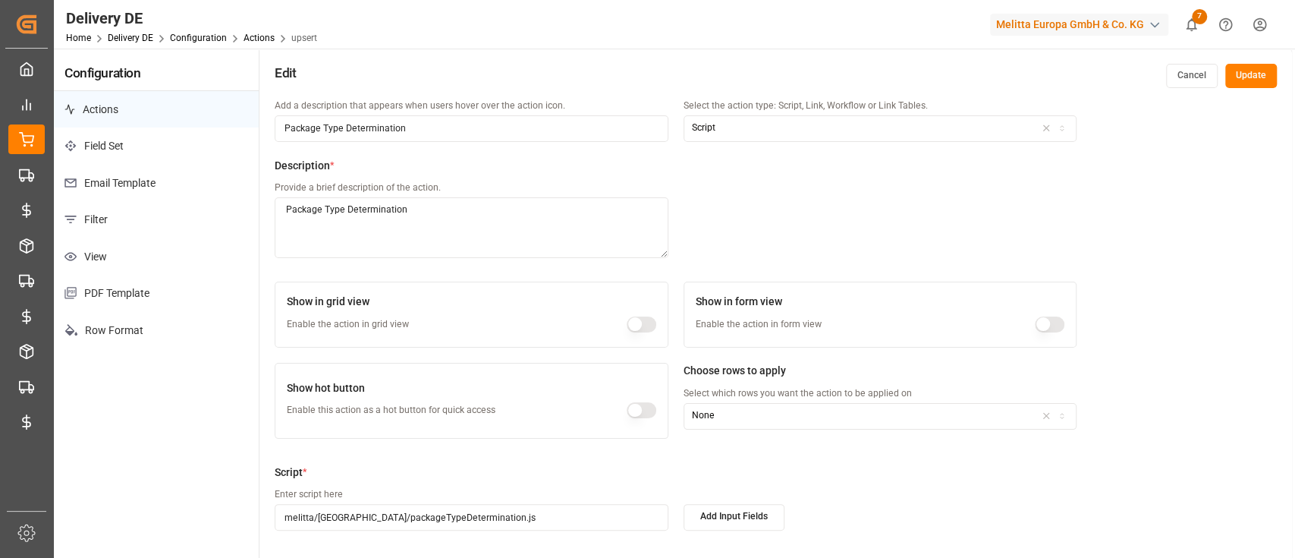
click at [511, 522] on input "melitta/germany/packageTypeDetermination.js" at bounding box center [471, 517] width 393 height 27
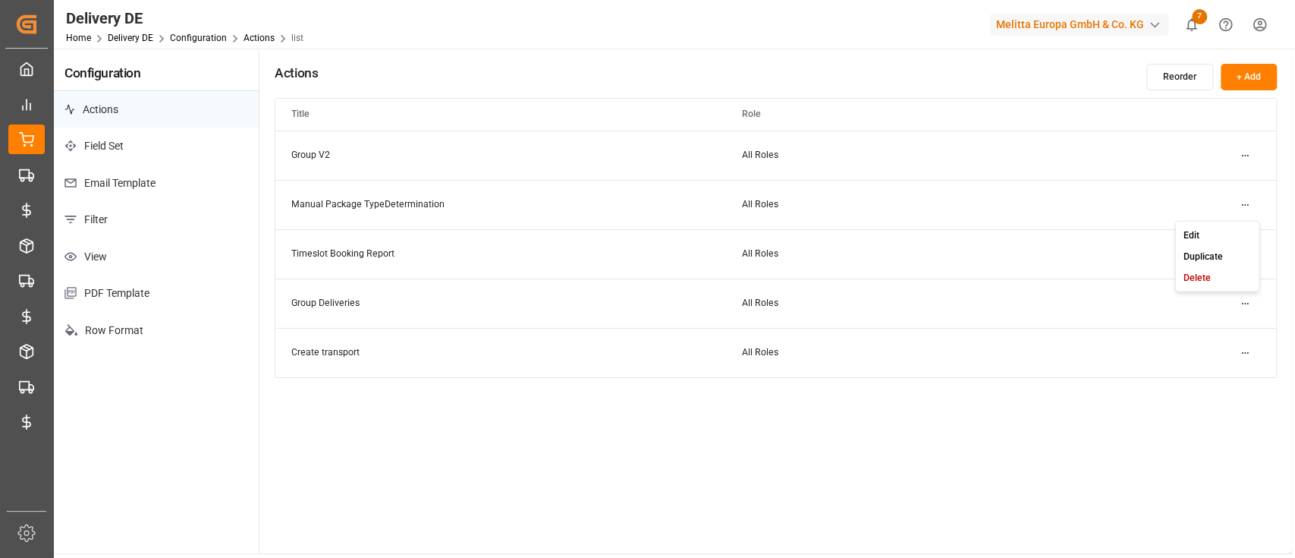
click at [1245, 207] on html "Created by potrace 1.15, written by Peter Selinger 2001-2017 Created by potrace…" at bounding box center [647, 336] width 1295 height 672
click at [776, 454] on html "Created by potrace 1.15, written by Peter Selinger 2001-2017 Created by potrace…" at bounding box center [647, 336] width 1295 height 672
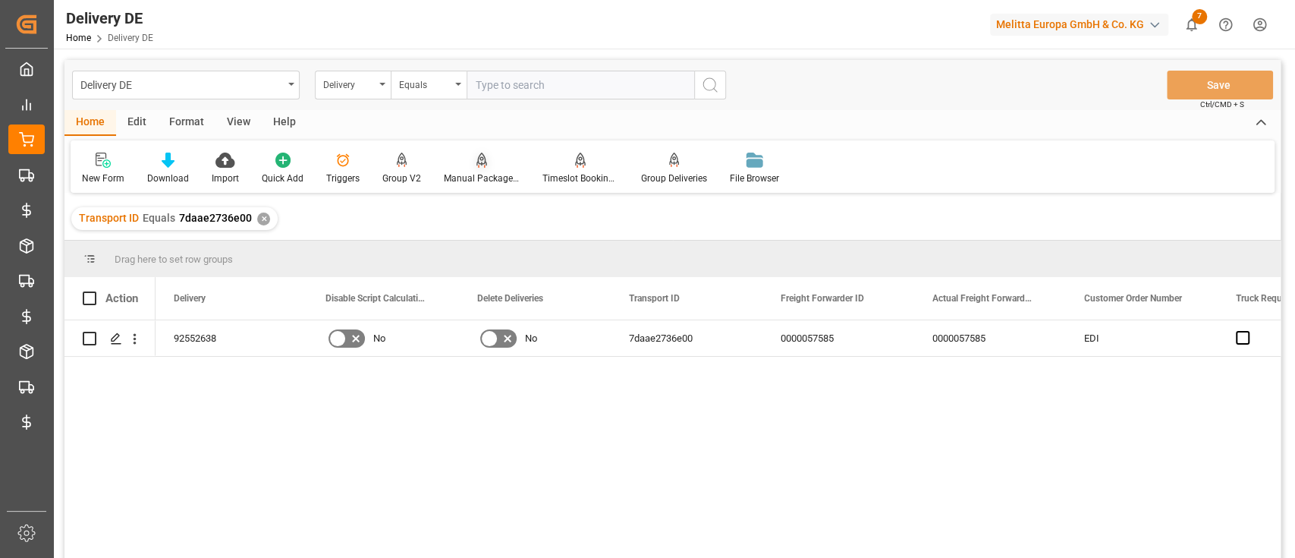
click at [483, 173] on div "Manual Package TypeDetermination" at bounding box center [482, 178] width 76 height 14
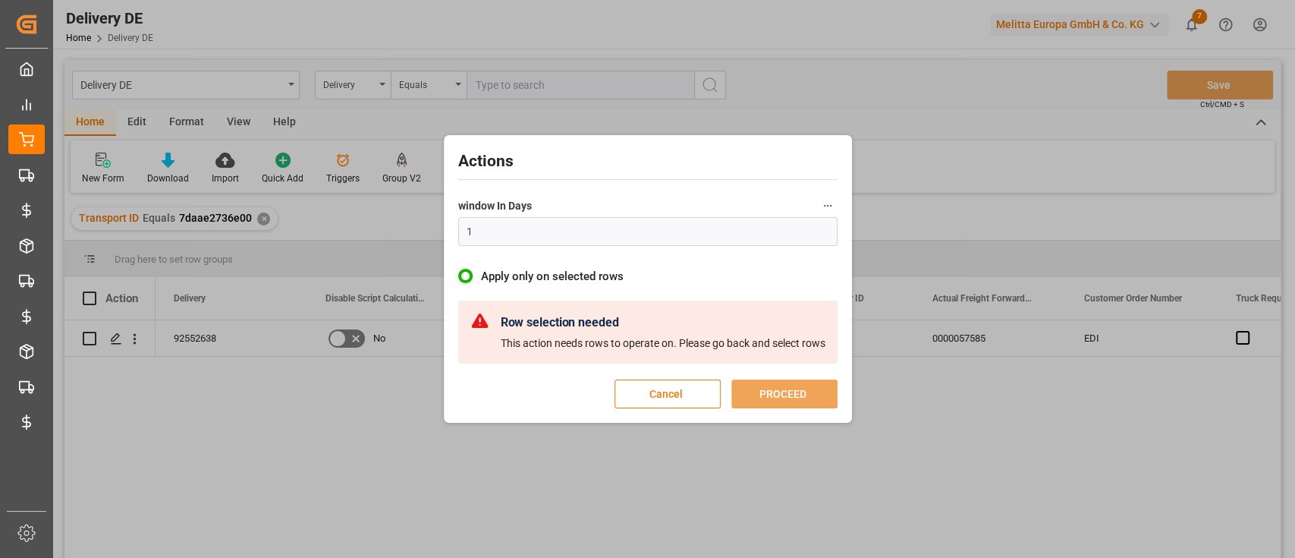
click at [646, 395] on button "Cancel" at bounding box center [668, 393] width 106 height 29
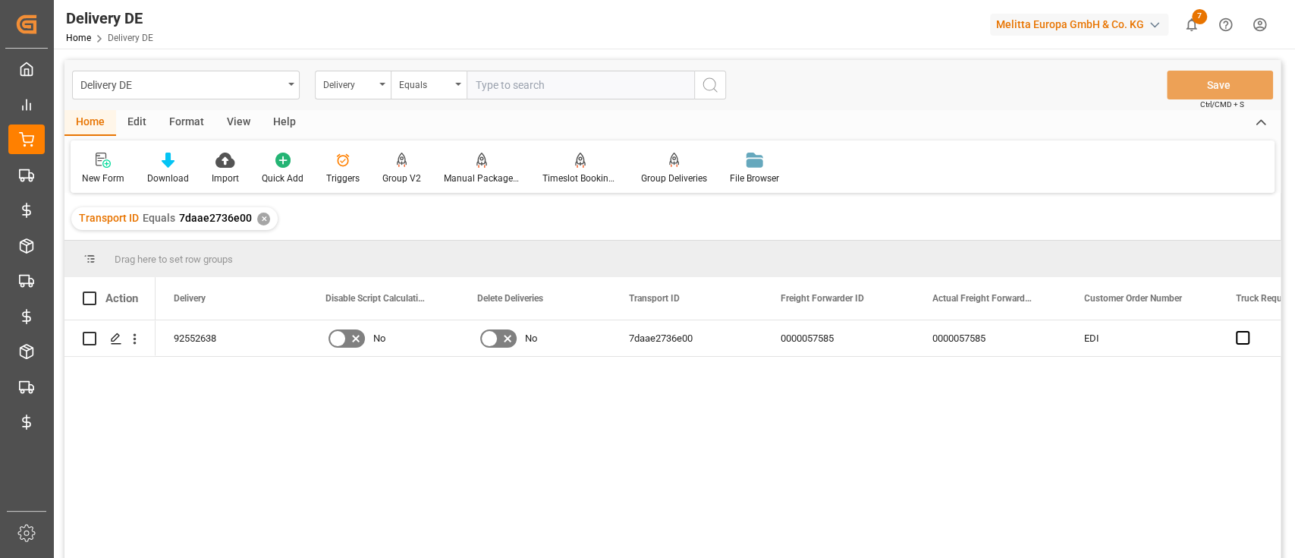
click at [127, 110] on div "Edit" at bounding box center [137, 123] width 42 height 26
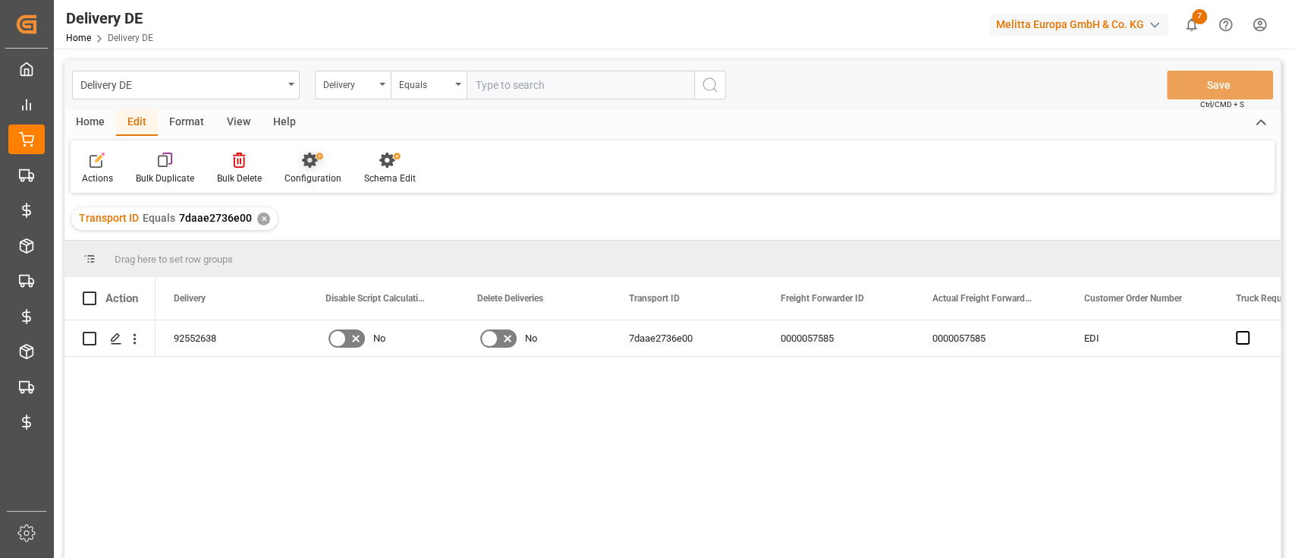
click at [310, 157] on icon at bounding box center [309, 160] width 15 height 15
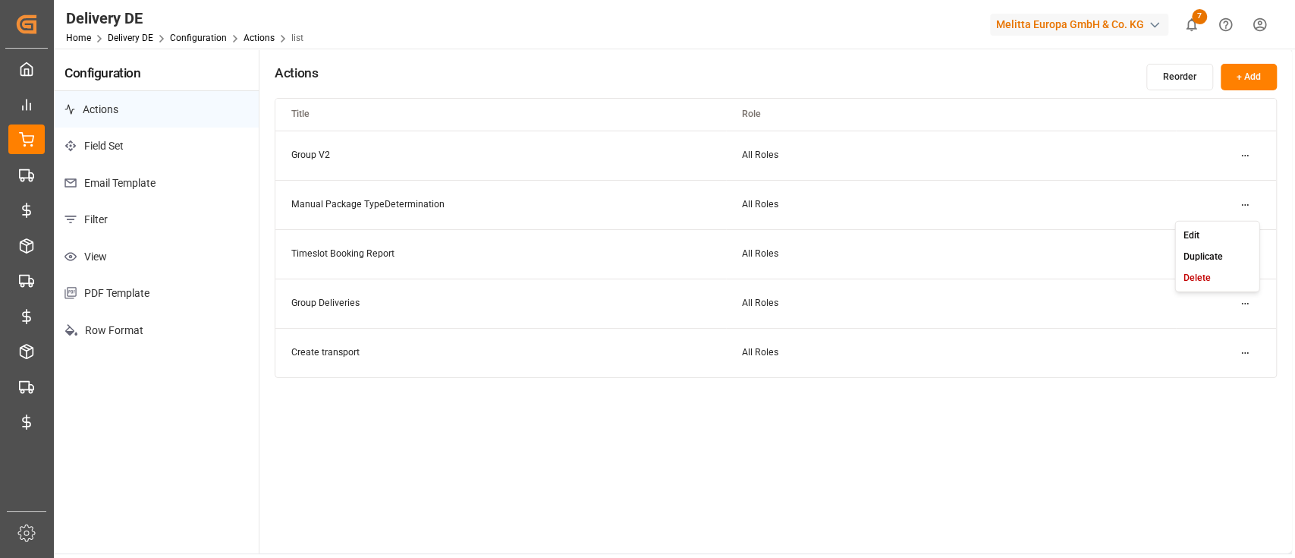
click at [1241, 192] on html "Created by potrace 1.15, written by Peter Selinger 2001-2017 Created by potrace…" at bounding box center [647, 336] width 1295 height 672
click at [1214, 231] on div "Edit" at bounding box center [1217, 234] width 78 height 21
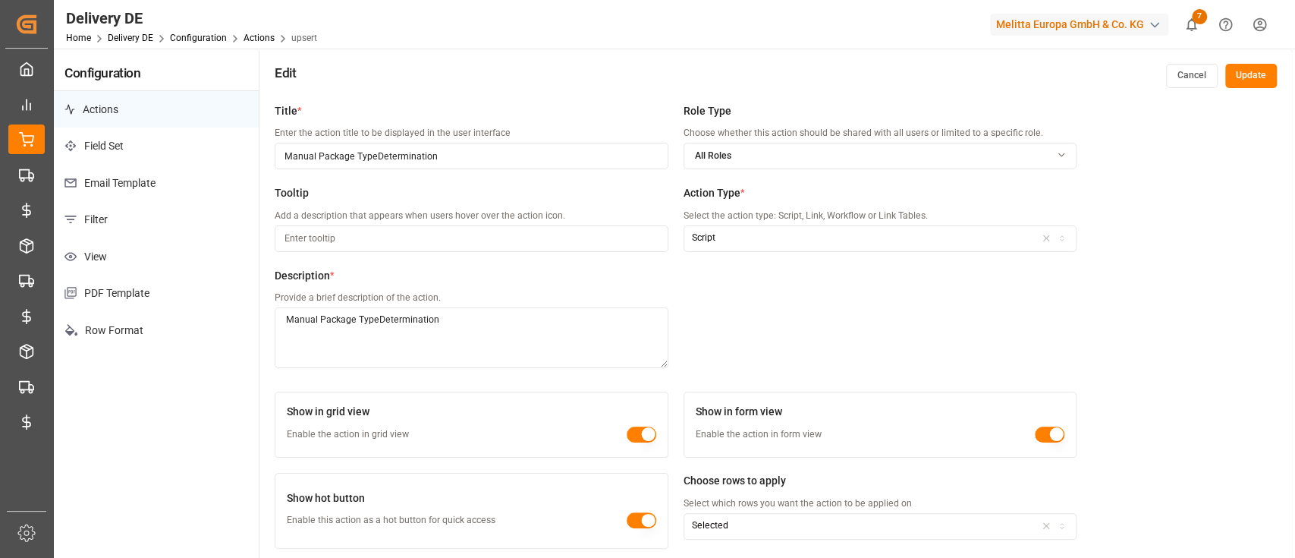
scroll to position [110, 0]
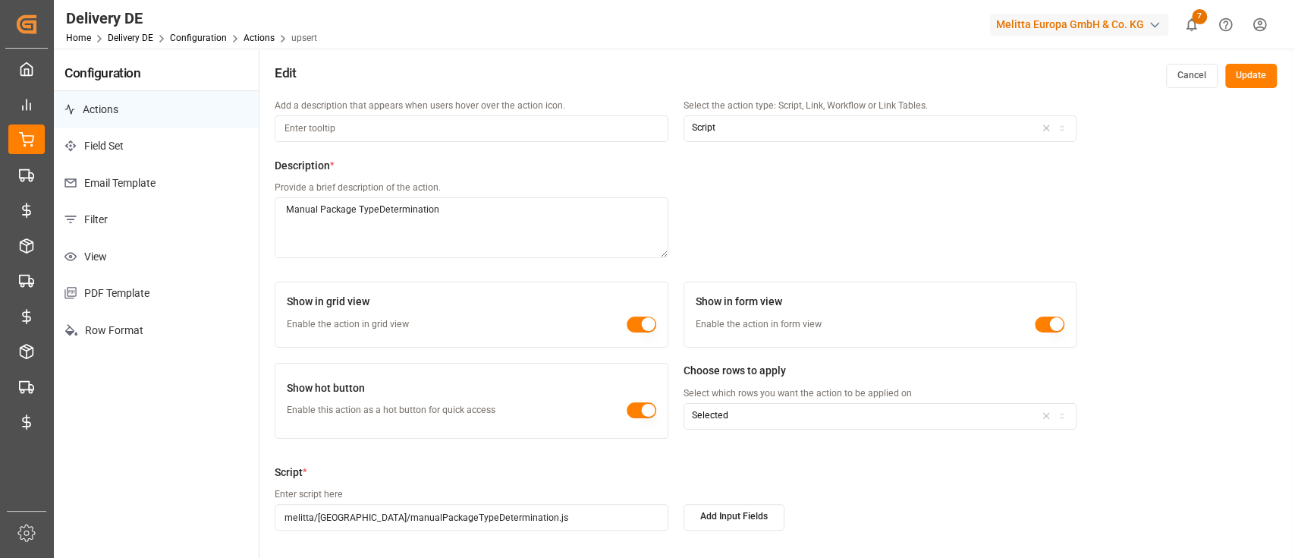
click at [534, 515] on input "melitta/germany/manualPackageTypeDetermination.js" at bounding box center [471, 517] width 393 height 27
click at [933, 500] on div "Script * Enter script here melitta/germany/manualPackageTypeDetermination.js Ad…" at bounding box center [676, 505] width 802 height 83
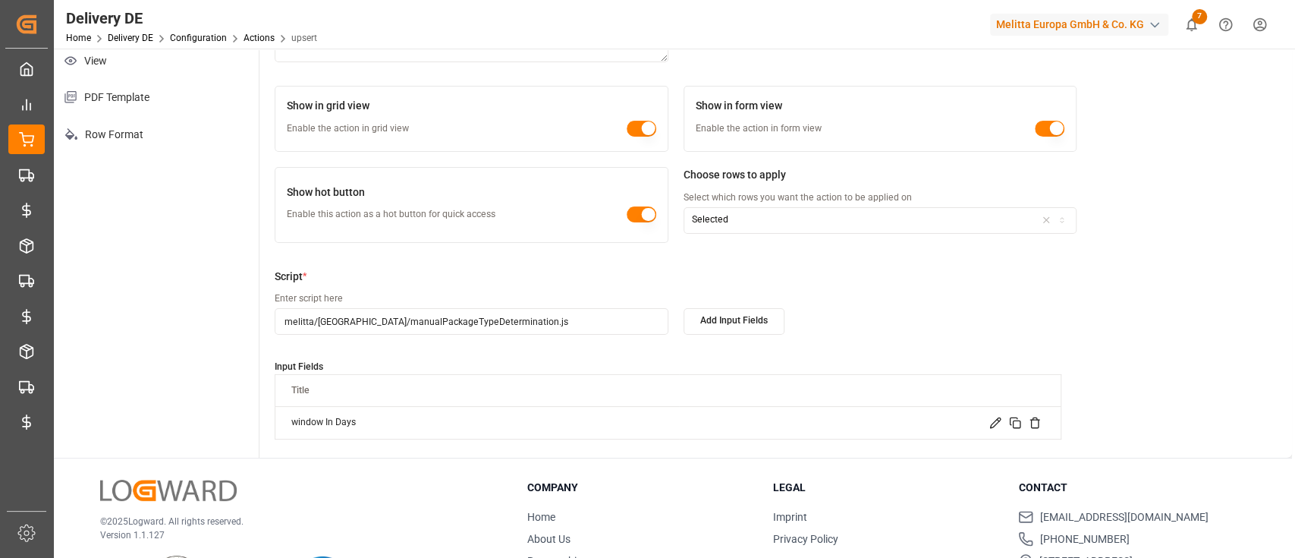
scroll to position [0, 0]
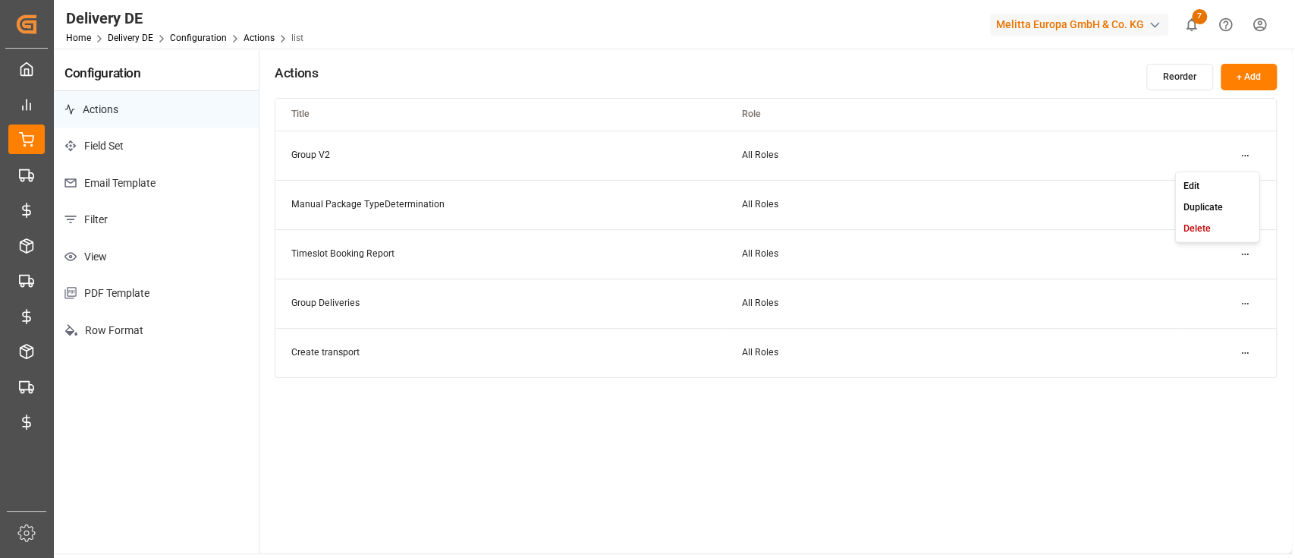
click at [1254, 156] on html "Created by potrace 1.15, written by Peter Selinger 2001-2017 Created by potrace…" at bounding box center [647, 336] width 1295 height 672
click at [1212, 184] on div "Edit" at bounding box center [1217, 185] width 78 height 21
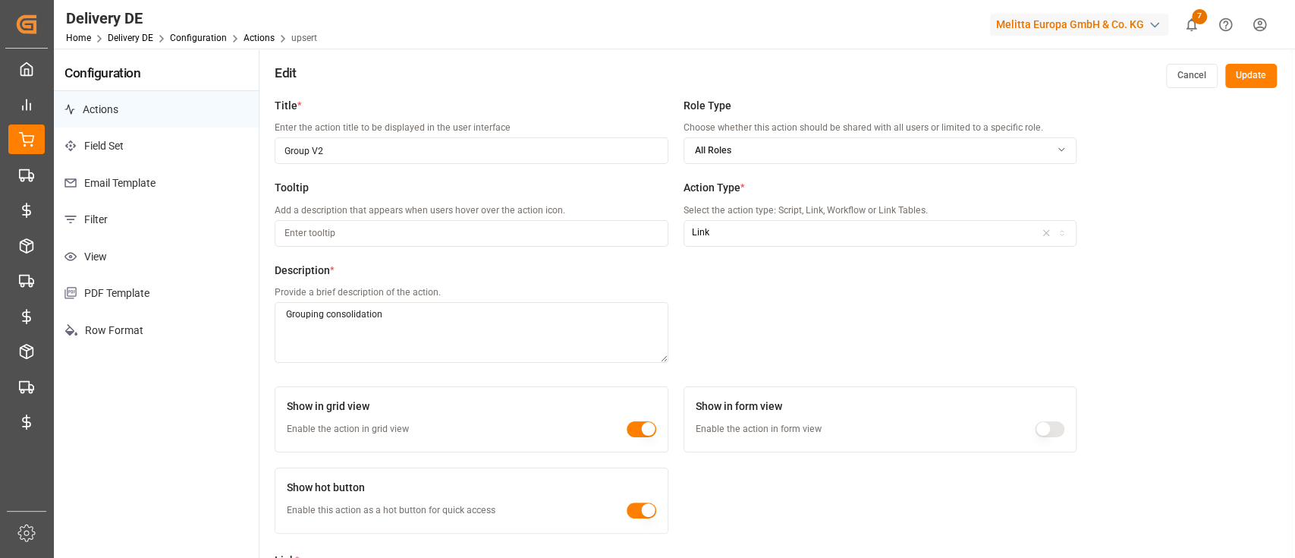
scroll to position [267, 0]
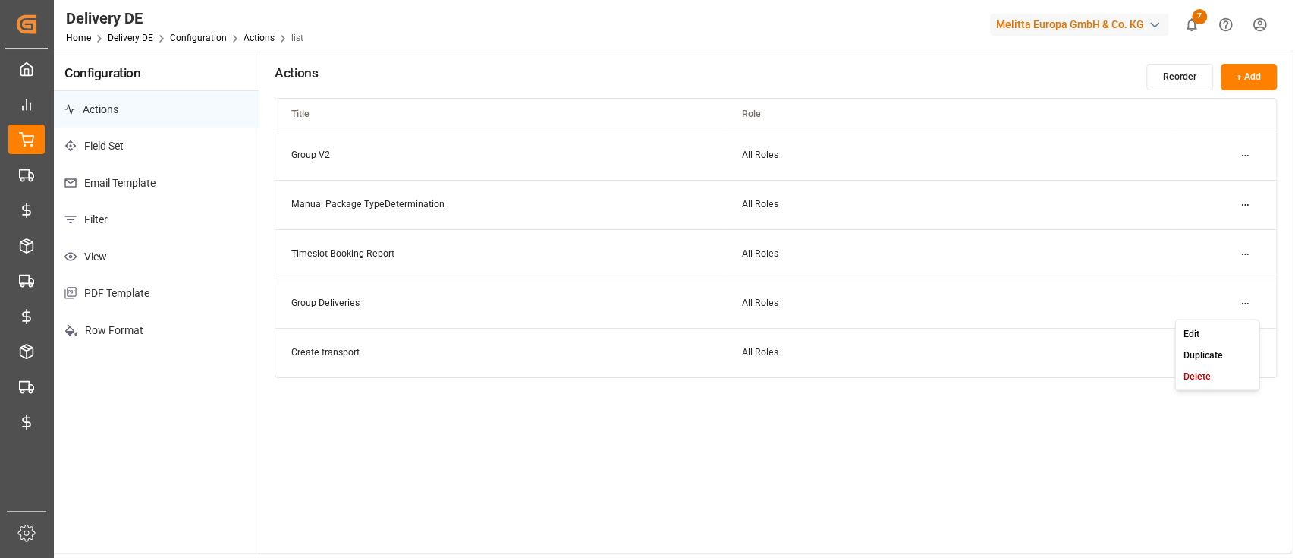
click at [1247, 313] on html "Created by potrace 1.15, written by Peter Selinger 2001-2017 Created by potrace…" at bounding box center [647, 336] width 1295 height 672
click at [1216, 326] on div "Edit" at bounding box center [1217, 332] width 78 height 21
click at [1253, 351] on html "Created by potrace 1.15, written by Peter Selinger 2001-2017 Created by potrace…" at bounding box center [647, 336] width 1295 height 672
click at [1213, 379] on div "Edit" at bounding box center [1217, 383] width 78 height 21
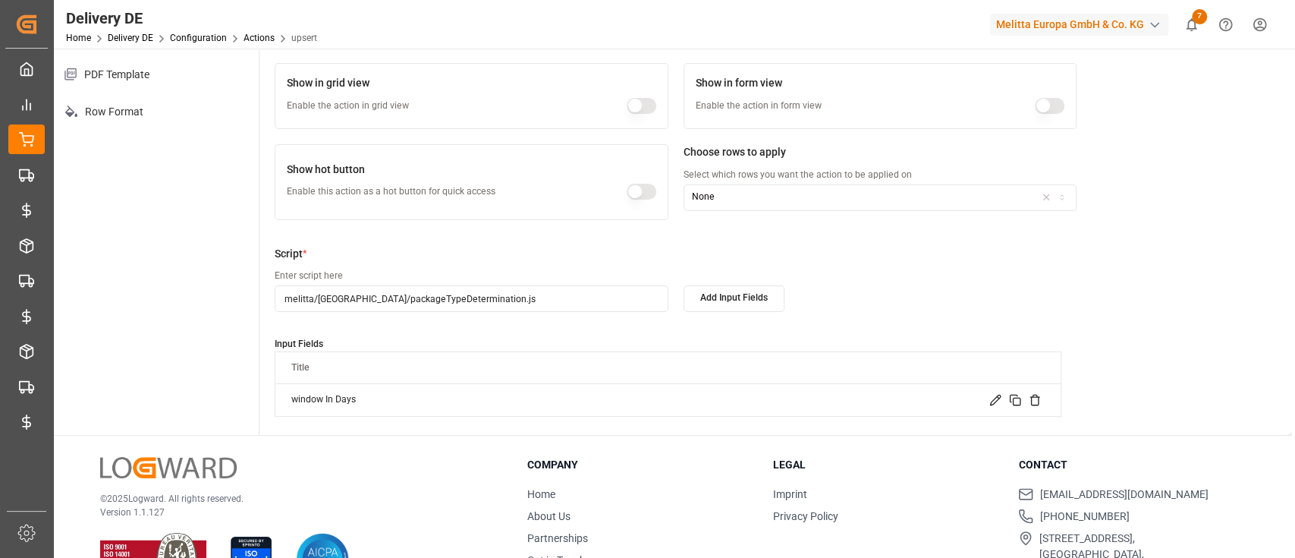
scroll to position [219, 0]
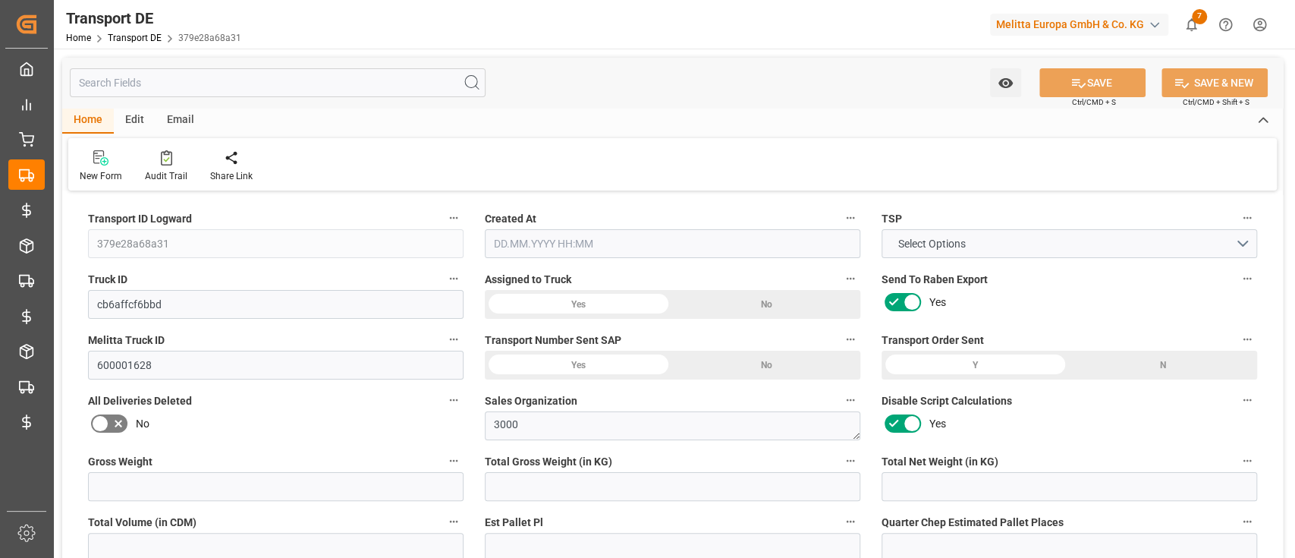
type input "4125"
type input "3296.7"
type input "2530.44"
type input "30336.768"
type input "33"
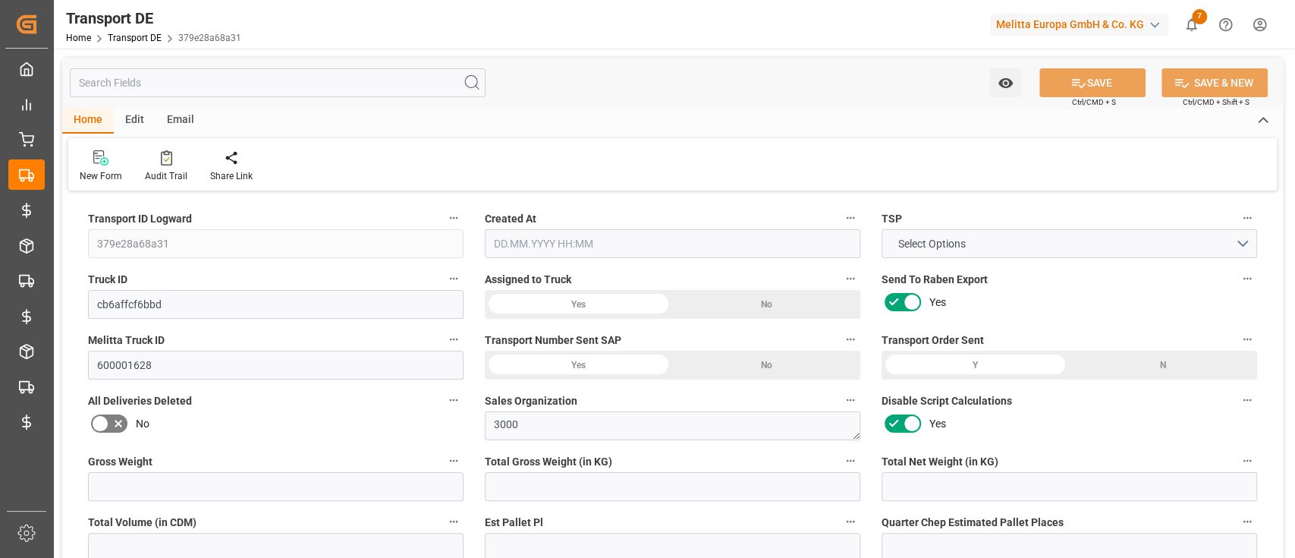
type input "0"
type input "33"
type input "0"
type input "1"
type input "33"
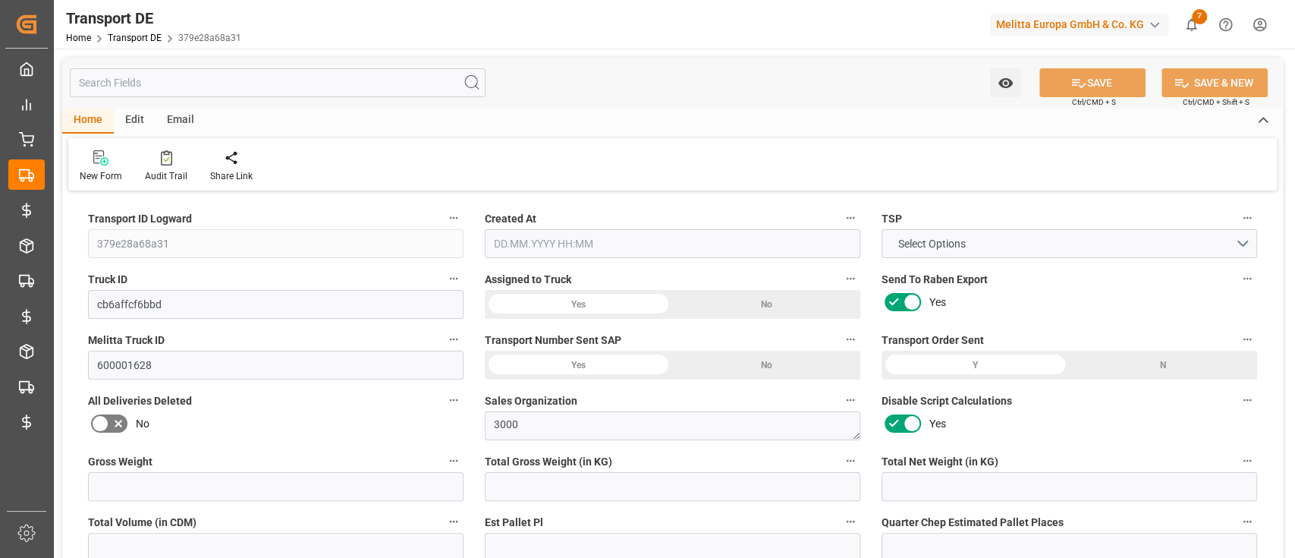
type input "33"
type input "0"
type input "2795"
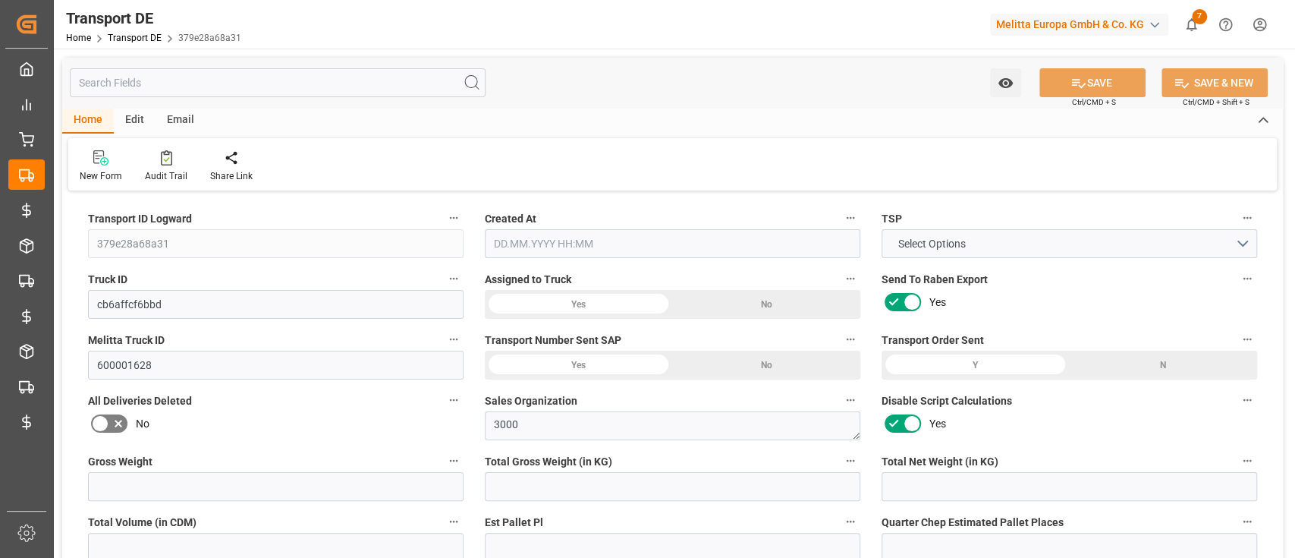
type input "208.678"
type input "2795"
type input "33"
type input "0"
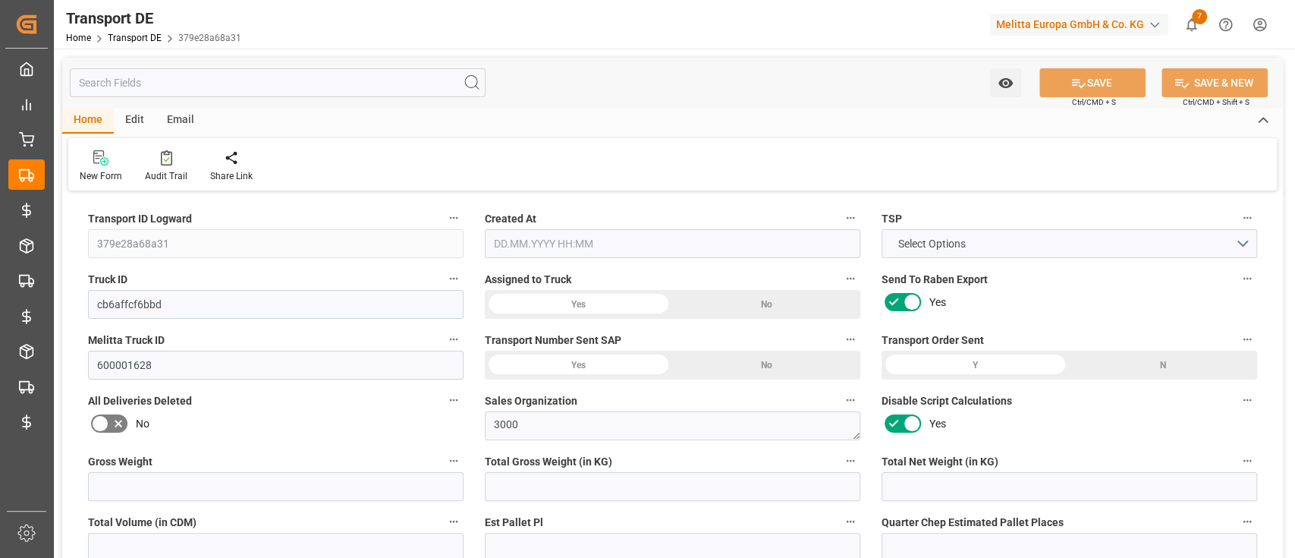
type input "0"
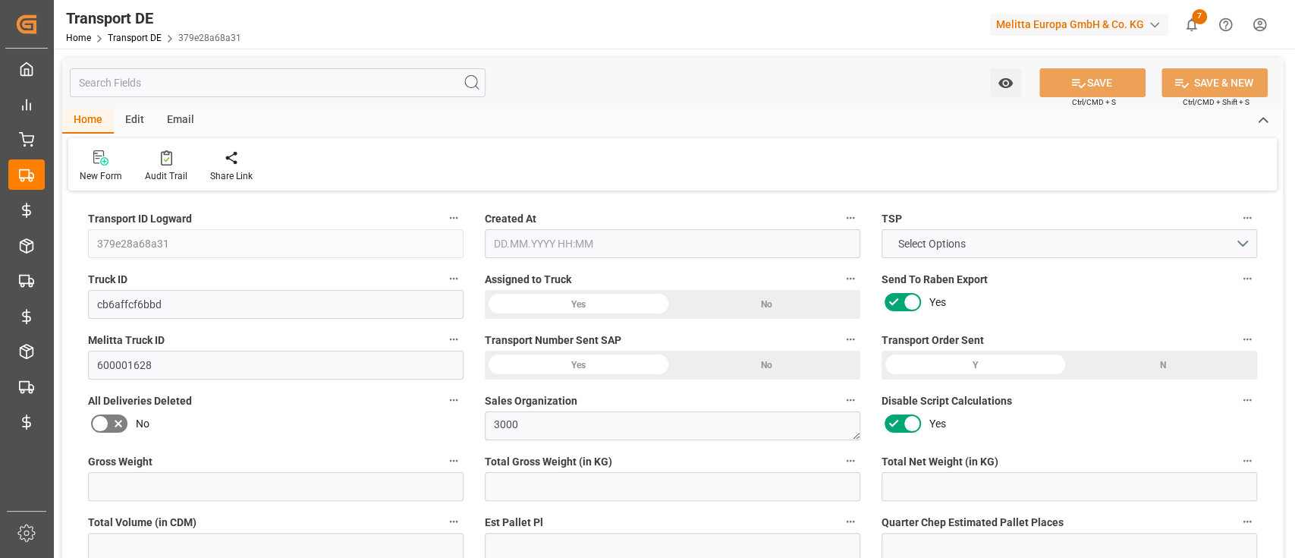
type input "0"
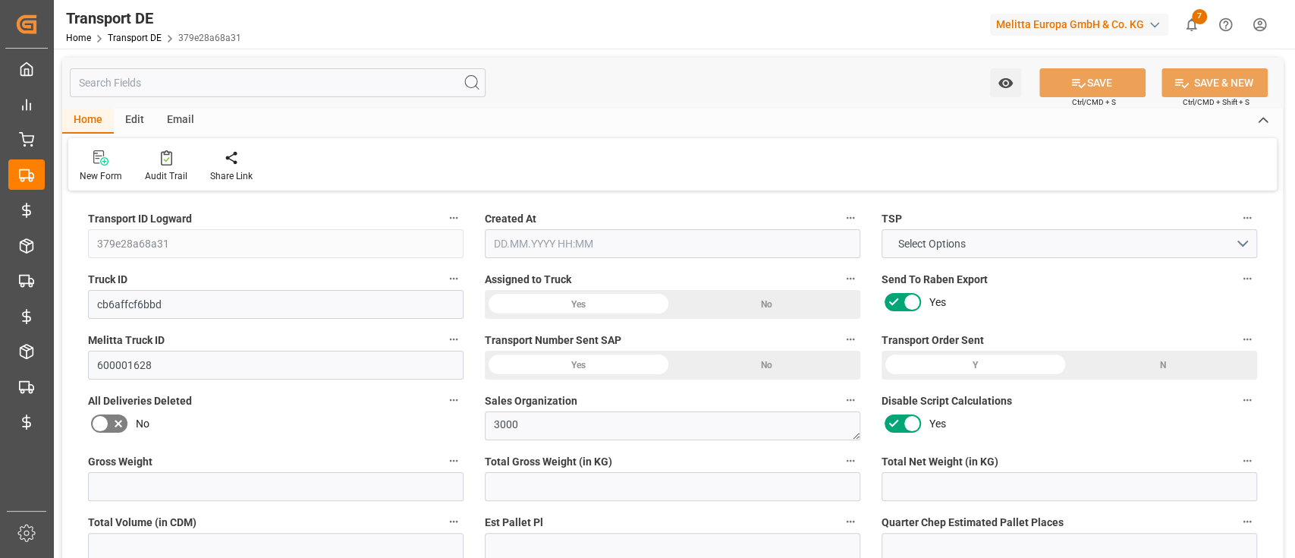
type input "0"
type input "3296.7"
type input "21"
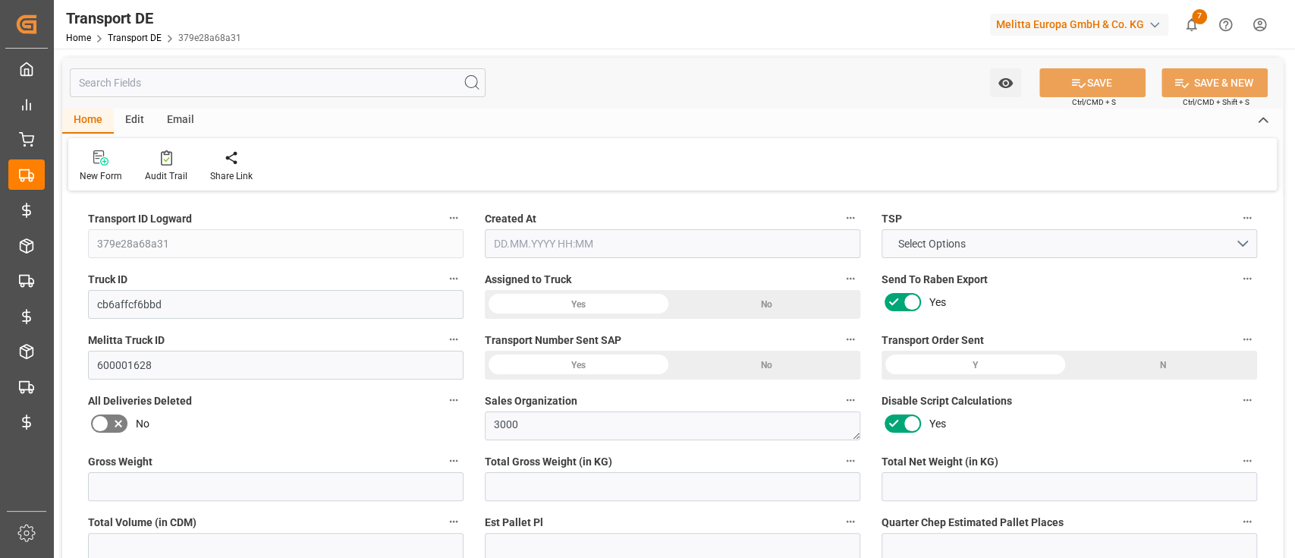
type input "100"
type input "0"
type input "33"
type input "0"
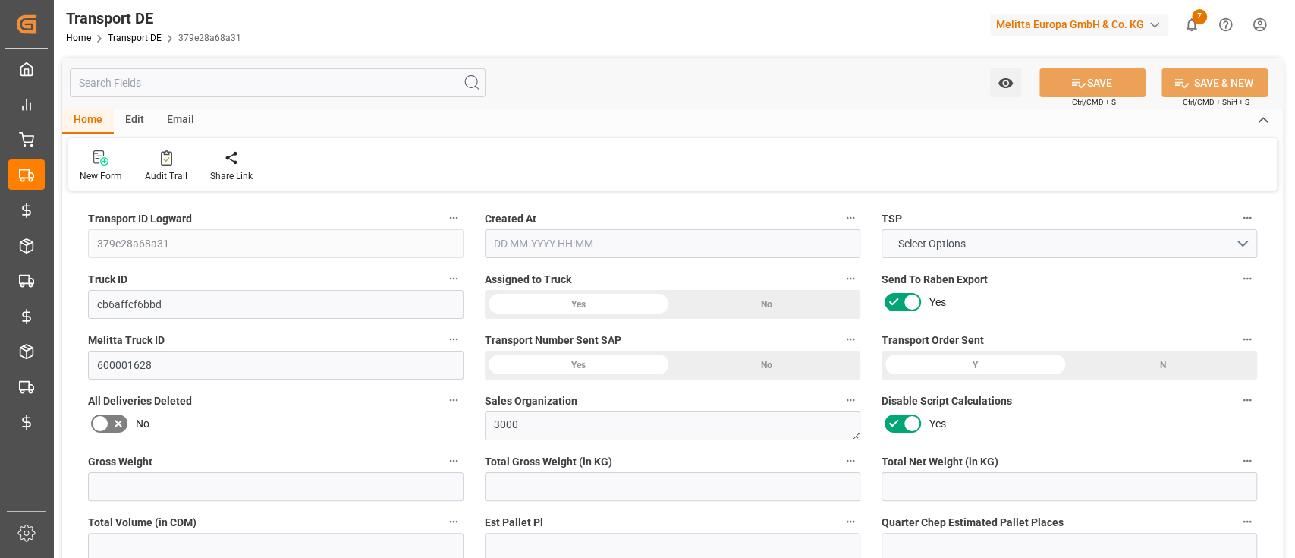
type input "0"
type input "1"
type input "0"
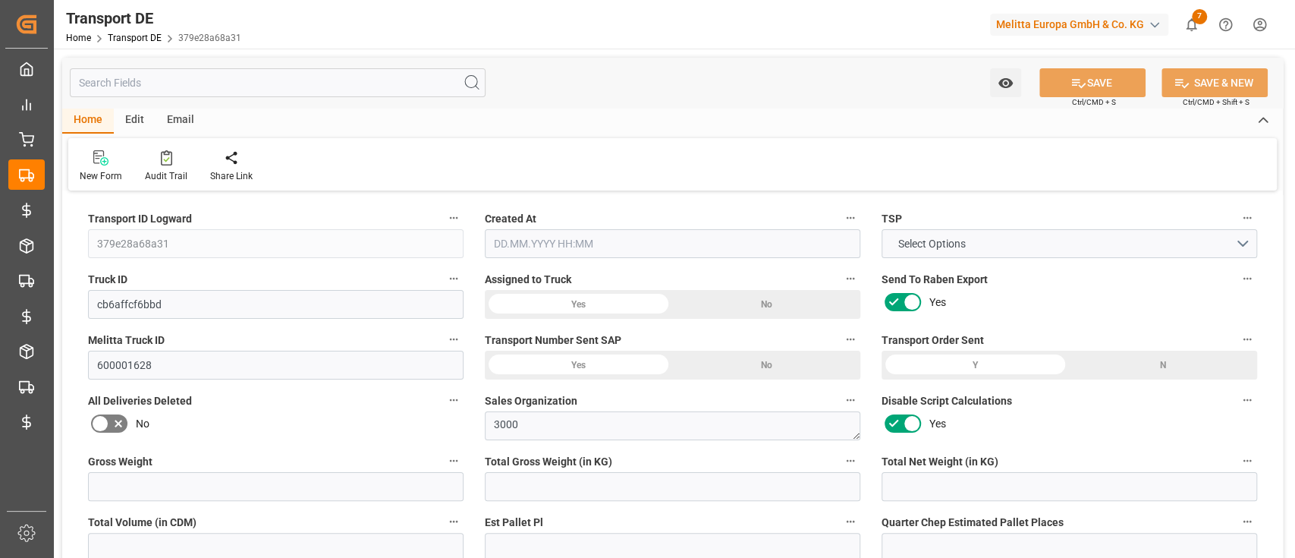
type input "1782"
type input "3003.678"
type input "2795"
type input "12.08.2025 21:01"
type input "[DATE]"
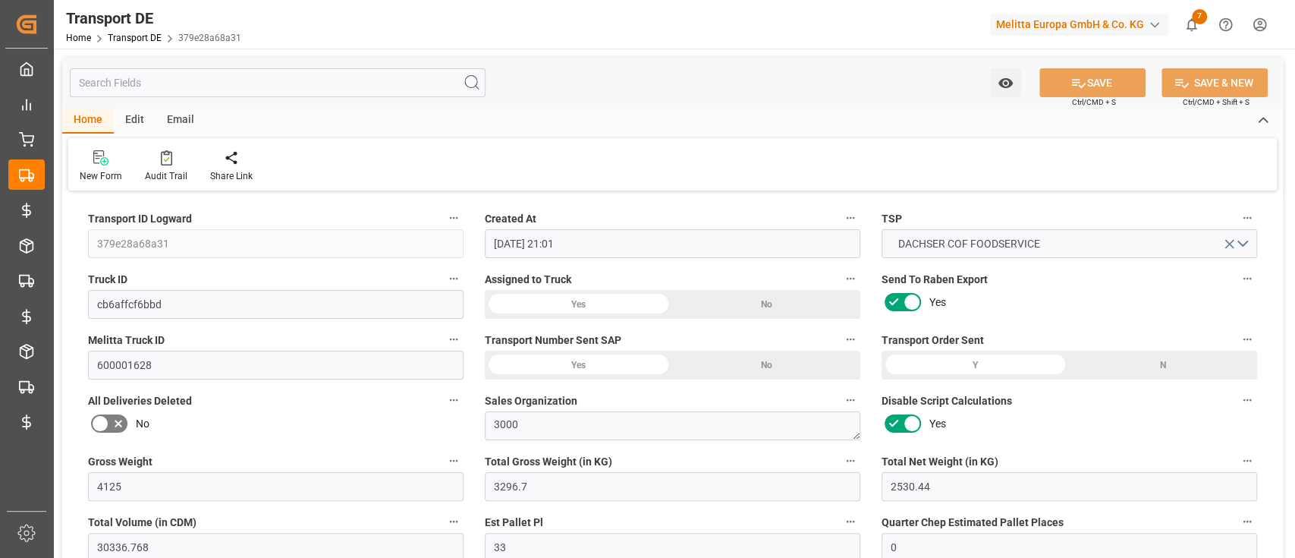
type input "[DATE]"
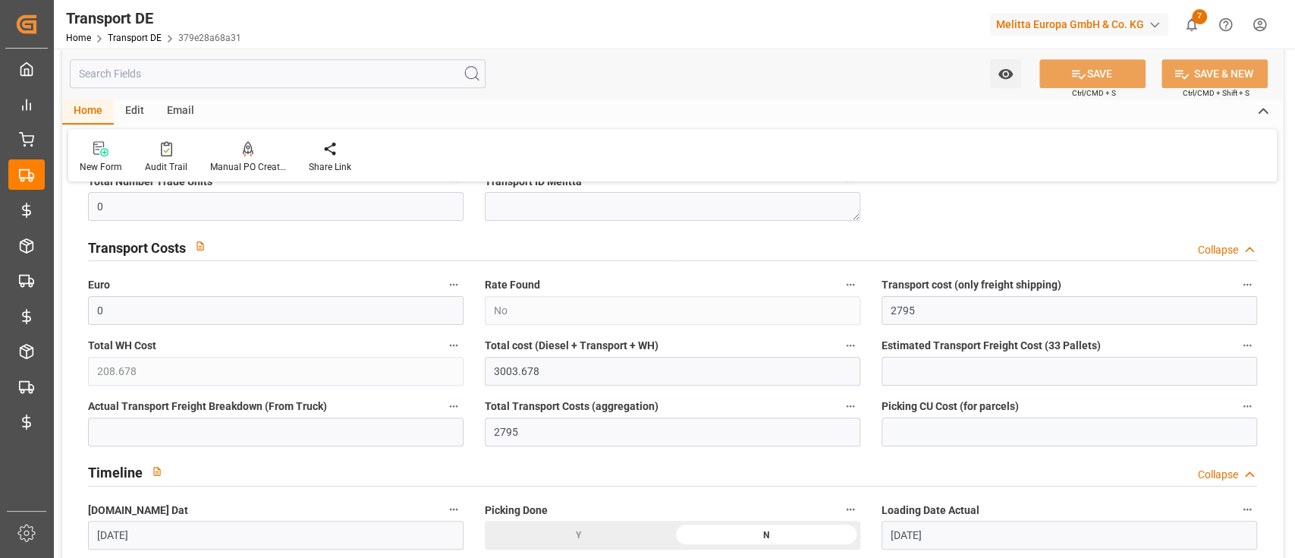
scroll to position [523, 0]
click at [355, 82] on input "text" at bounding box center [278, 73] width 416 height 29
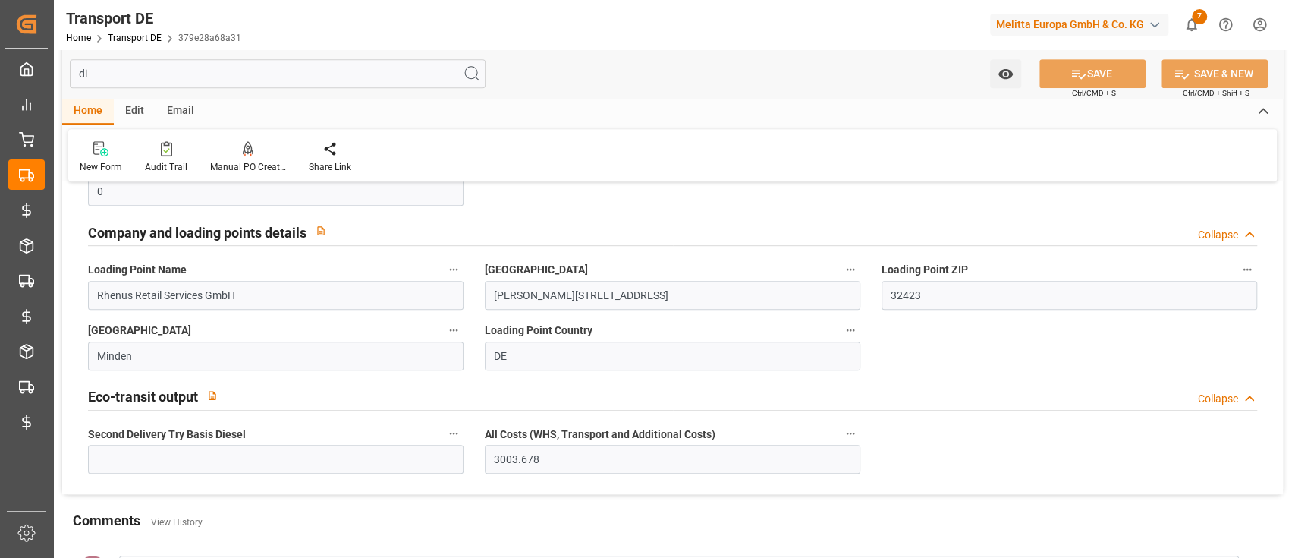
scroll to position [33, 0]
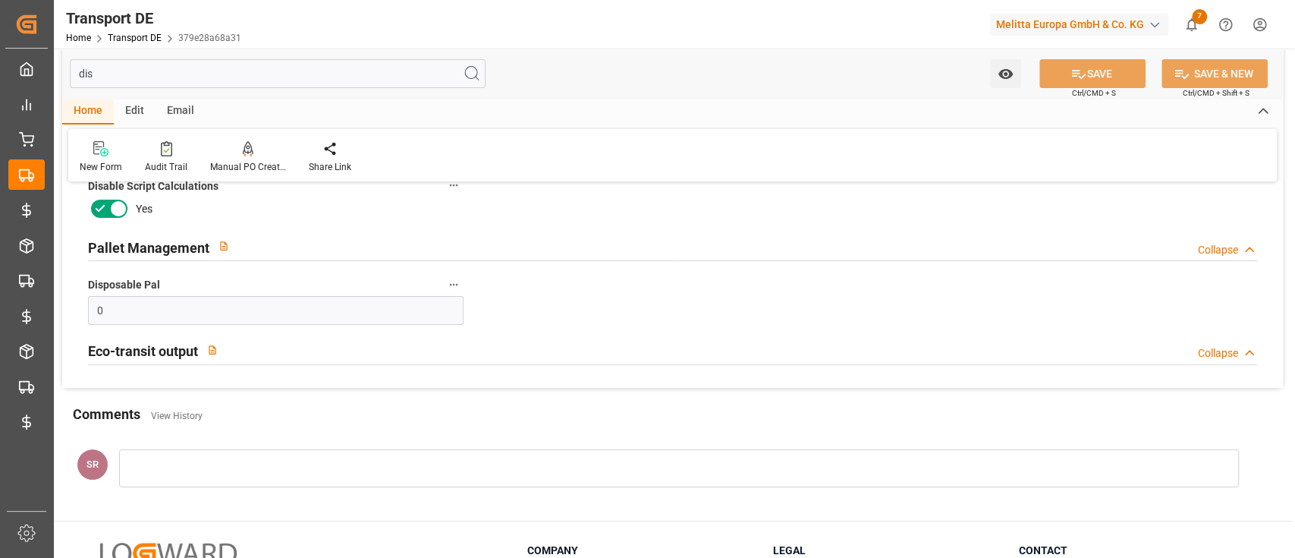
type input "di"
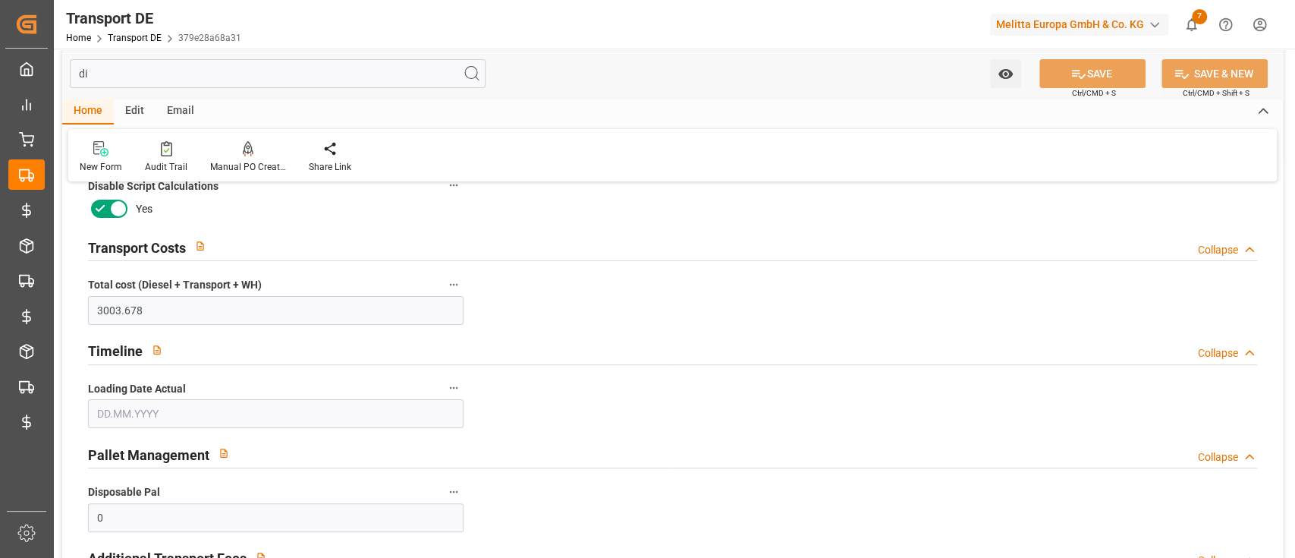
type input "0"
type input "3003.678"
type input "[DATE]"
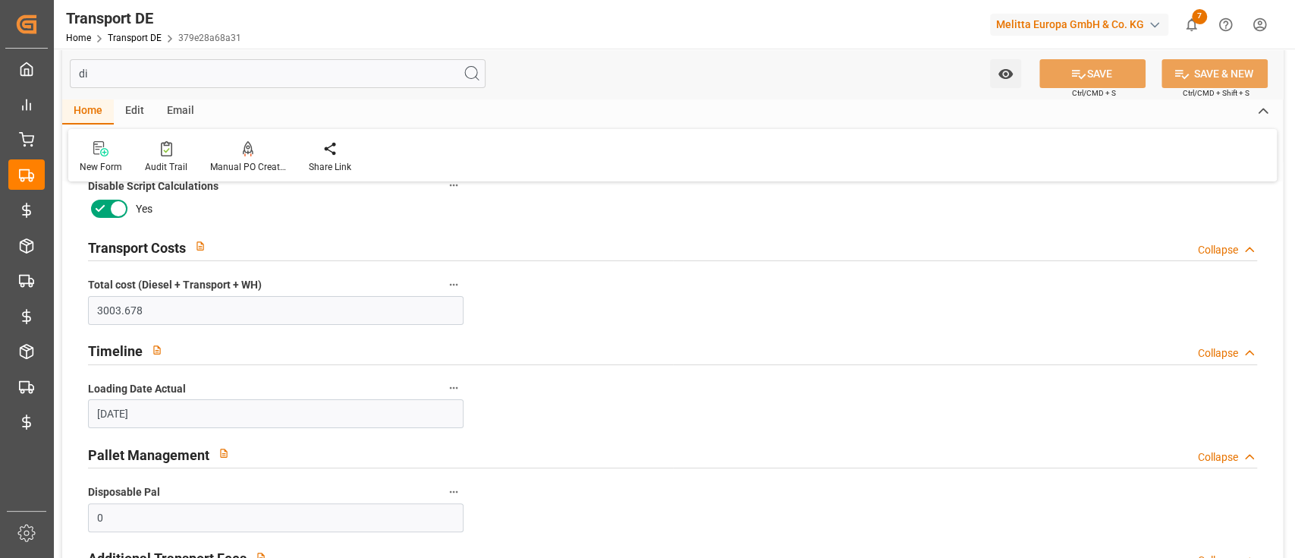
type input "d"
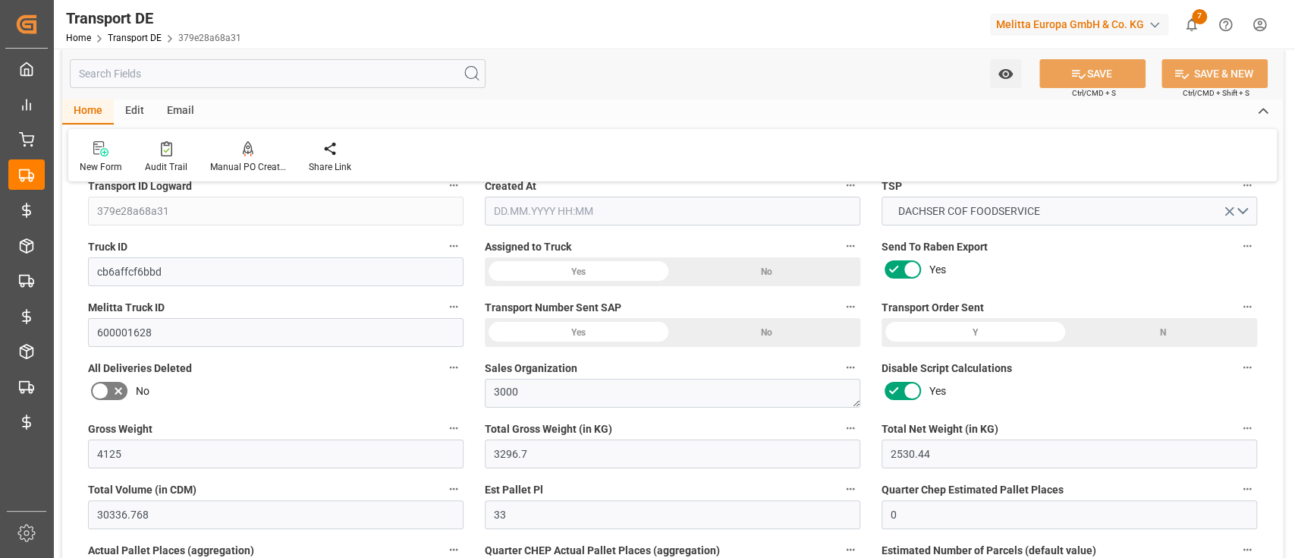
type input "4125"
type input "3296.7"
type input "2530.44"
type input "30336.768"
type input "33"
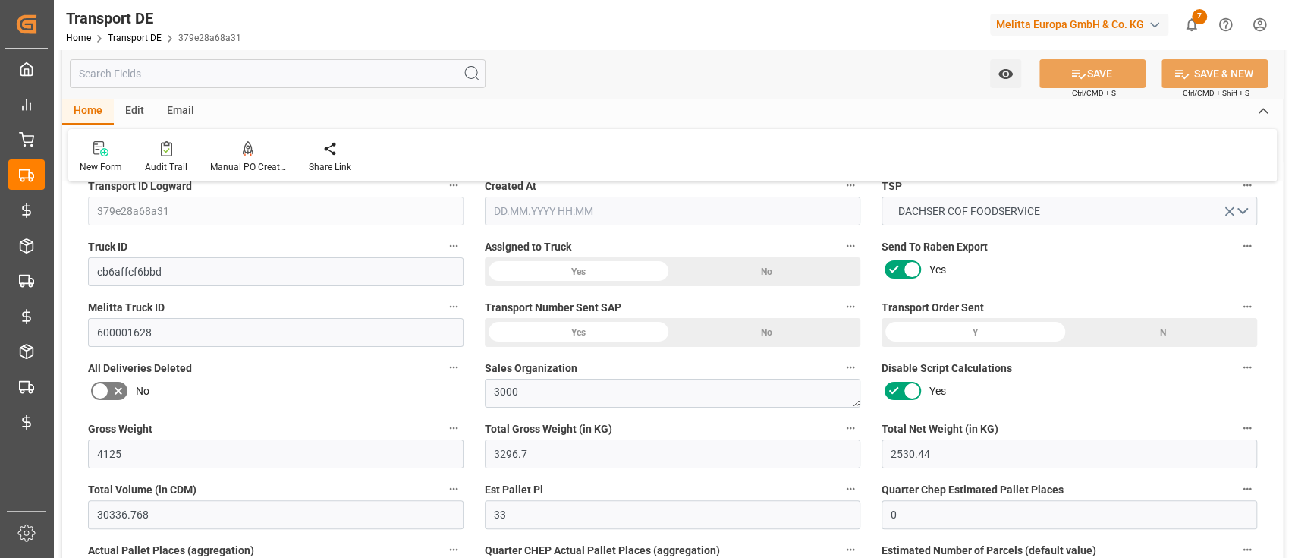
type input "0"
type input "33"
type input "0"
type input "1"
type input "33"
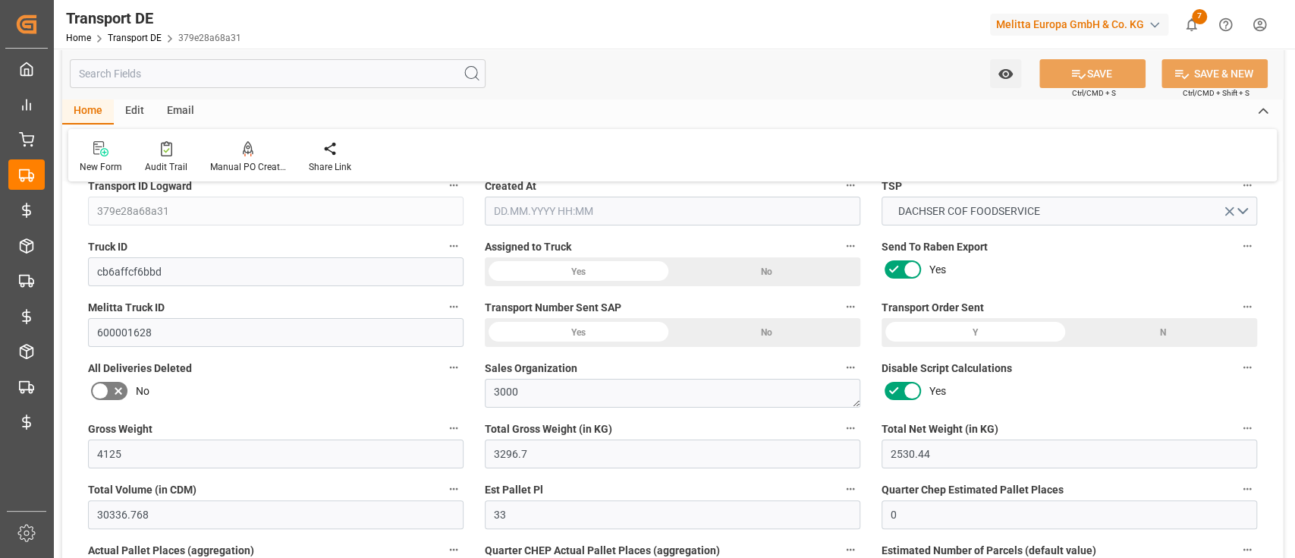
type input "33"
type input "0"
type input "2795"
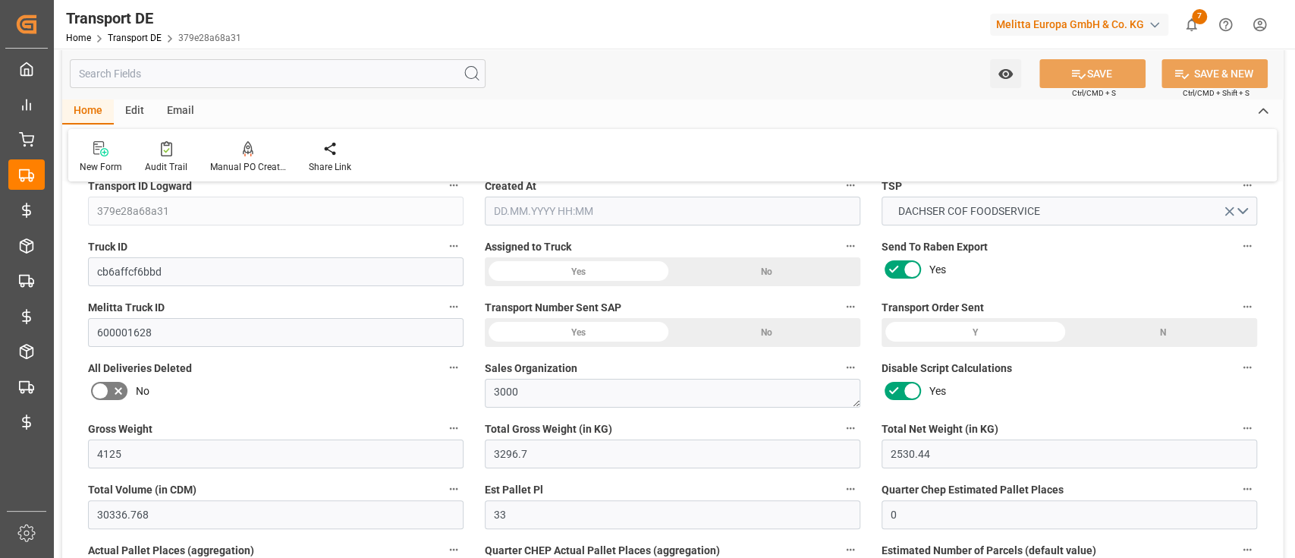
type input "208.678"
type input "2795"
type input "33"
type input "0"
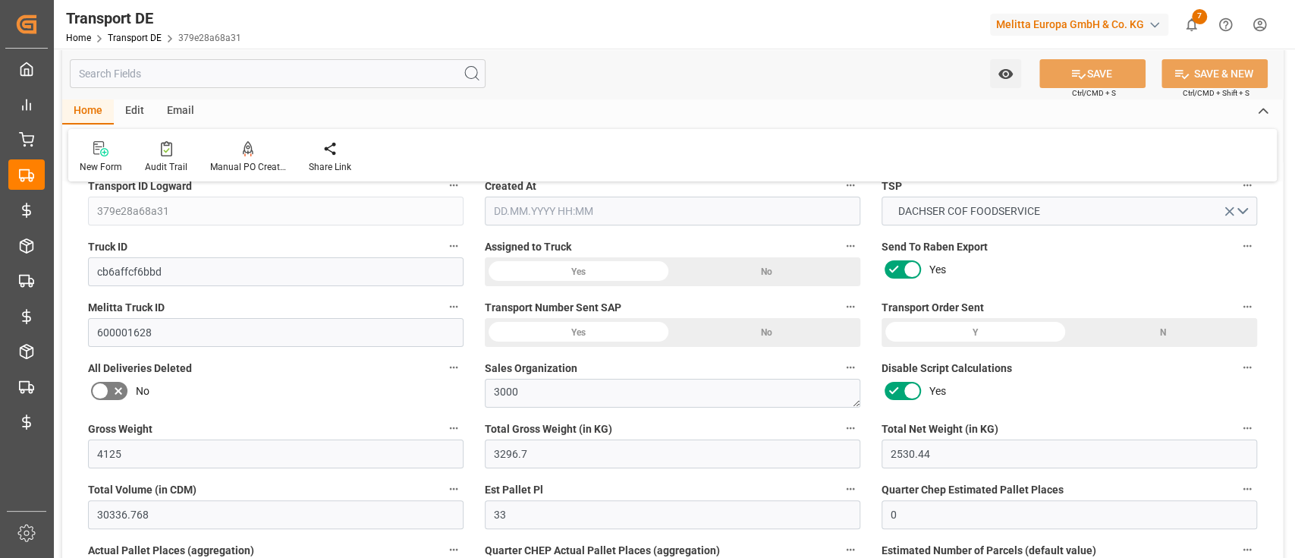
type input "0"
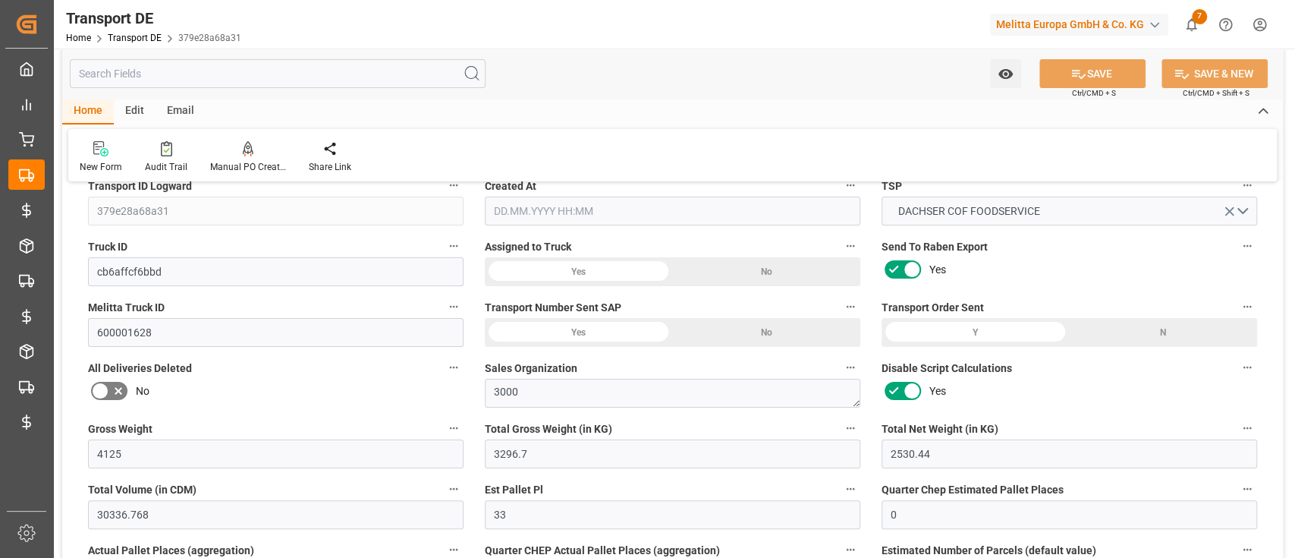
type input "0"
type input "Road"
type input "3296.7"
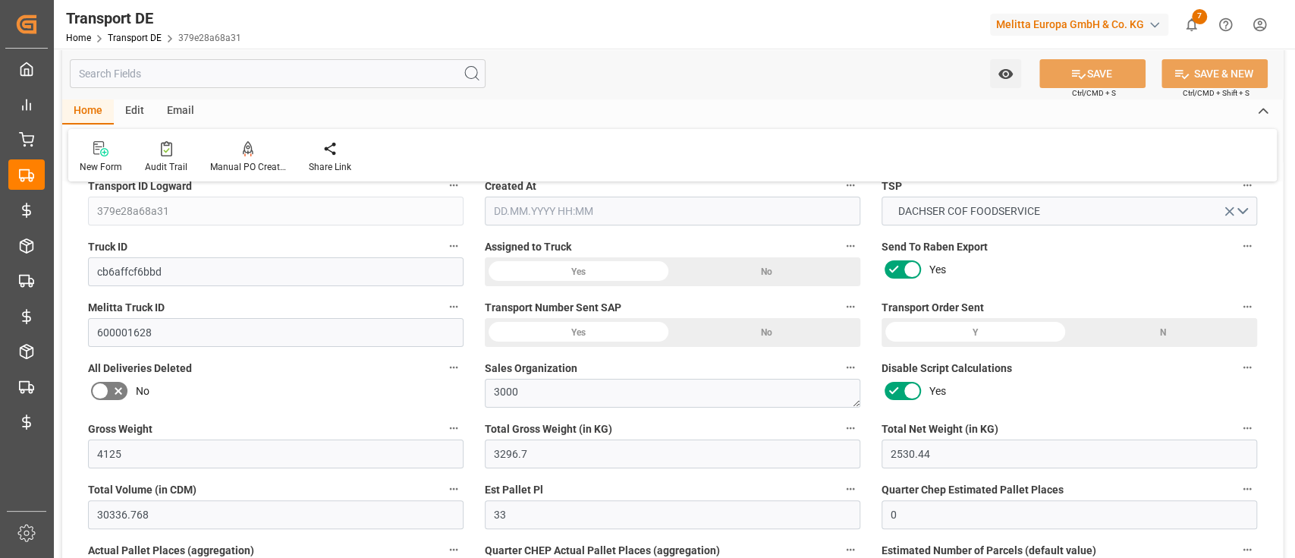
type input "3296.7"
type input "26-40 t"
type input "21"
type input "100"
type input "EURO 6"
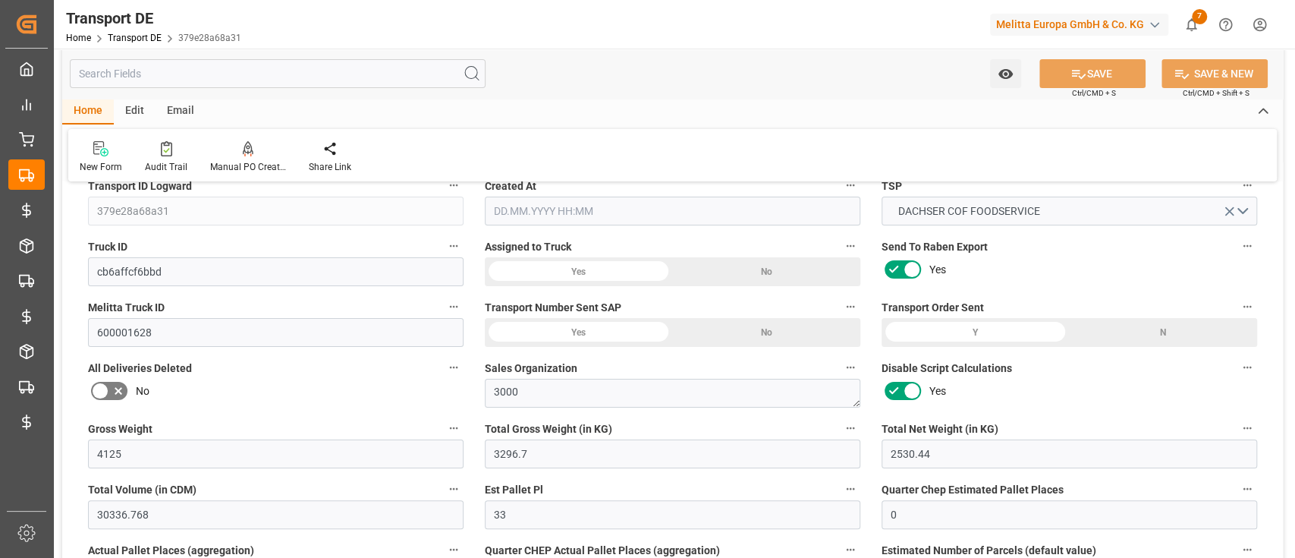
type input "Diesel"
type input "0"
type input "33"
type input "0"
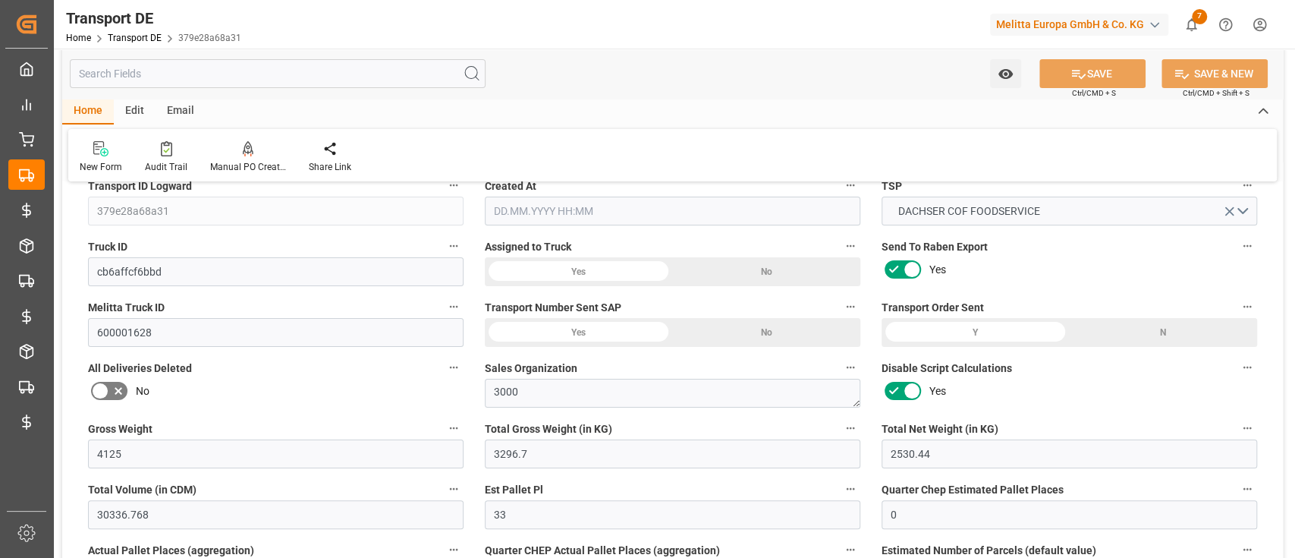
type input "0"
type input "1"
type input "0"
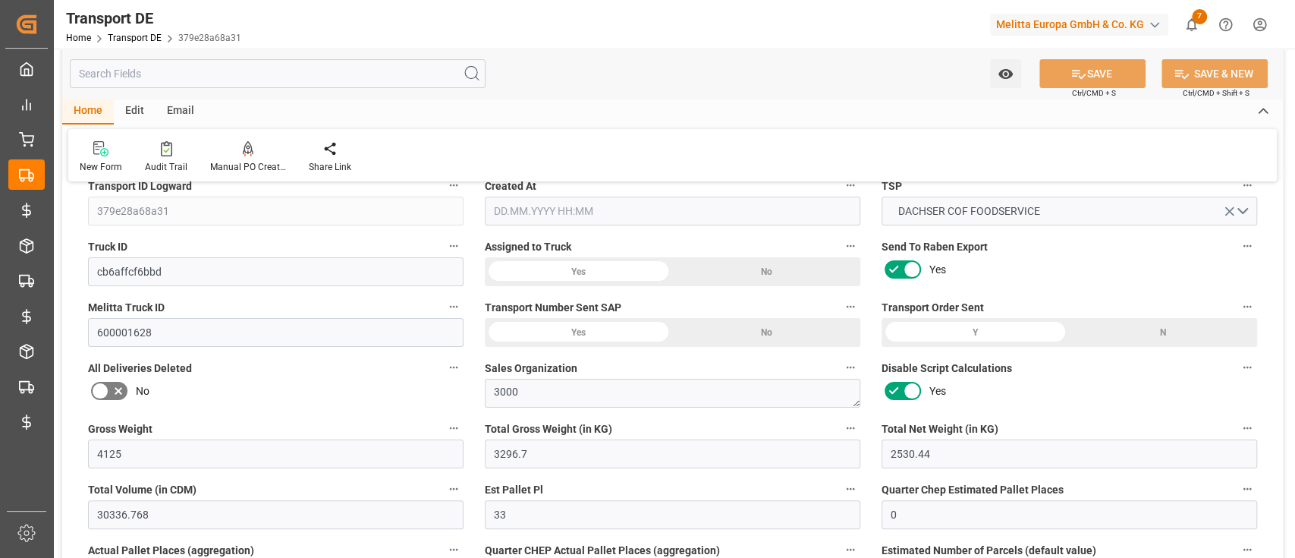
type input "1782"
type input "2795"
type input "12.08.2025 21:01"
type input "[DATE]"
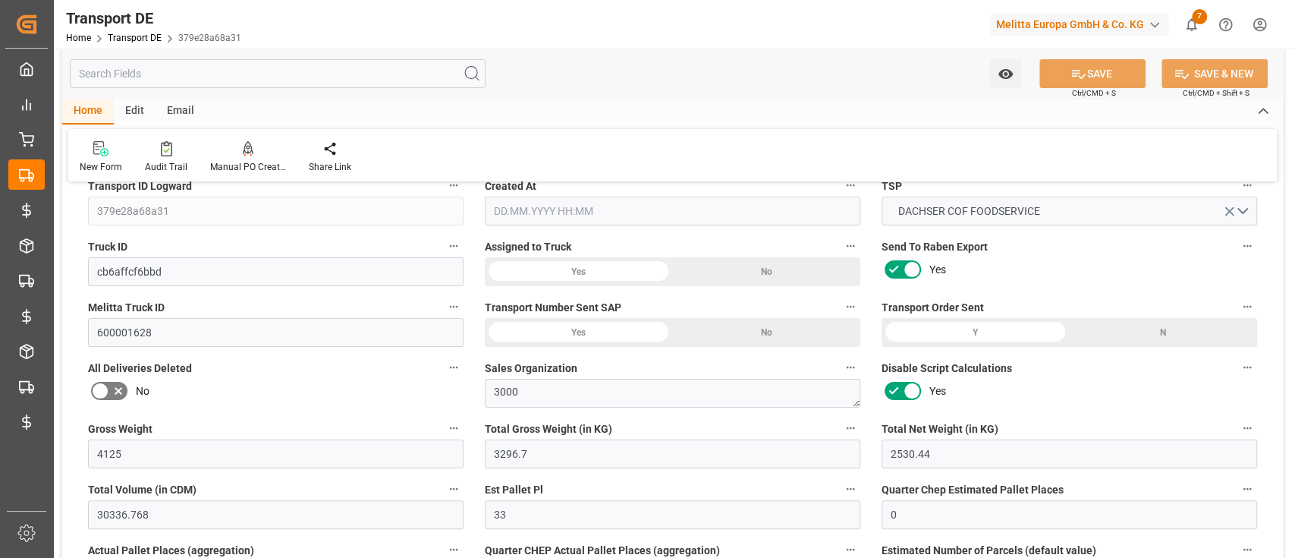
type input "[DATE]"
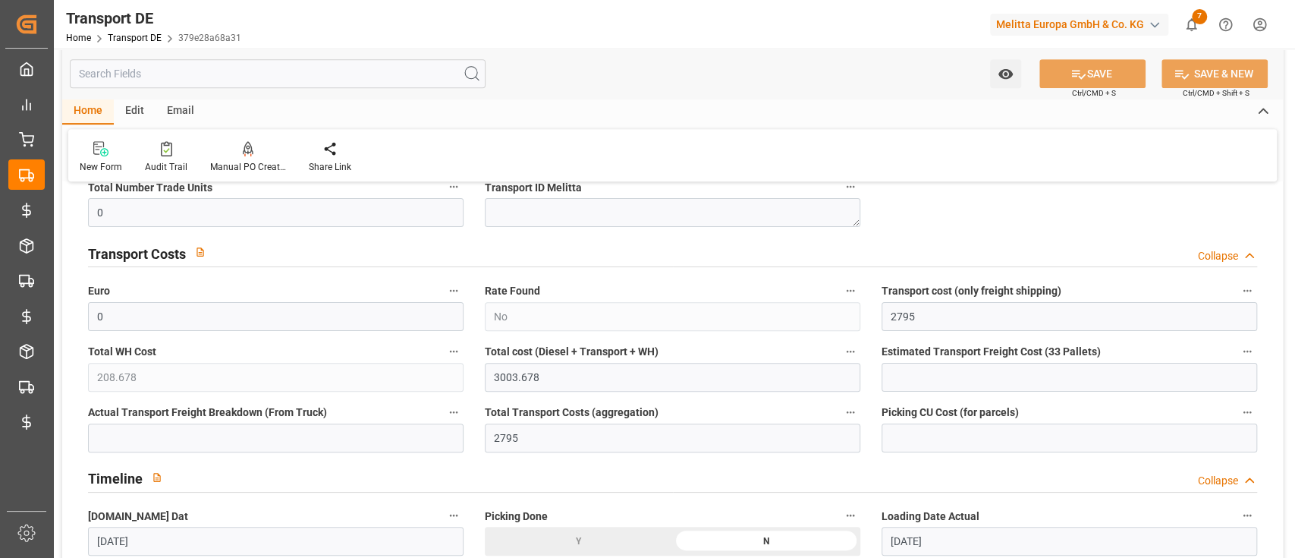
scroll to position [596, 0]
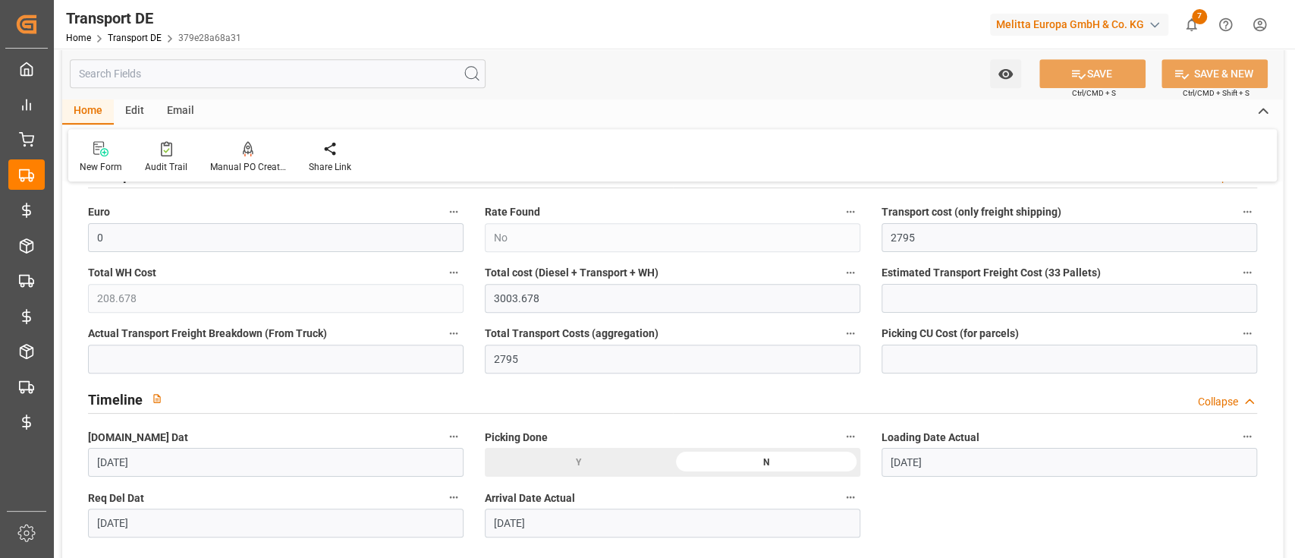
click at [137, 115] on div "Edit" at bounding box center [135, 112] width 42 height 26
click at [346, 161] on div "Schema Edit" at bounding box center [348, 167] width 52 height 14
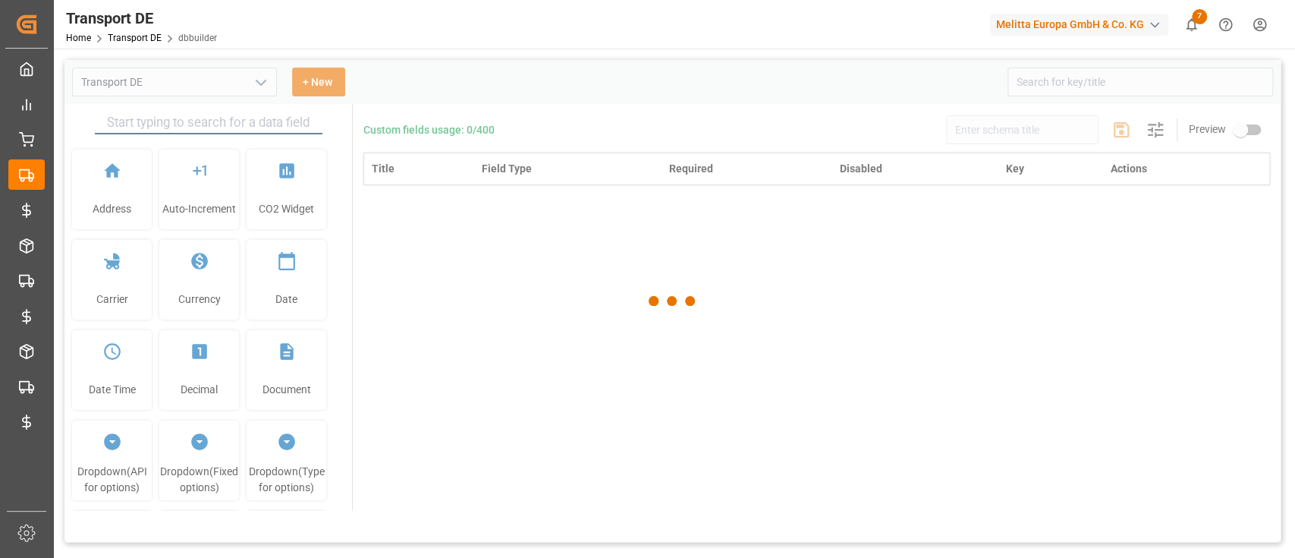
type input "Transport DE"
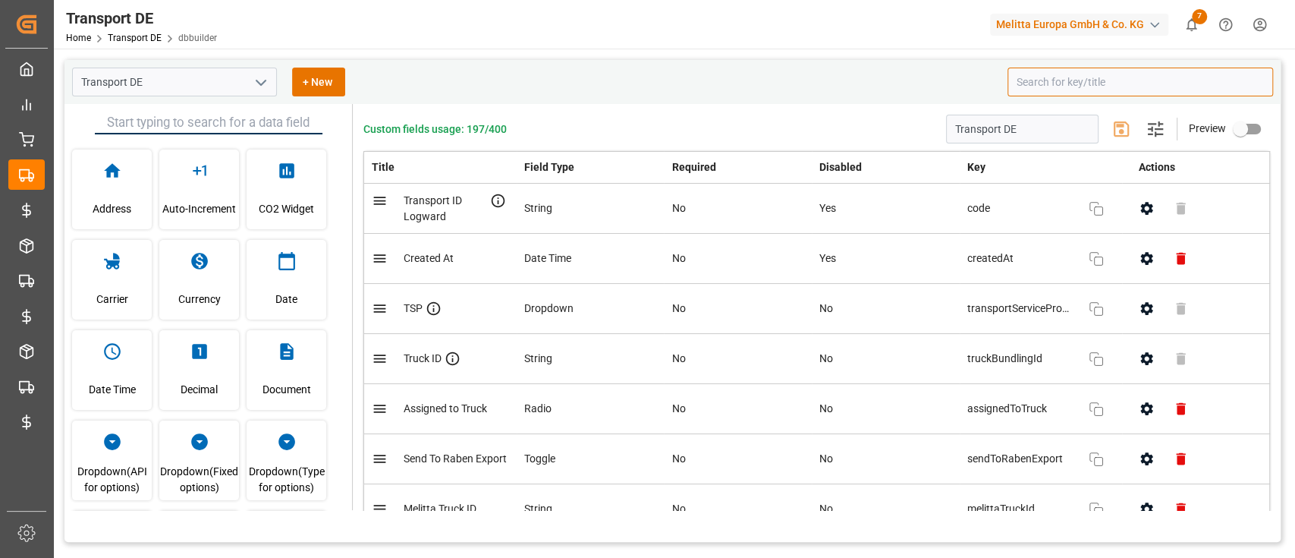
click at [1024, 70] on input at bounding box center [1141, 82] width 266 height 29
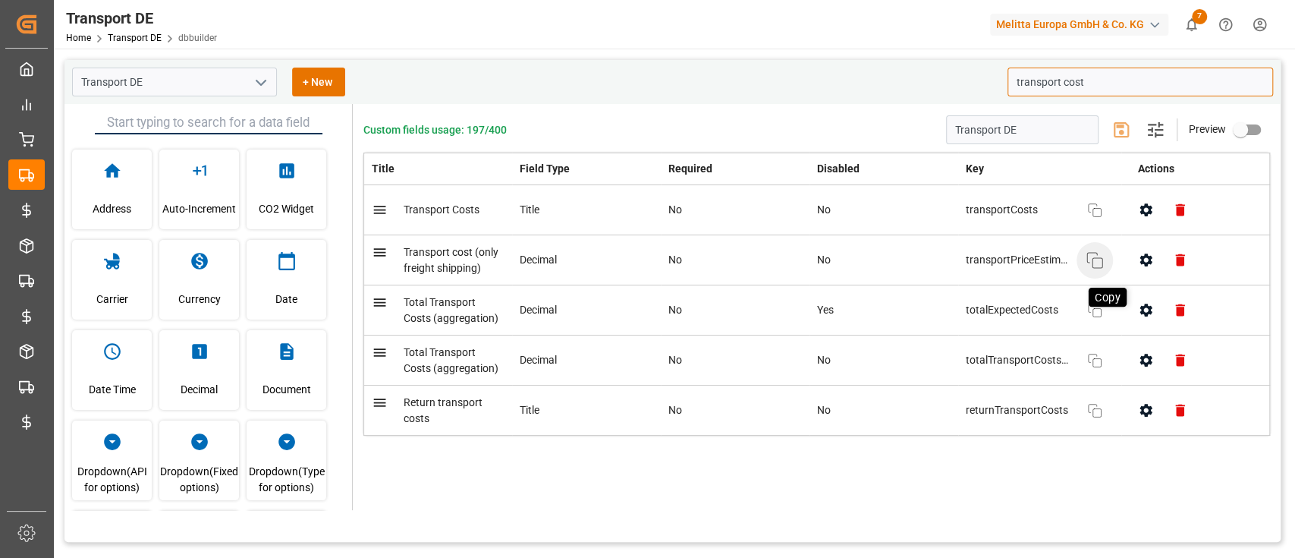
click at [1097, 266] on icon "button" at bounding box center [1095, 260] width 18 height 18
type input "transport cost"
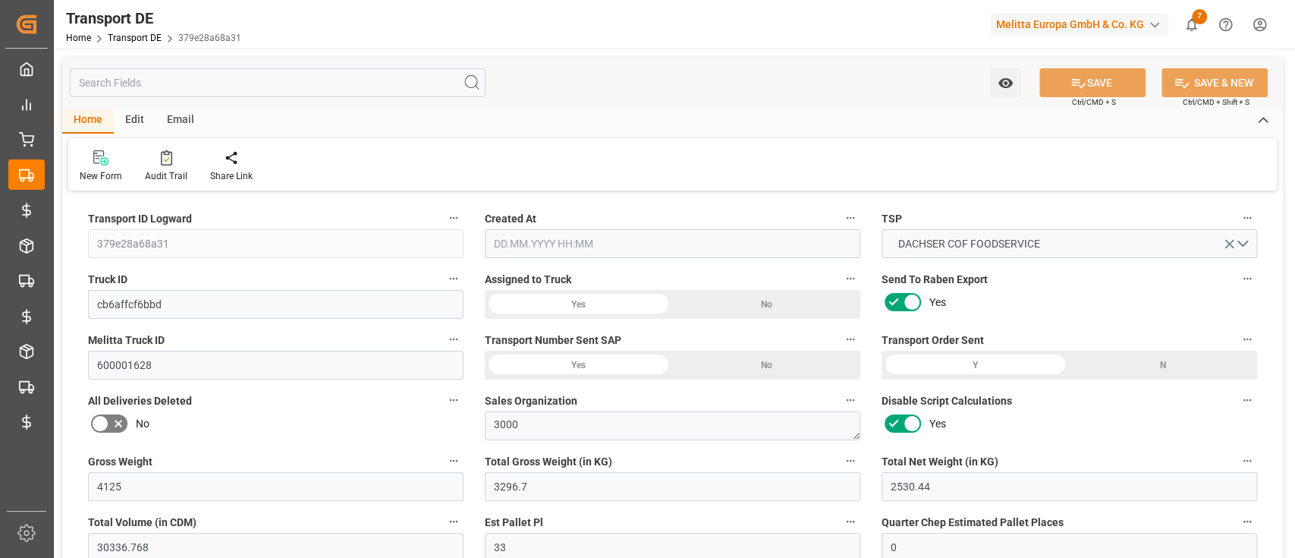
type input "4125"
type input "3296.7"
type input "2530.44"
type input "30336.768"
type input "33"
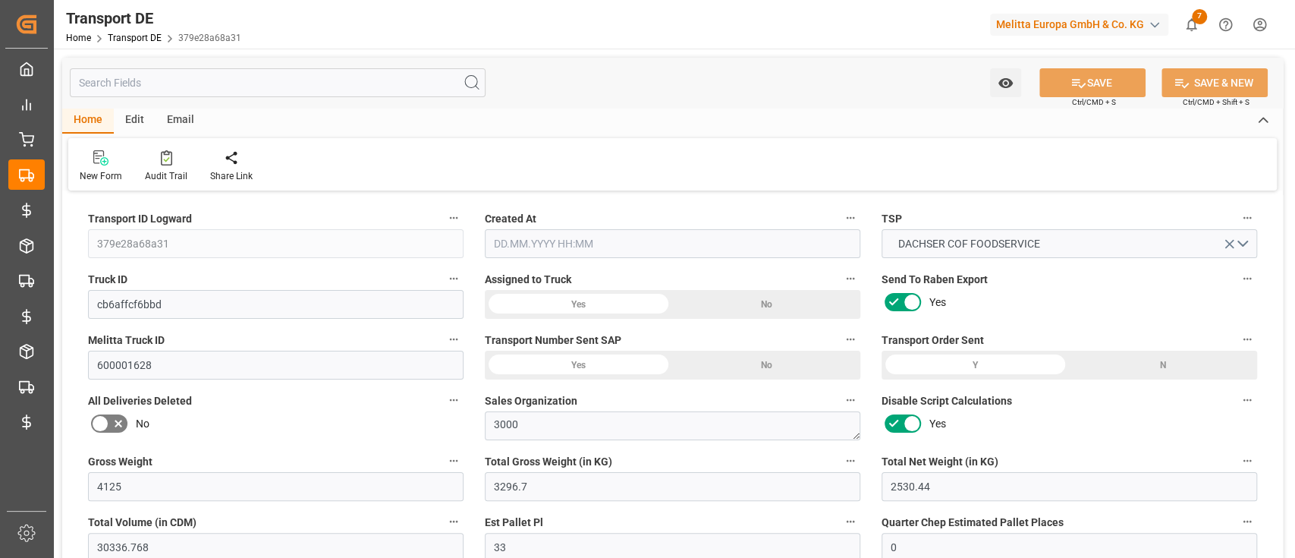
type input "0"
type input "33"
type input "0"
type input "1"
type input "33"
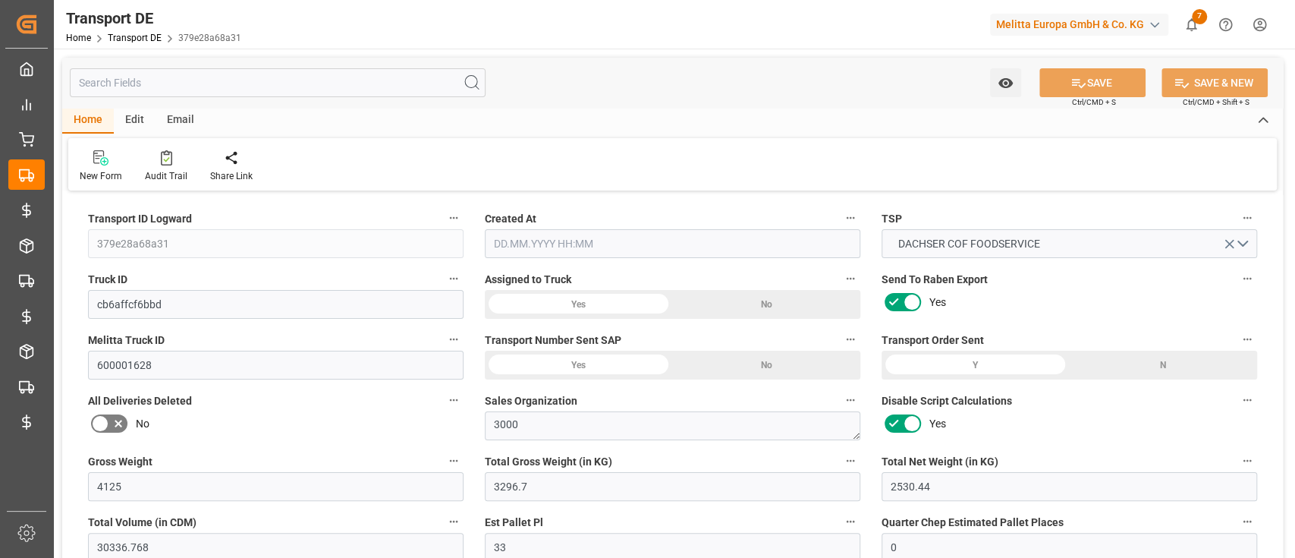
type input "33"
type input "0"
type input "2795"
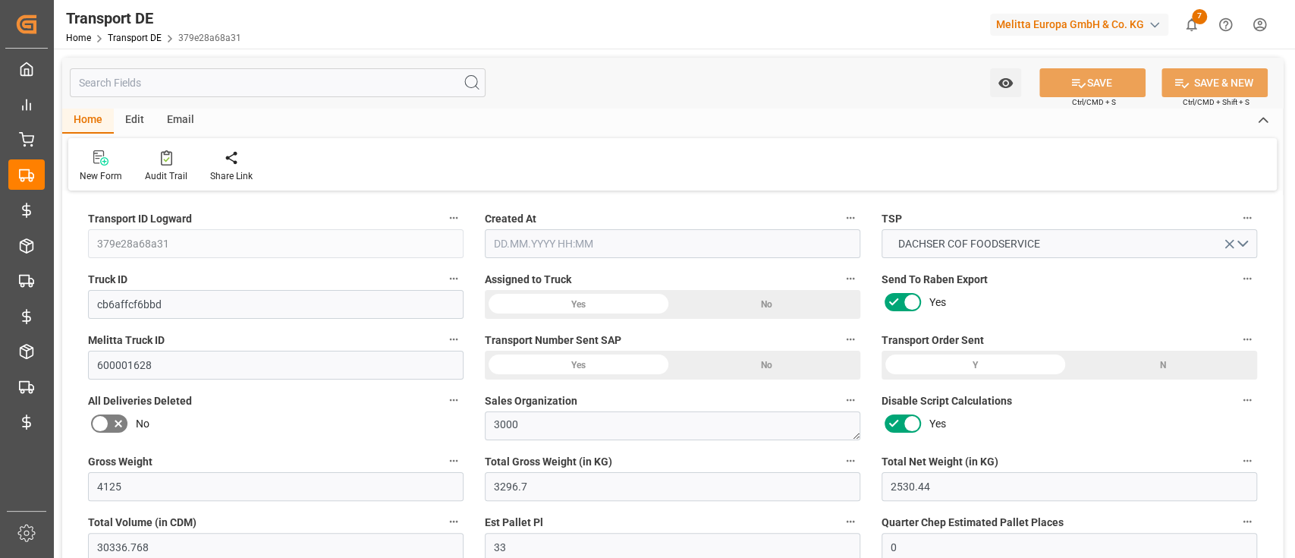
type input "208.678"
type input "2795"
type input "33"
type input "0"
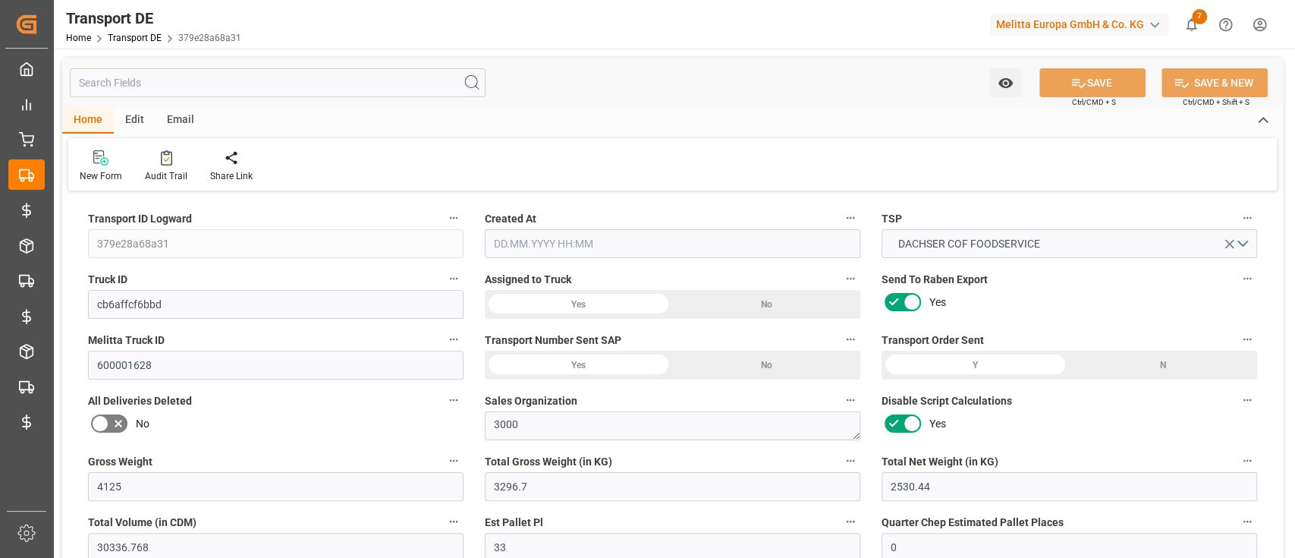
type input "0"
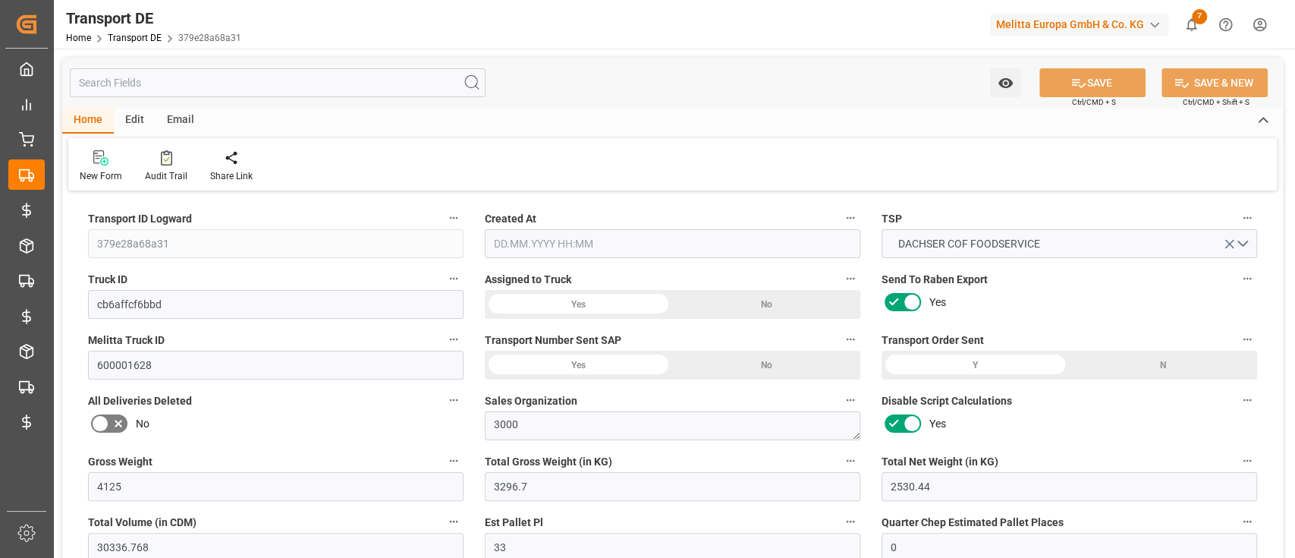
type input "0"
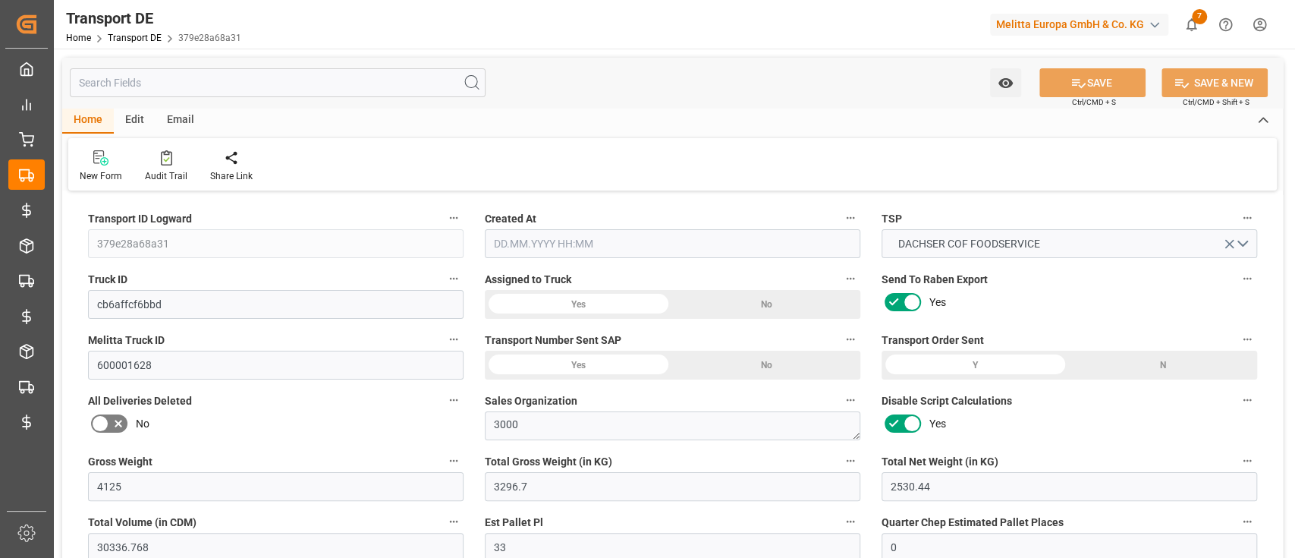
type input "0"
type input "3296.7"
type input "21"
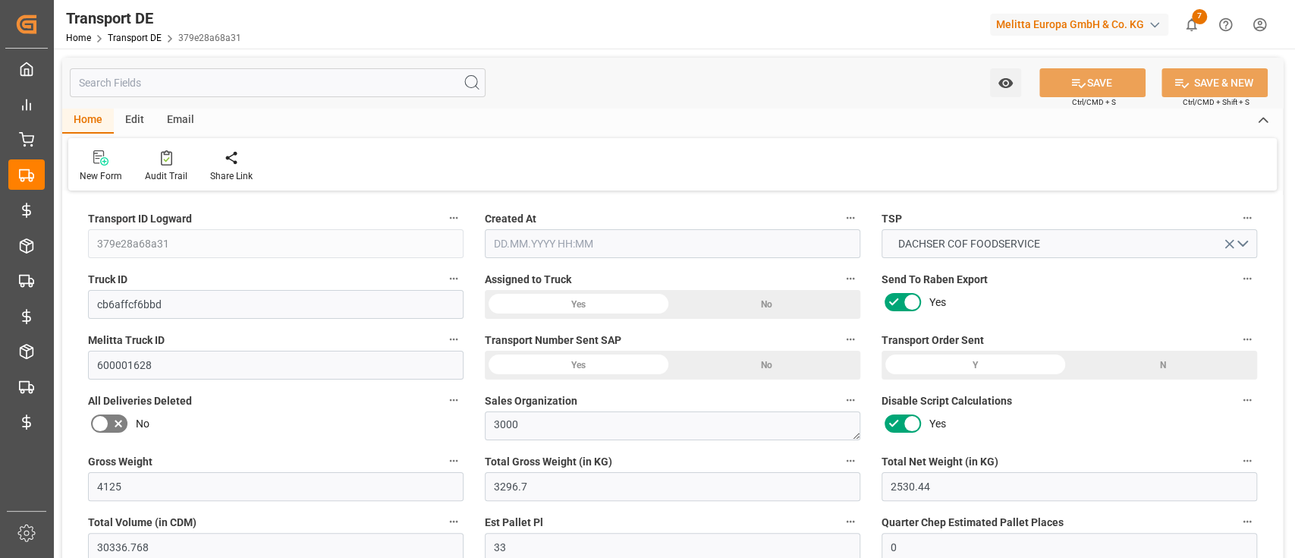
type input "100"
type input "0"
type input "33"
type input "0"
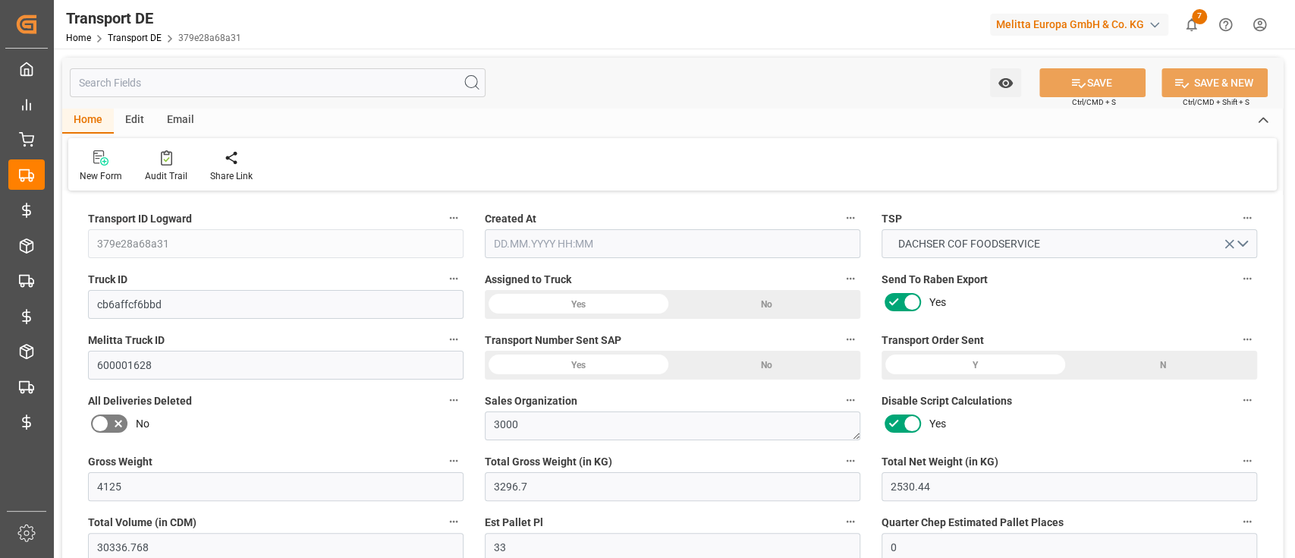
type input "0"
type input "1"
type input "0"
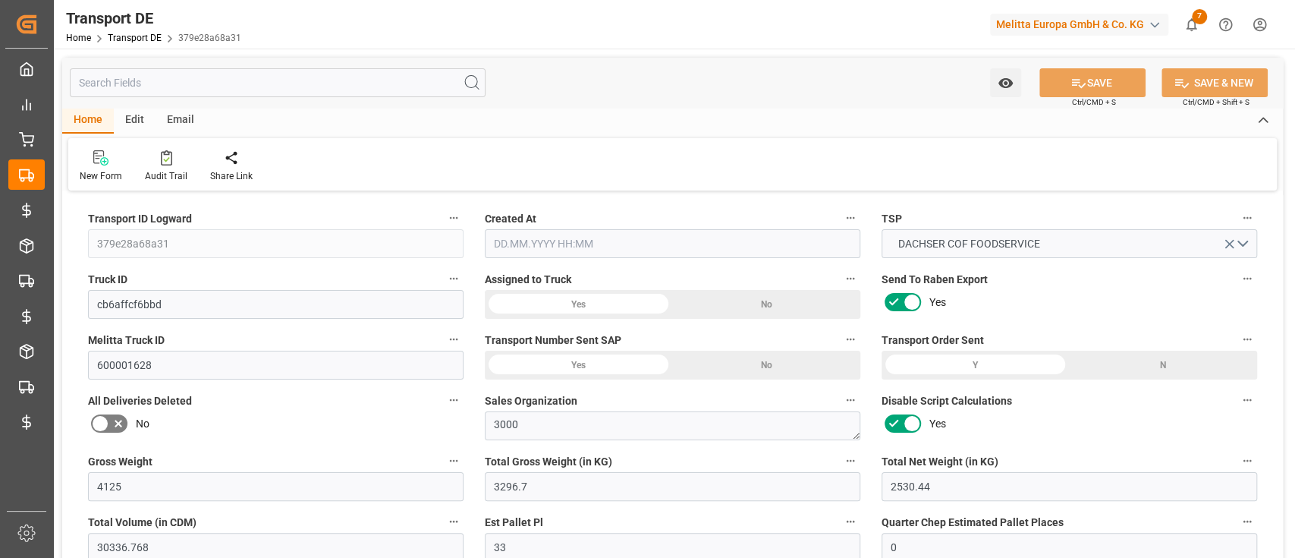
type input "1782"
type input "3003.678"
type input "2795"
type input "12.08.2025 21:01"
type input "[DATE]"
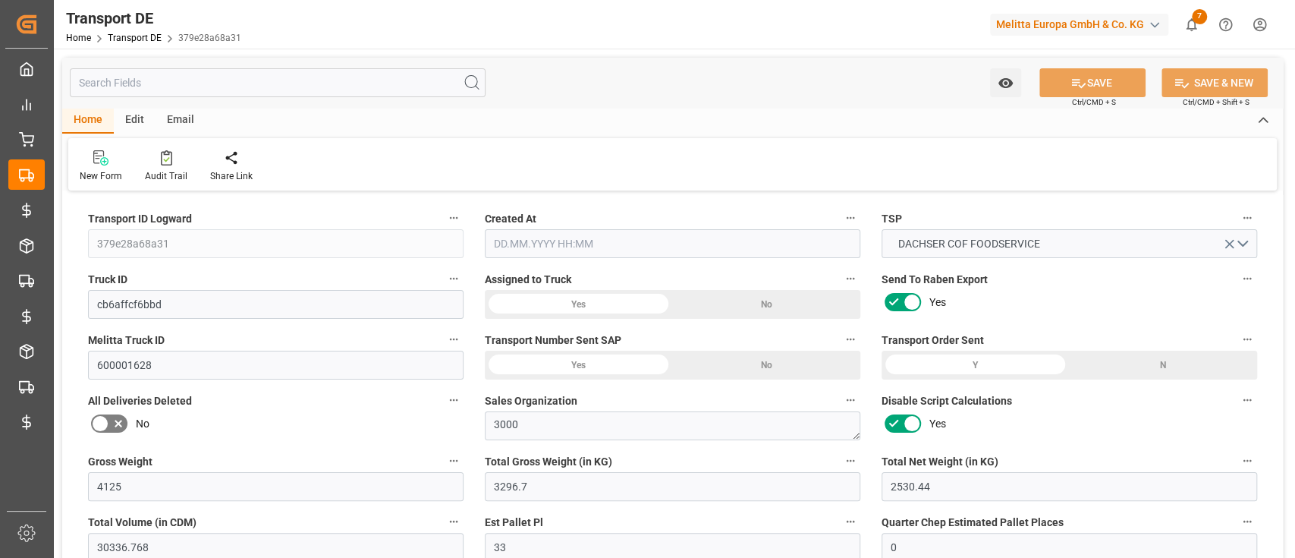
type input "[DATE]"
click at [360, 97] on div "Watch Option SAVE Ctrl/CMD + S SAVE & NEW Ctrl/CMD + Shift + S" at bounding box center [672, 83] width 1221 height 50
click at [351, 93] on input "text" at bounding box center [278, 82] width 416 height 29
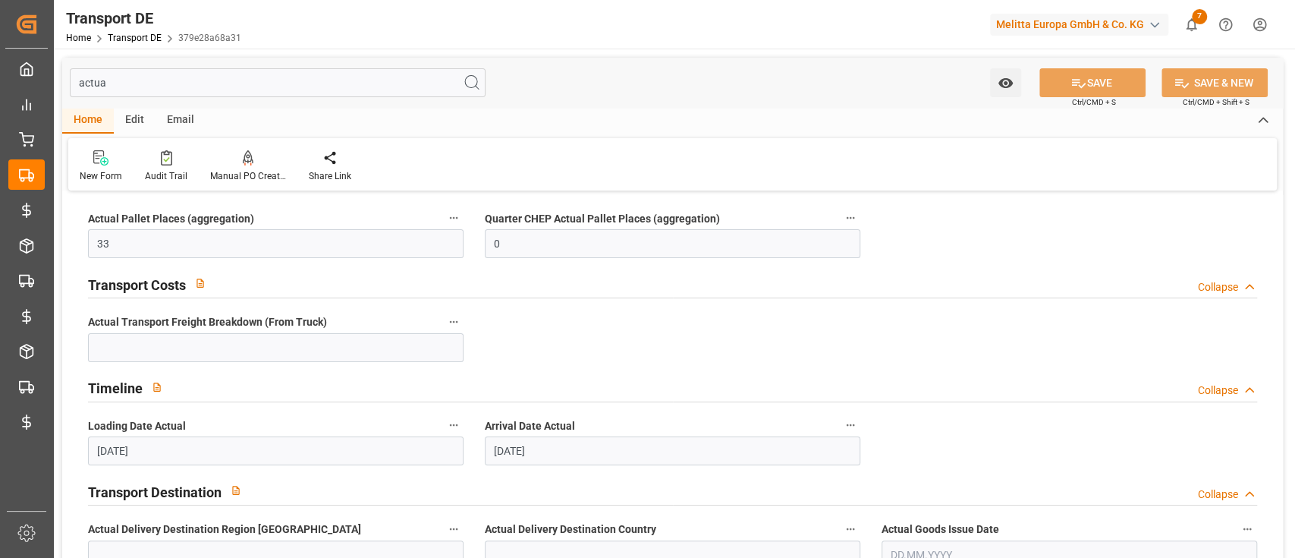
type input "actua"
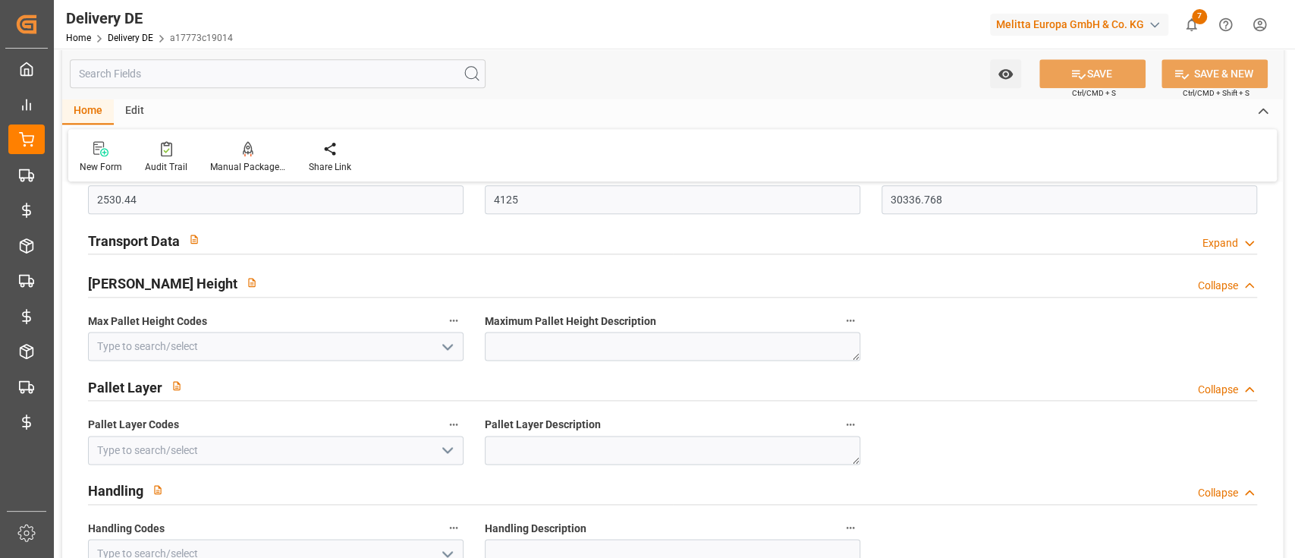
scroll to position [1147, 0]
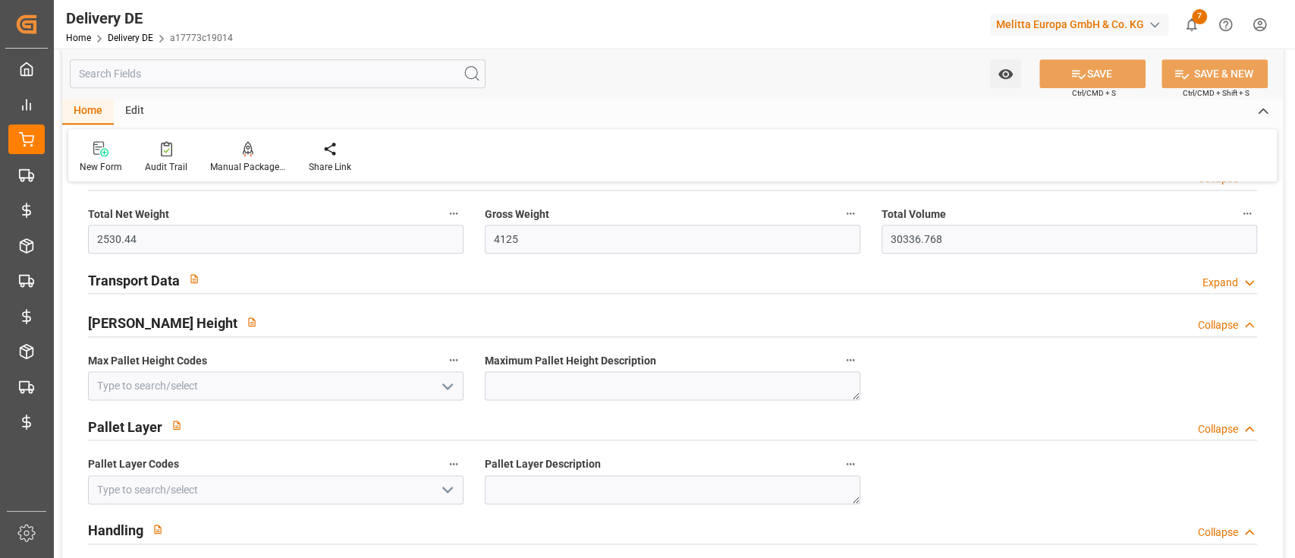
click at [492, 275] on div "Transport Data Expand" at bounding box center [672, 278] width 1169 height 29
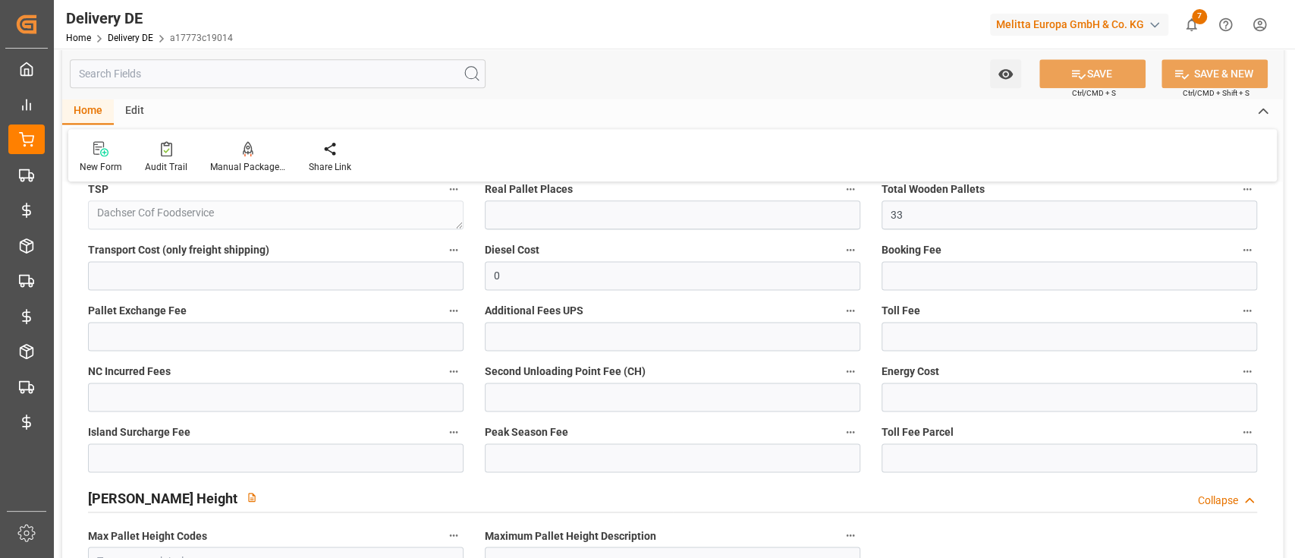
scroll to position [1302, 0]
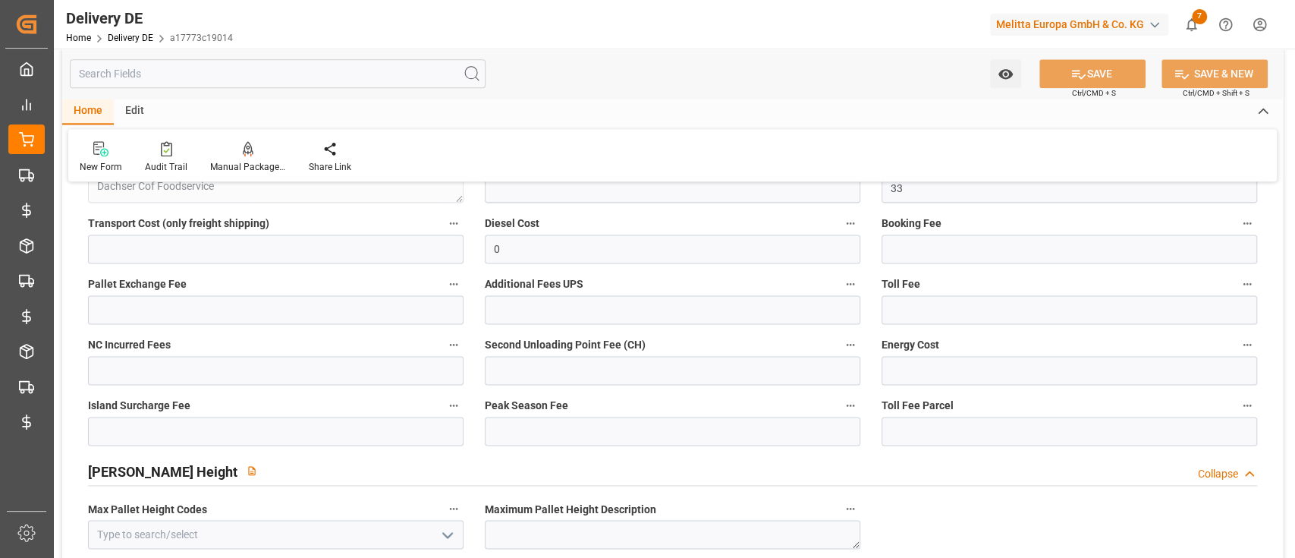
click at [247, 85] on input "text" at bounding box center [278, 73] width 416 height 29
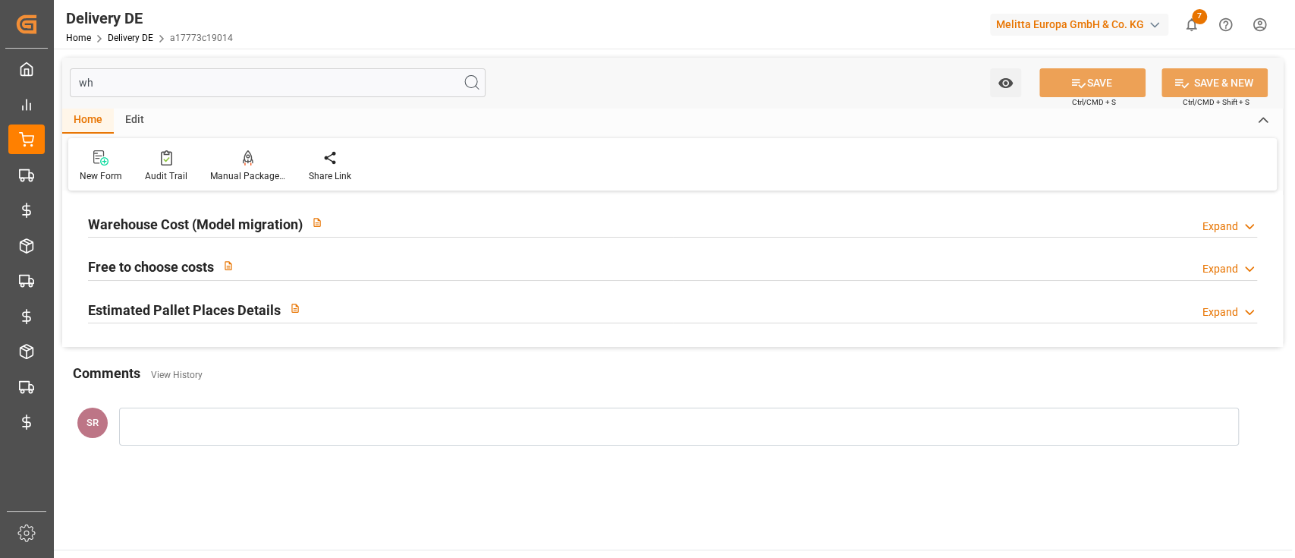
scroll to position [0, 0]
click at [568, 275] on div "Free to choose costs Expand" at bounding box center [672, 265] width 1169 height 29
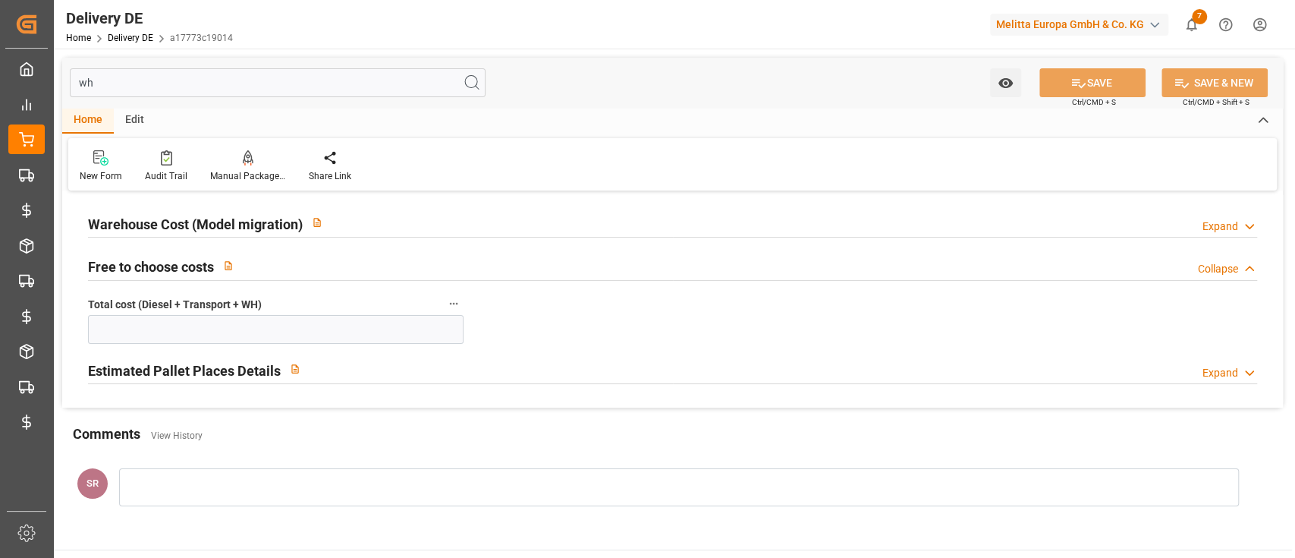
click at [546, 359] on div "Estimated Pallet Places Details Expand" at bounding box center [672, 368] width 1169 height 29
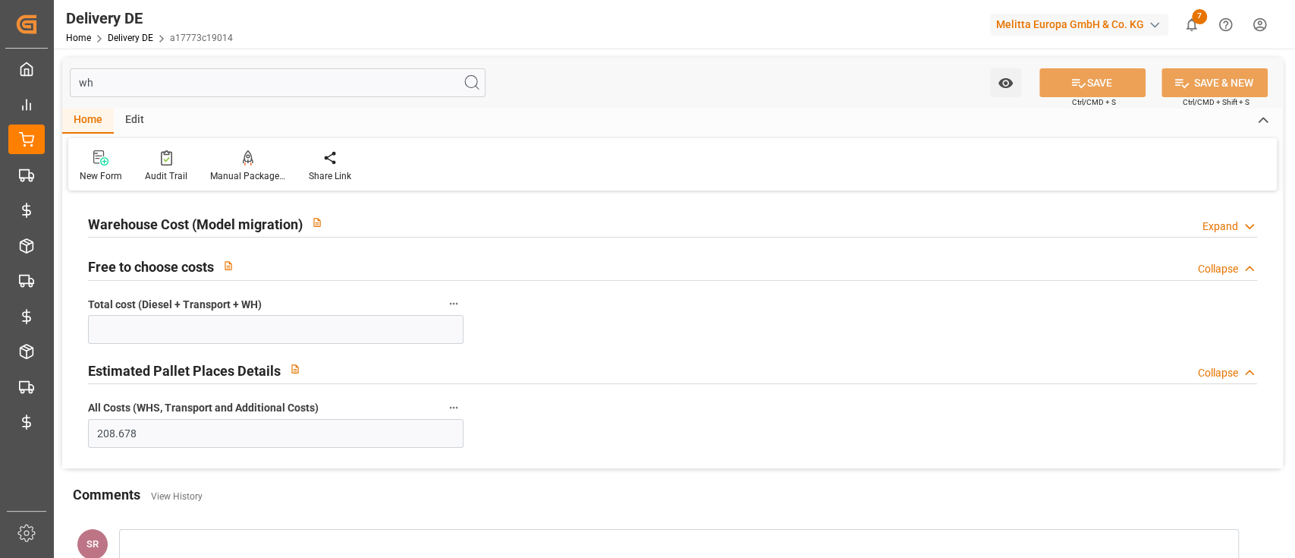
click at [546, 223] on div "Warehouse Cost (Model migration) Expand" at bounding box center [672, 222] width 1169 height 29
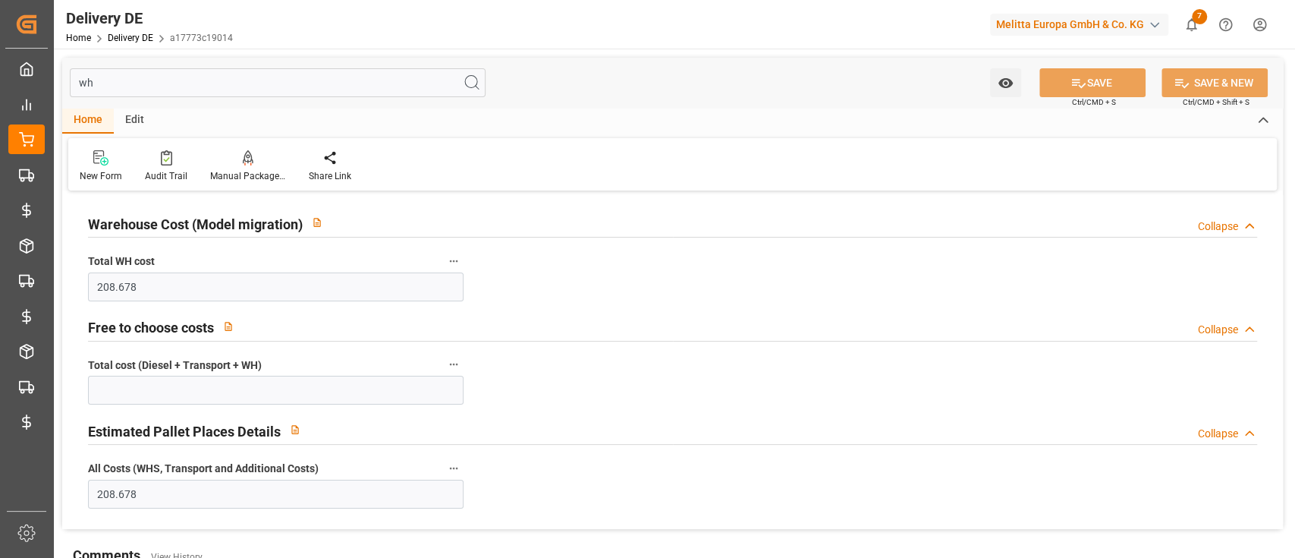
click at [219, 78] on input "wh" at bounding box center [278, 82] width 416 height 29
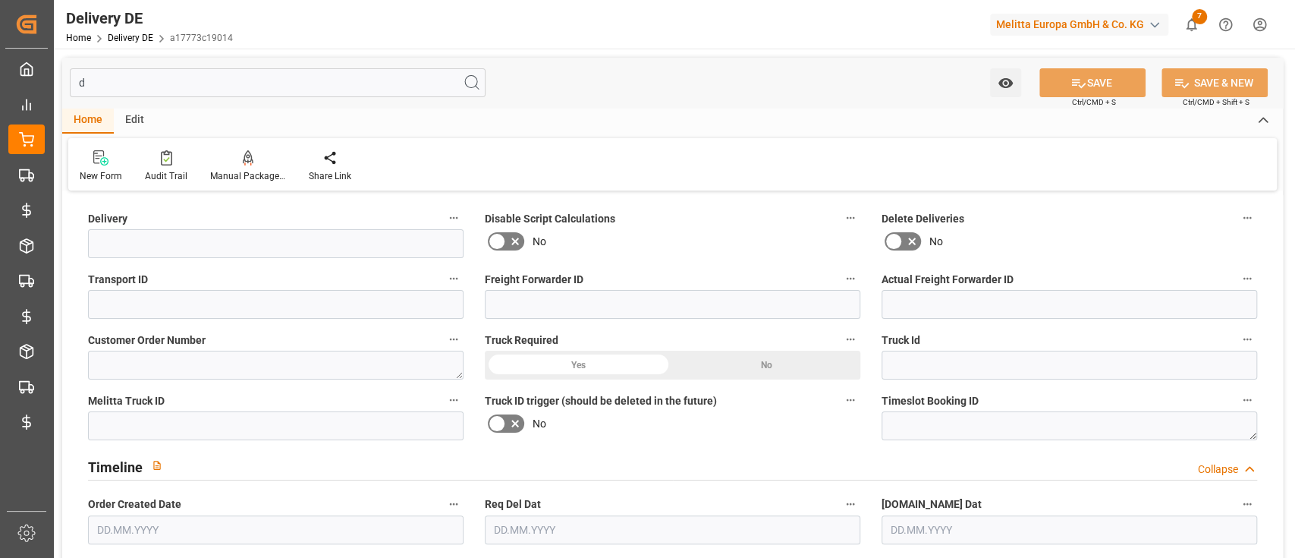
type input "di"
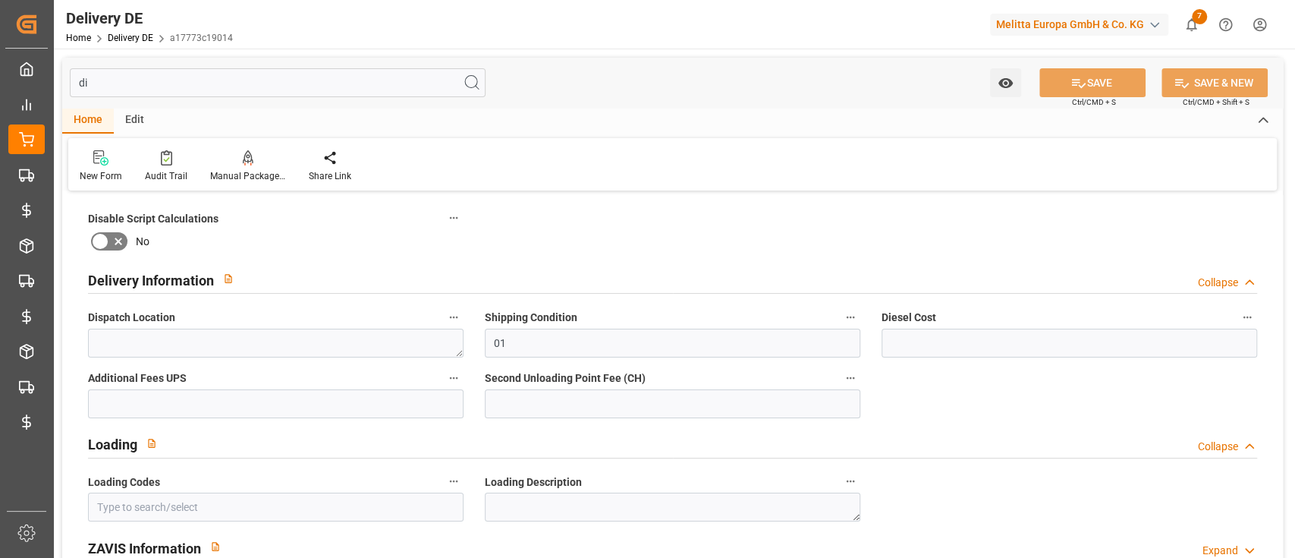
type input "01"
type input "0"
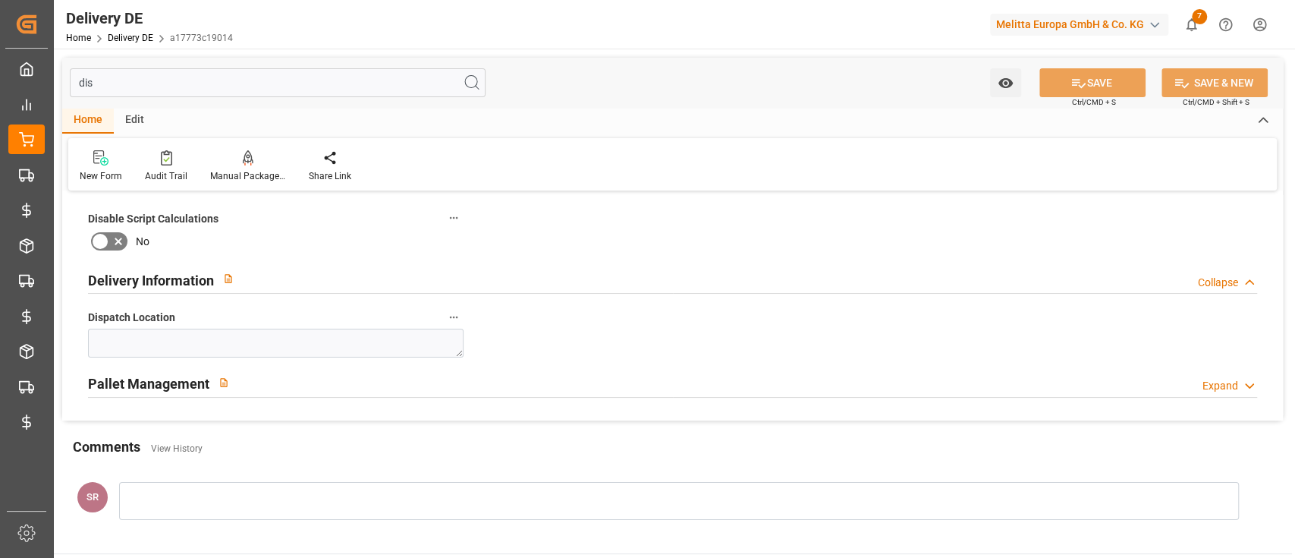
click at [261, 88] on input "dis" at bounding box center [278, 82] width 416 height 29
click at [244, 72] on input "dis" at bounding box center [278, 82] width 416 height 29
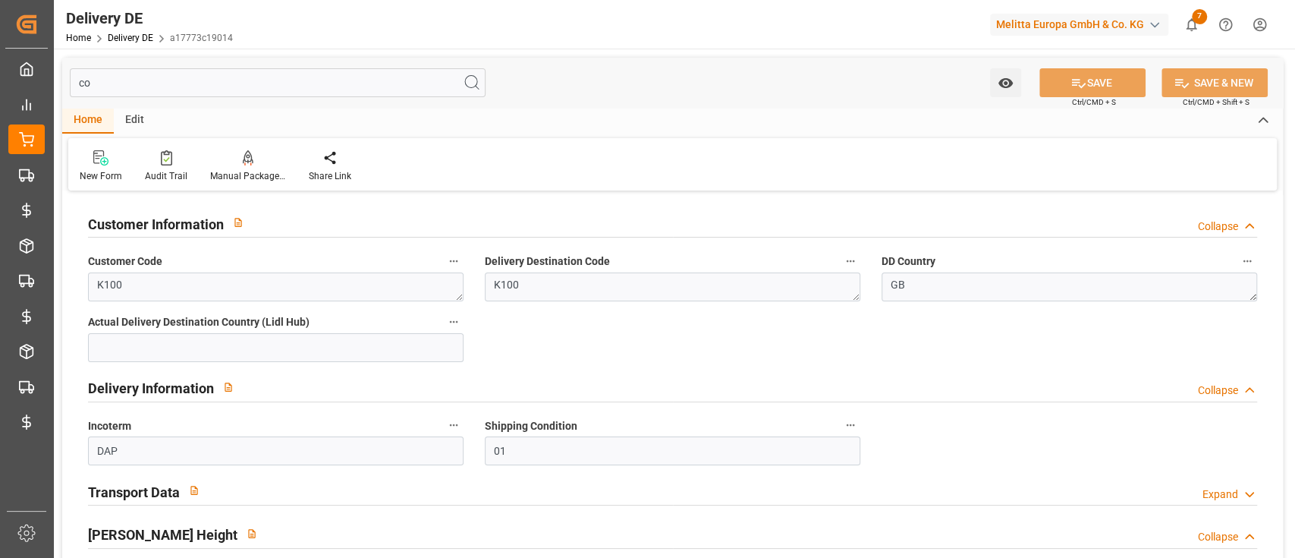
type input "cos"
type input "0"
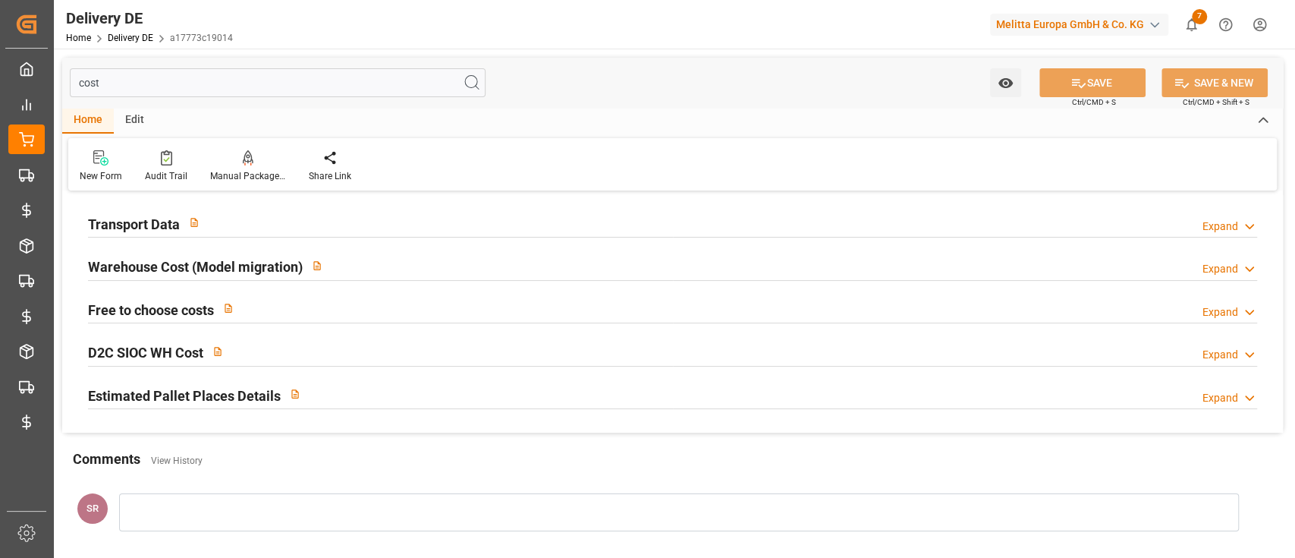
type input "cost"
click at [489, 228] on div "Transport Data Expand" at bounding box center [672, 222] width 1169 height 29
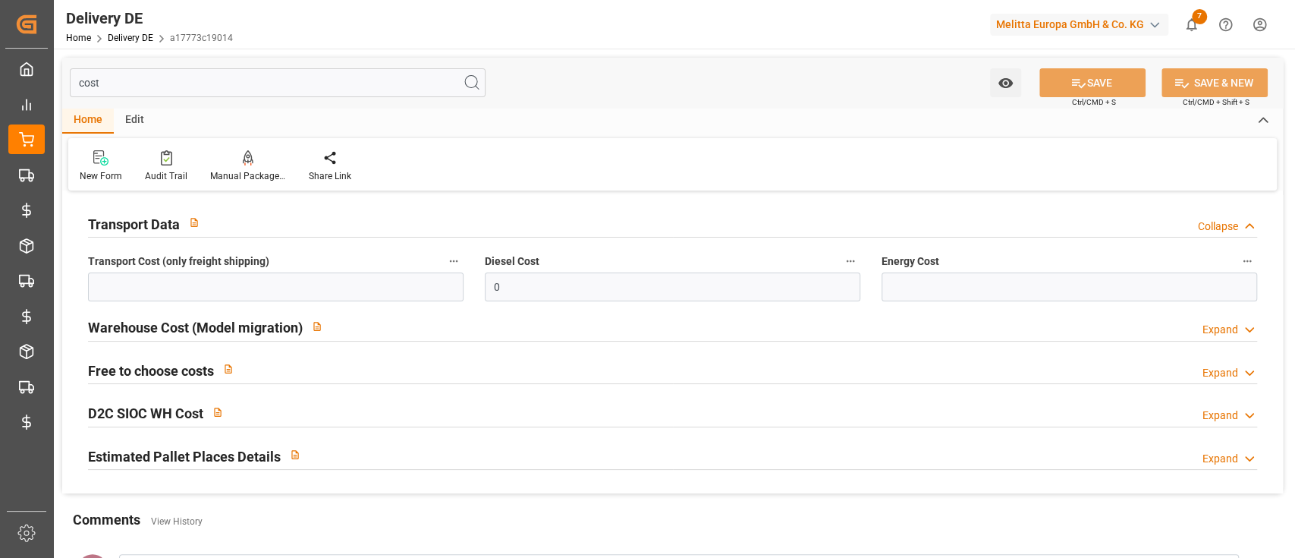
click at [471, 335] on div "Warehouse Cost (Model migration) Expand" at bounding box center [672, 326] width 1169 height 29
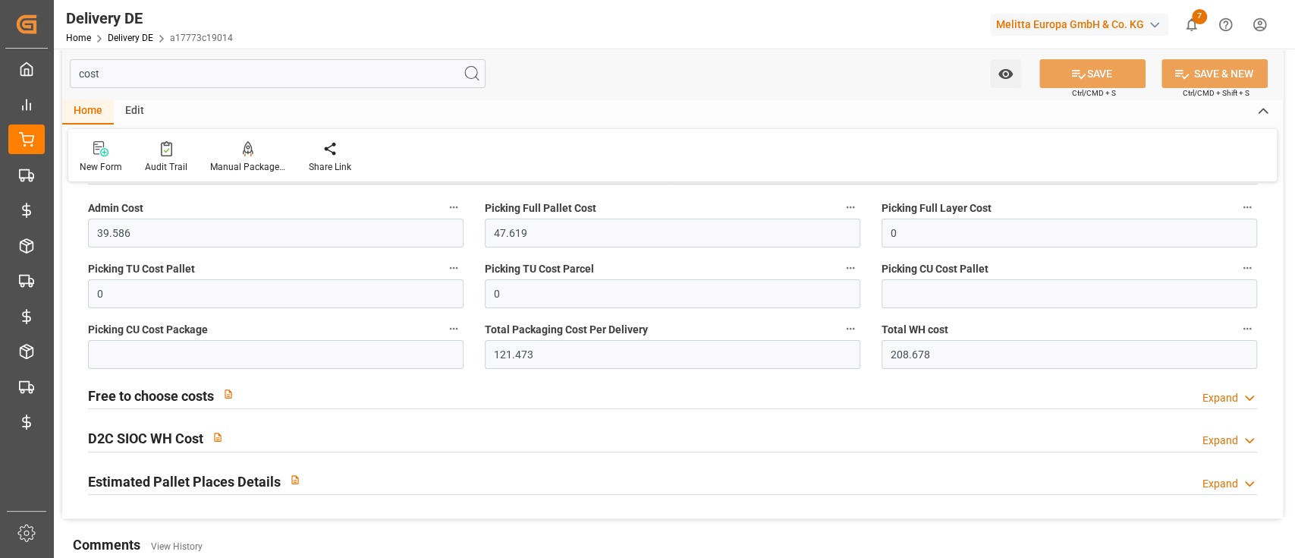
scroll to position [159, 0]
click at [613, 389] on div "Free to choose costs Expand" at bounding box center [672, 392] width 1169 height 29
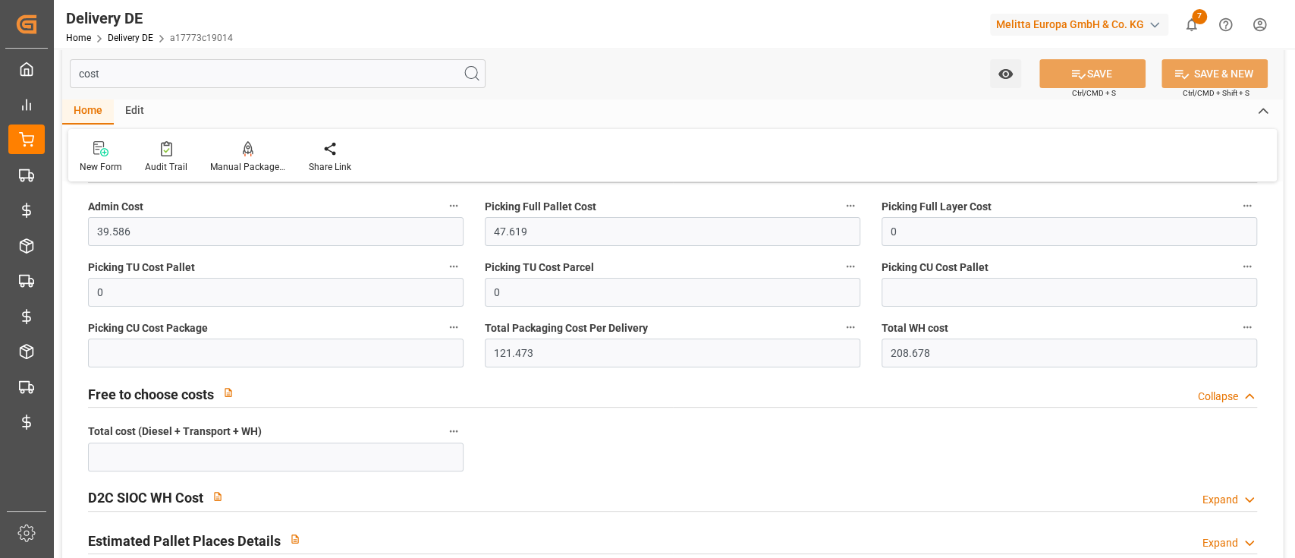
scroll to position [253, 0]
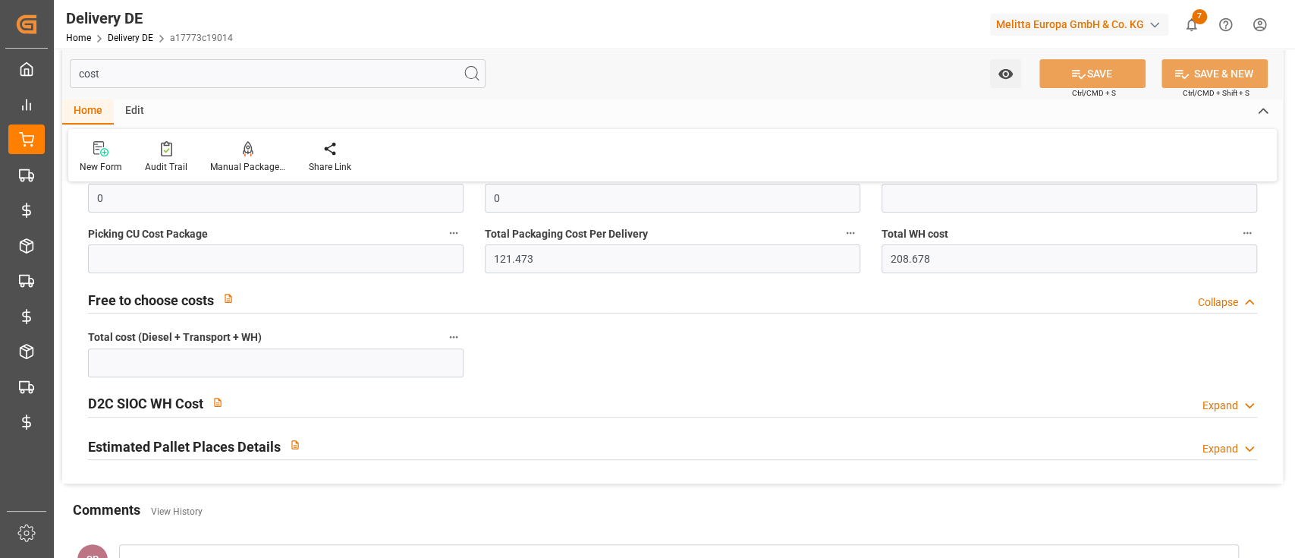
click at [514, 408] on div "D2C SIOC WH Cost Expand" at bounding box center [672, 402] width 1169 height 29
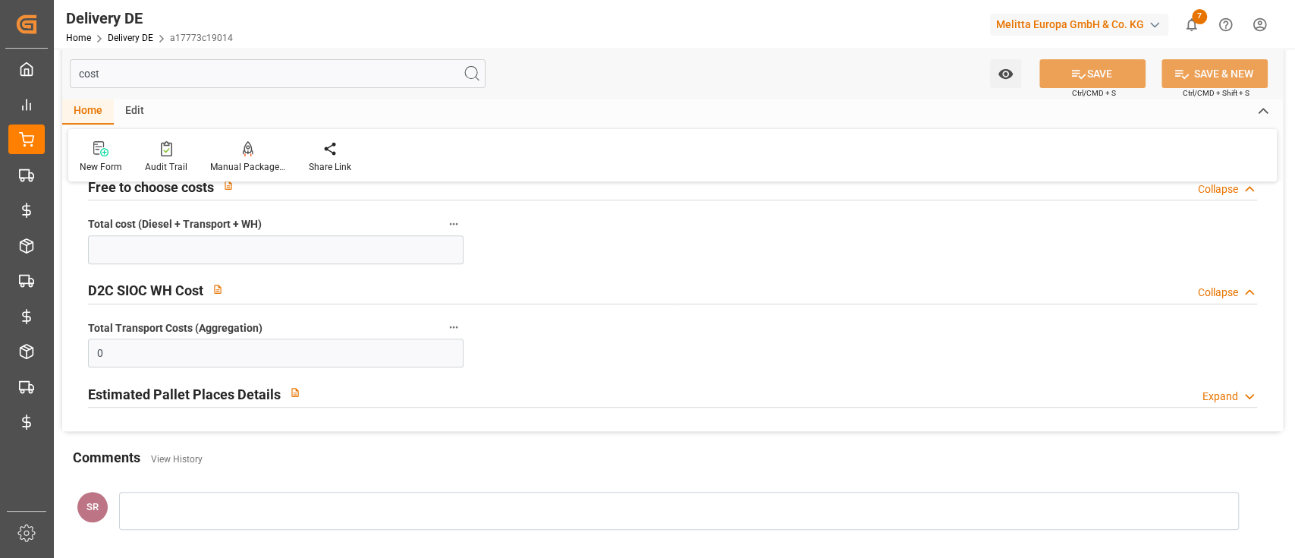
scroll to position [367, 0]
click at [526, 390] on div "Estimated Pallet Places Details Expand" at bounding box center [672, 390] width 1169 height 29
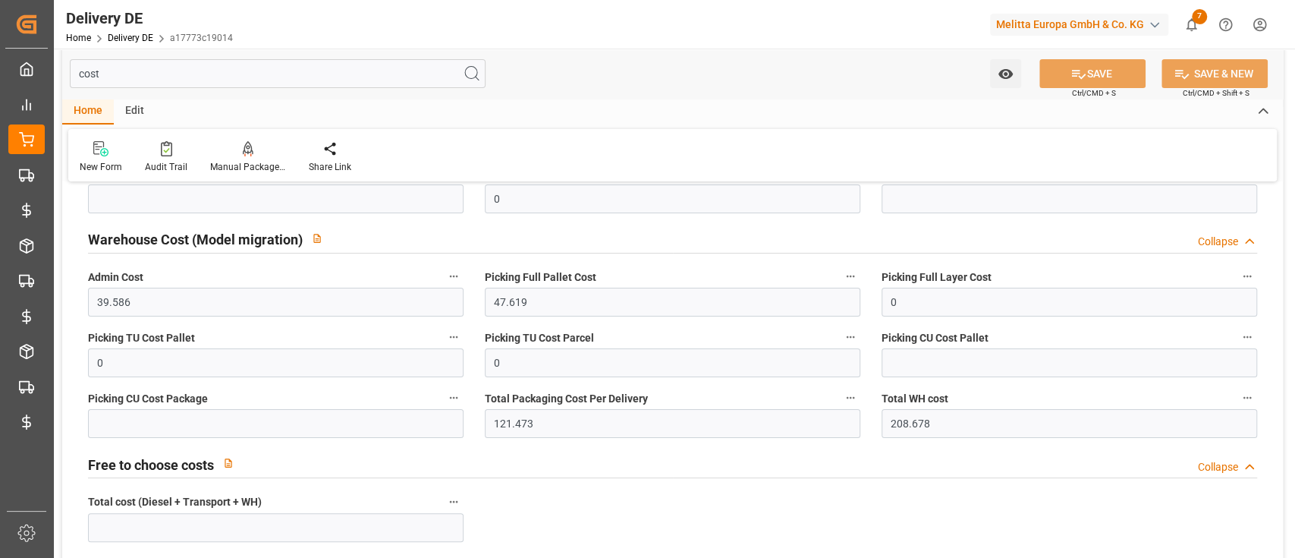
scroll to position [84, 0]
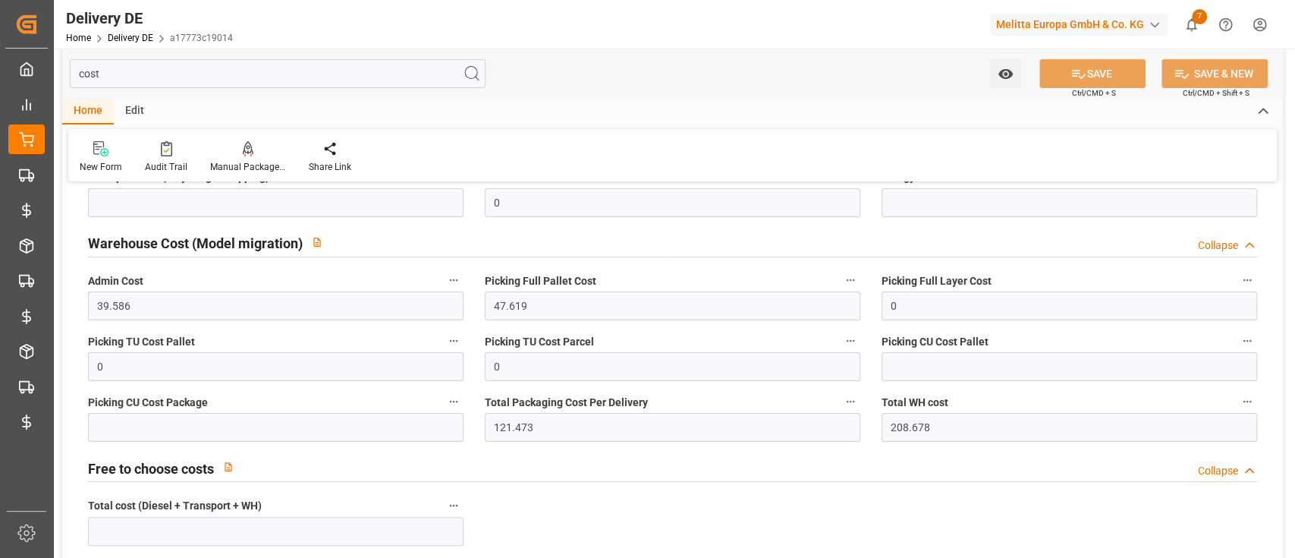
click at [131, 105] on div "Edit" at bounding box center [135, 112] width 42 height 26
click at [351, 153] on icon at bounding box center [348, 148] width 21 height 15
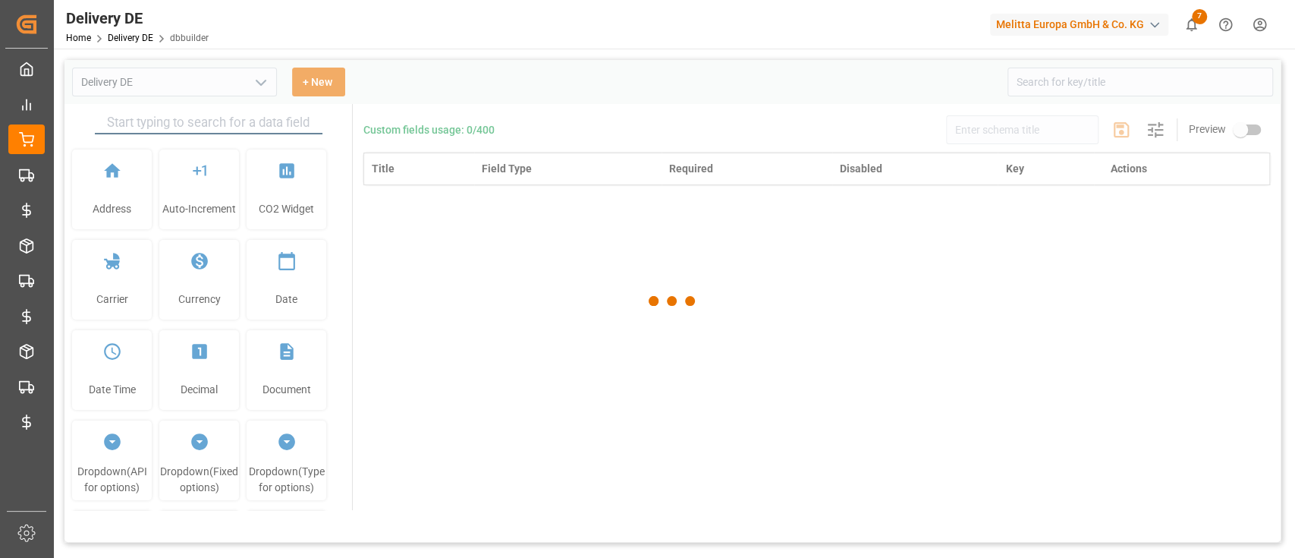
type input "Delivery DE"
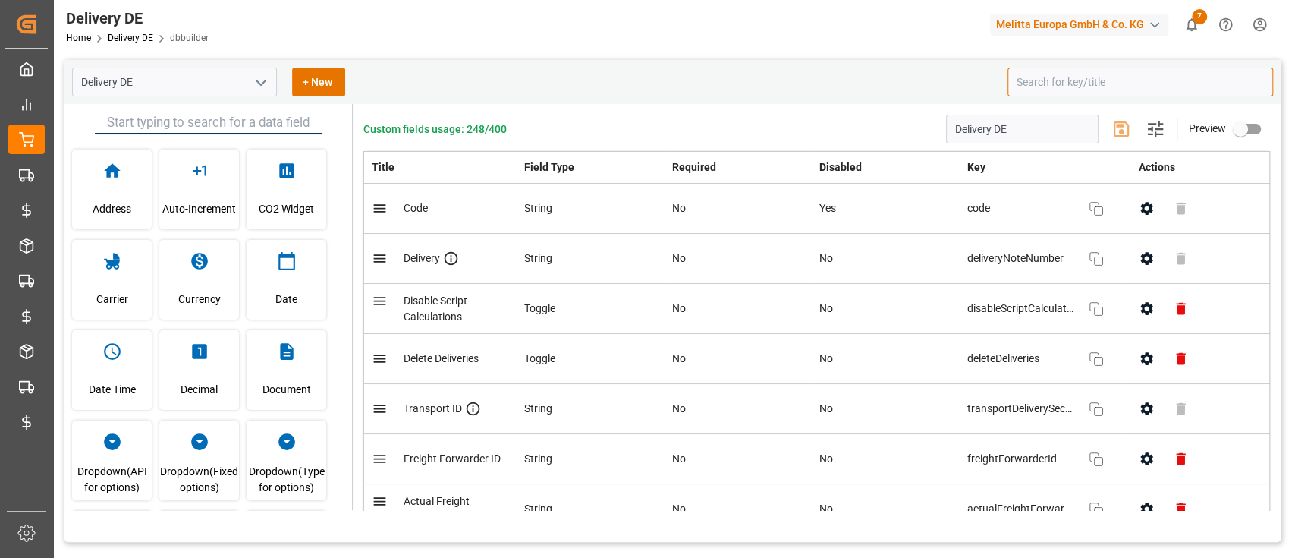
click at [1071, 80] on input at bounding box center [1141, 82] width 266 height 29
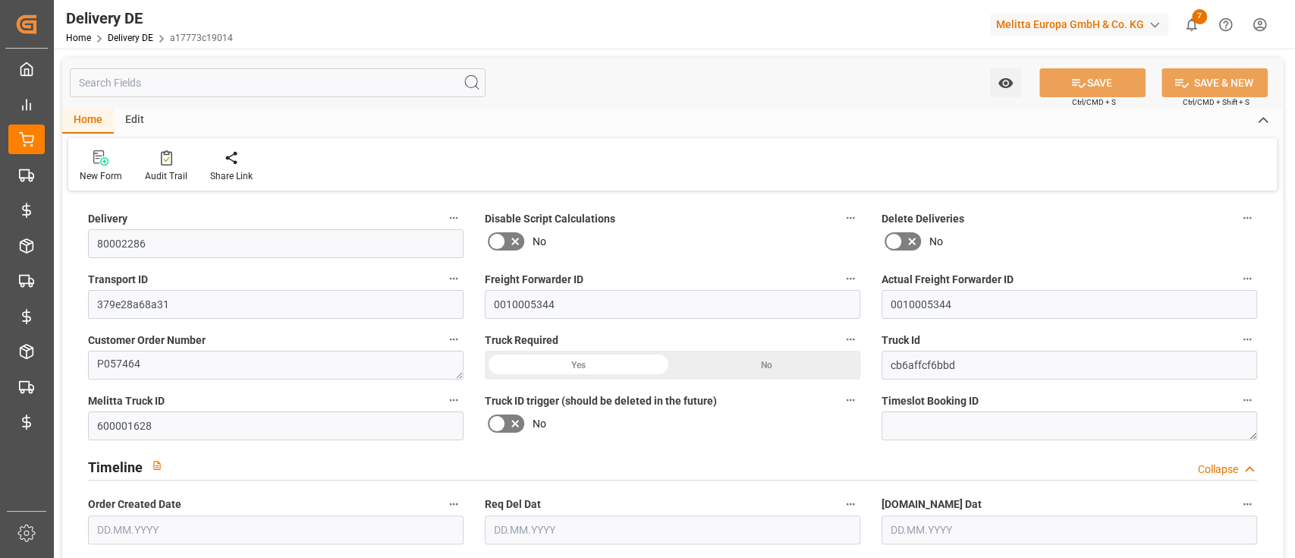
type input "33"
type input "2530.44"
type input "4125"
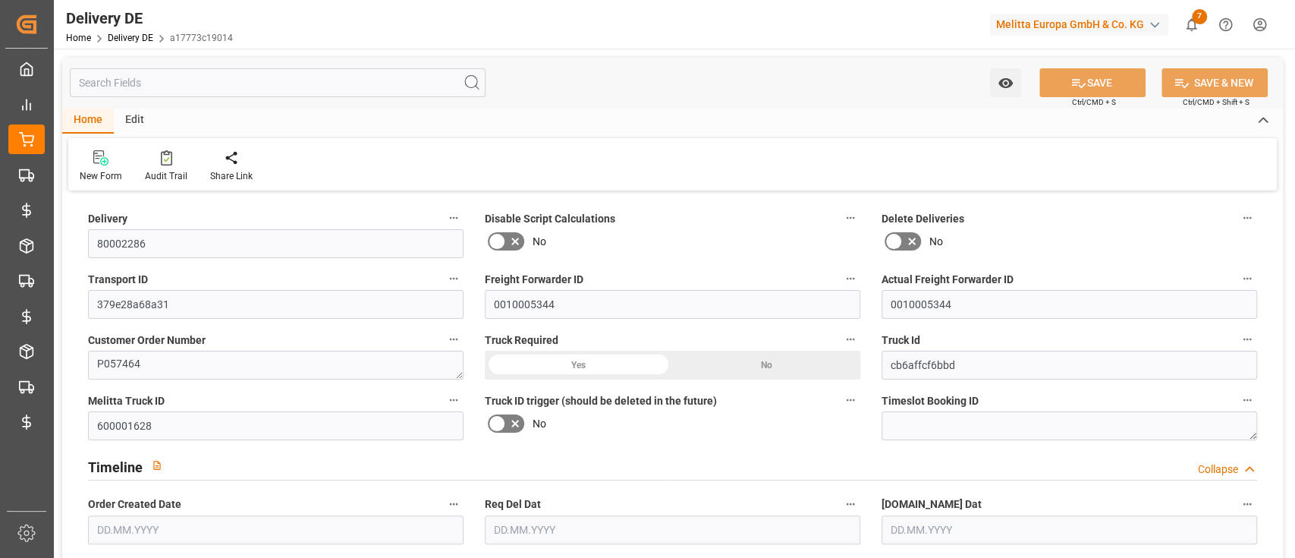
type input "30336.768"
type input "[DATE]"
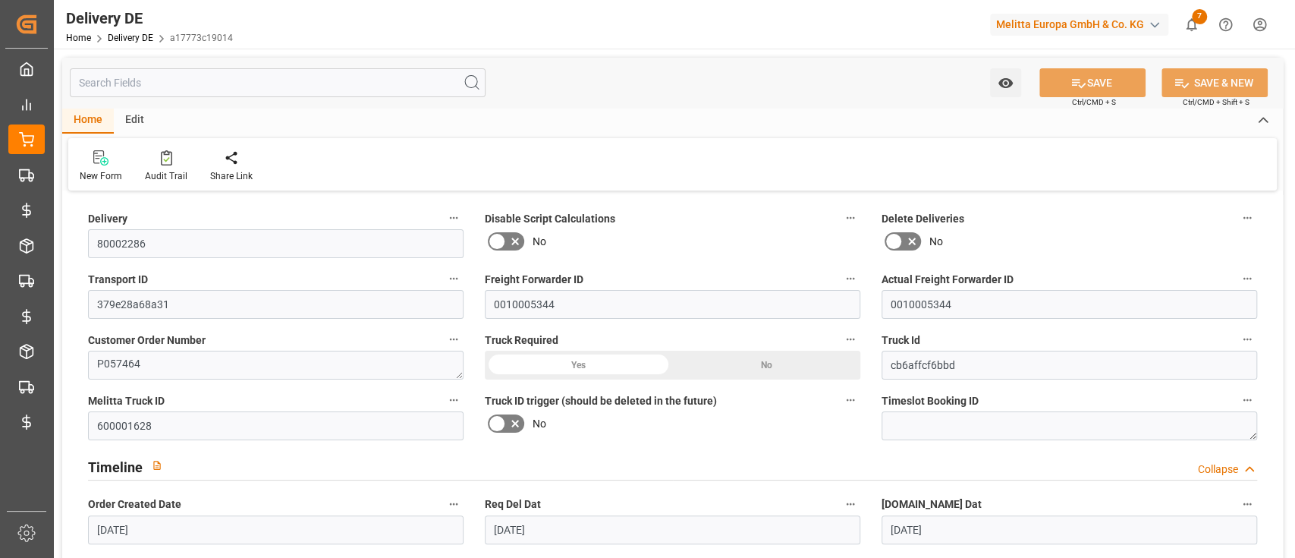
type input "[DATE]"
click at [302, 95] on input "text" at bounding box center [278, 82] width 416 height 29
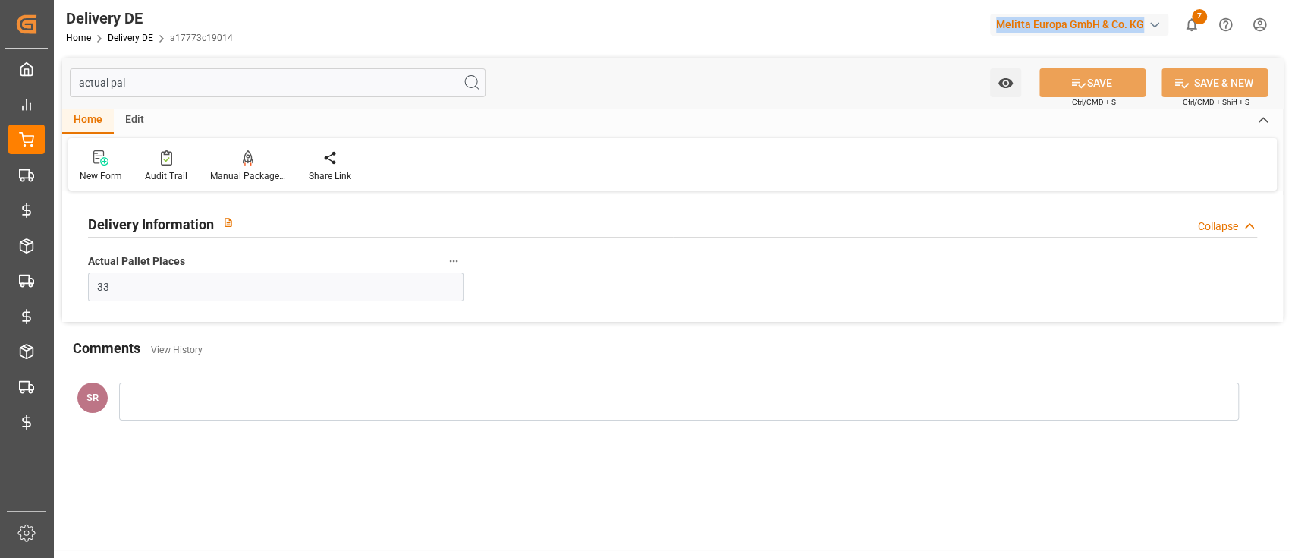
drag, startPoint x: 979, startPoint y: 28, endPoint x: 1109, endPoint y: 36, distance: 130.7
click at [1109, 36] on div "Delivery DE Home Delivery DE a17773c19014 Melitta Europa GmbH & Co. KG 7 Notifi…" at bounding box center [668, 24] width 1253 height 49
copy div "Melitta Europa GmbH & Co. KG"
click at [231, 93] on input "actual pal" at bounding box center [278, 82] width 416 height 29
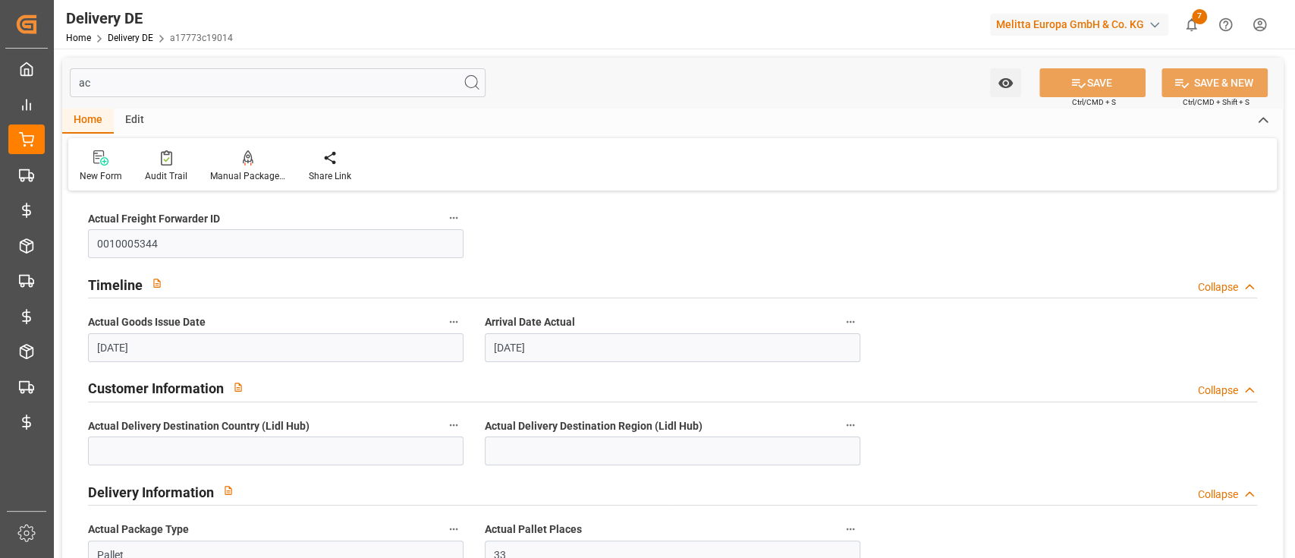
type input "a"
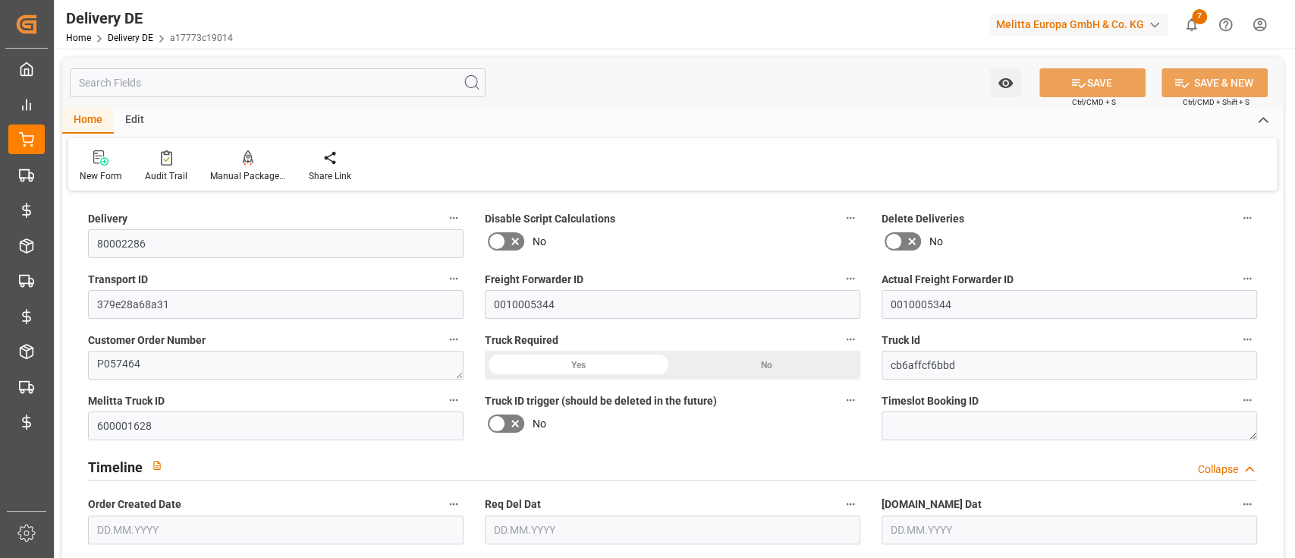
type input "33"
type input "2530.44"
type input "4125"
type input "30336.768"
type input "[DATE]"
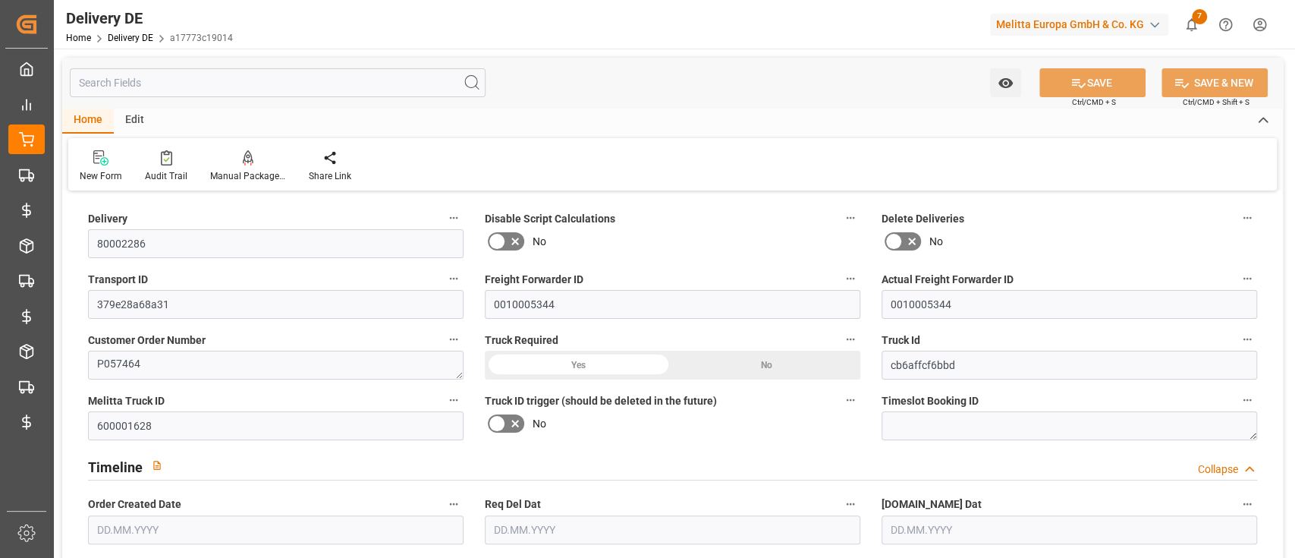
type input "[DATE]"
